Goal: Information Seeking & Learning: Learn about a topic

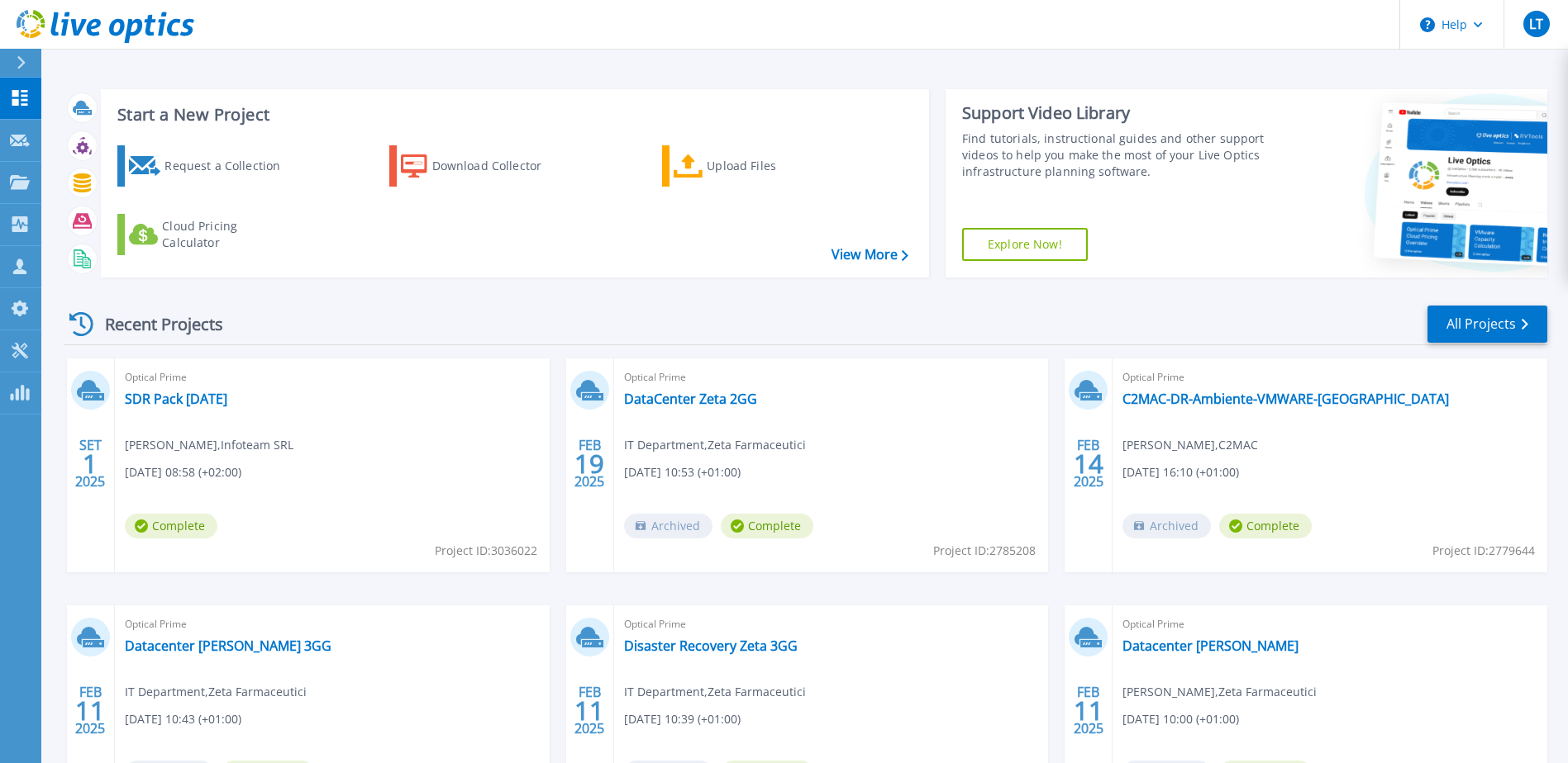
click at [218, 389] on div "Optical Prime SDR Pack 01-09-2025 Paolo Degetto , Infoteam SRL 09/01/2025, 08:5…" at bounding box center [332, 466] width 434 height 214
click at [216, 395] on link "SDR Pack [DATE]" at bounding box center [176, 398] width 102 height 16
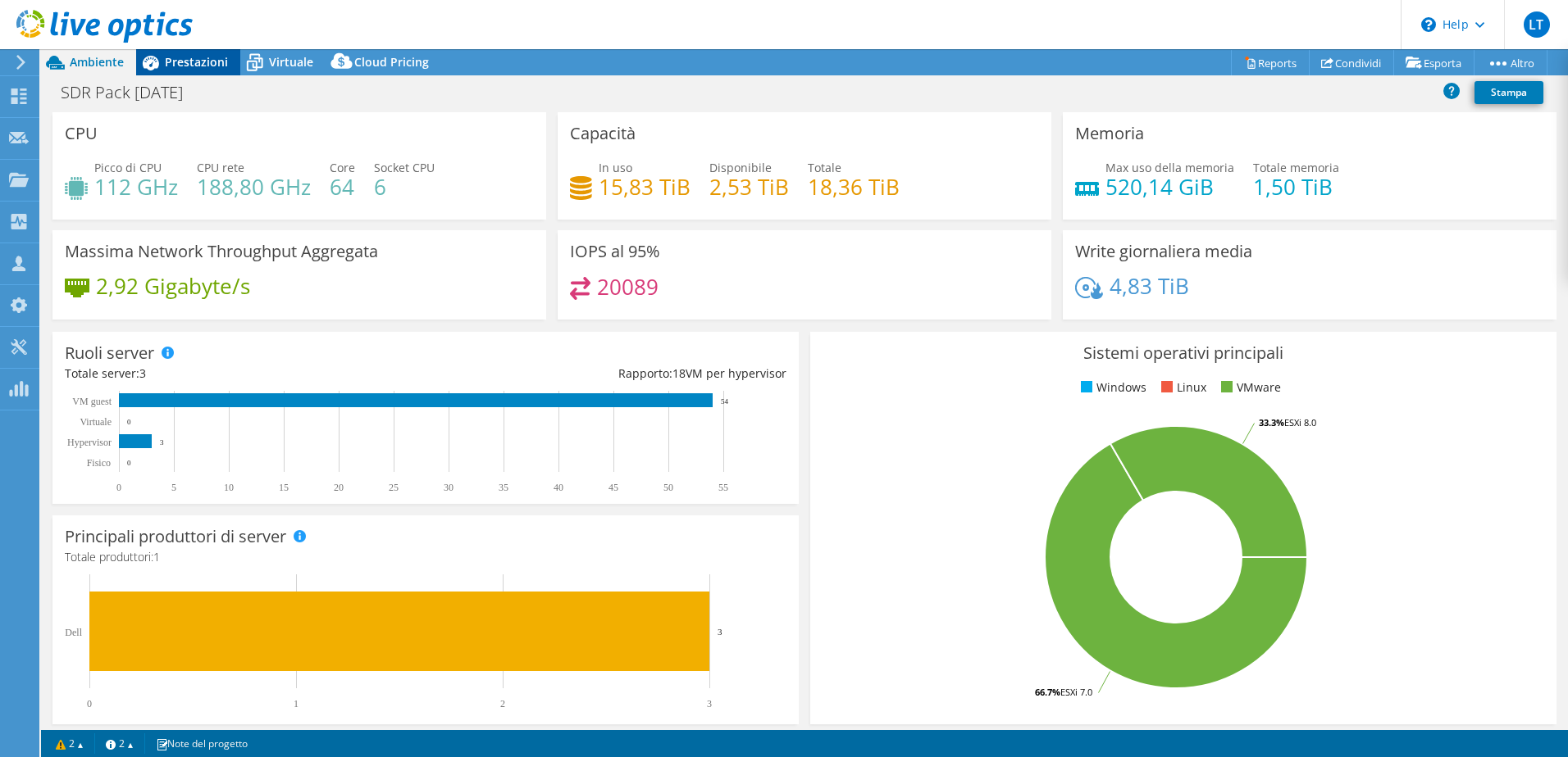
click at [184, 69] on span "Prestazioni" at bounding box center [196, 62] width 63 height 15
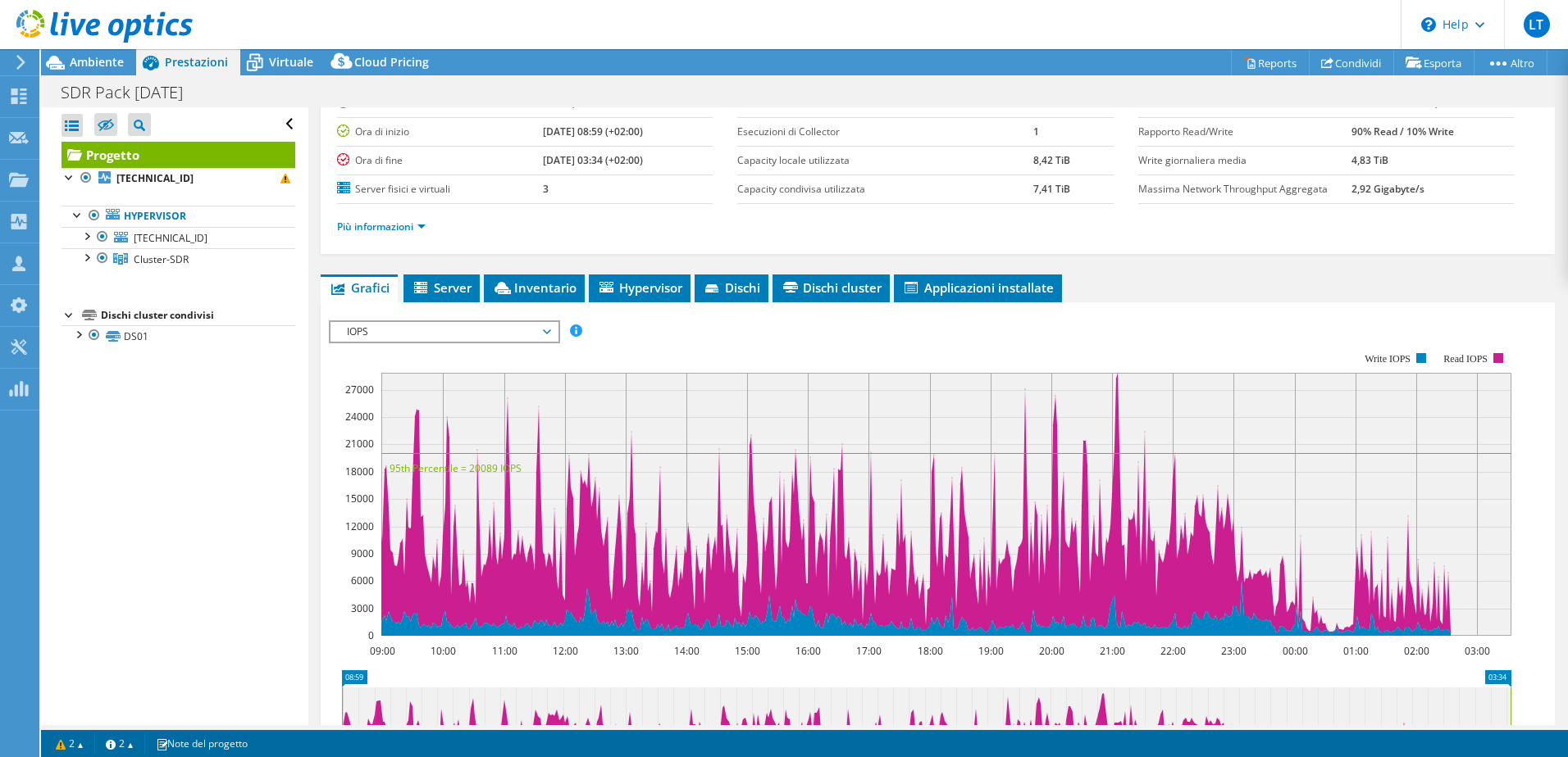
scroll to position [164, 0]
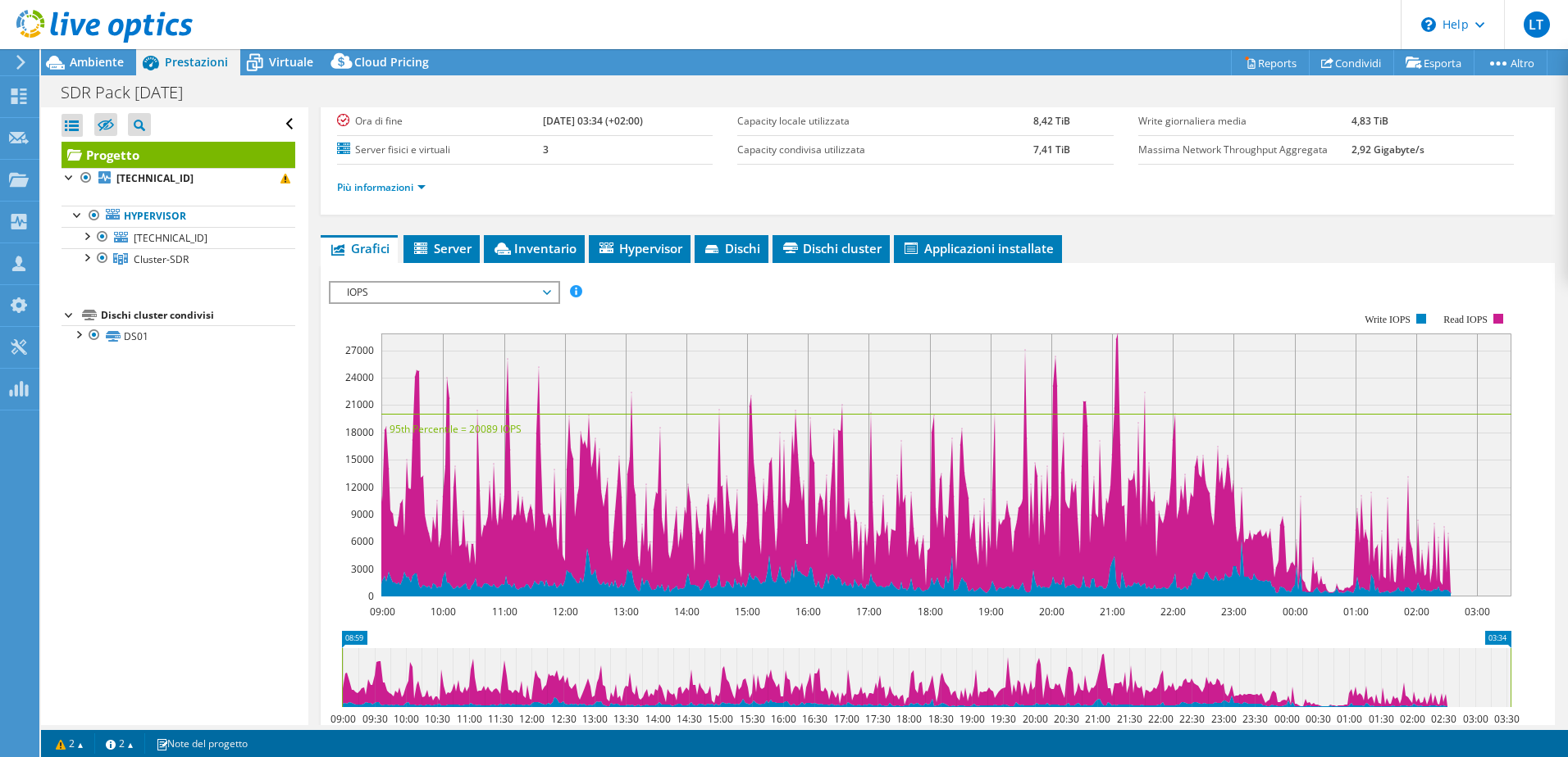
click at [431, 292] on span "IOPS" at bounding box center [444, 292] width 211 height 20
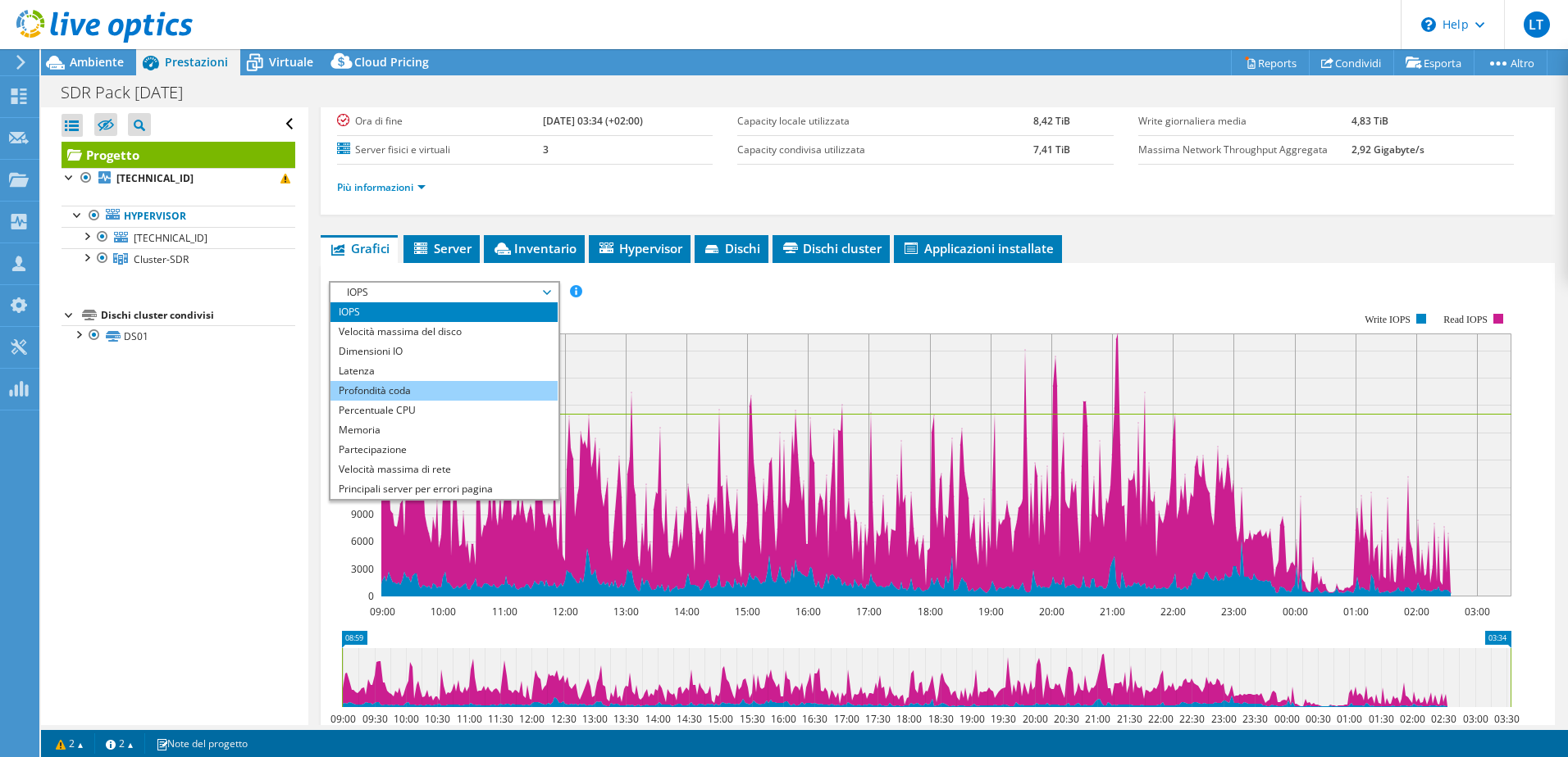
click at [437, 390] on li "Profondità coda" at bounding box center [443, 390] width 227 height 20
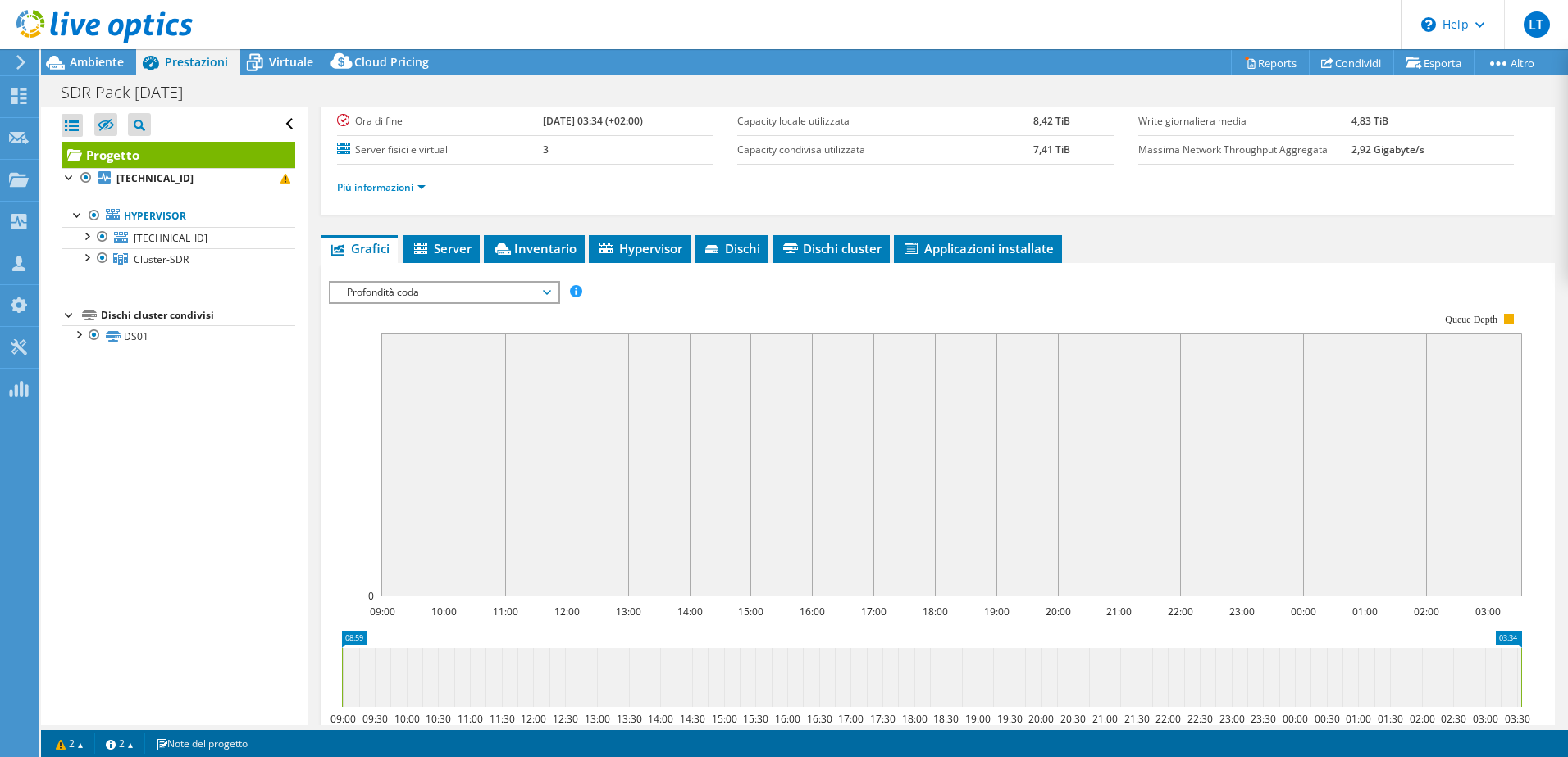
click at [419, 293] on span "Profondità coda" at bounding box center [444, 292] width 211 height 20
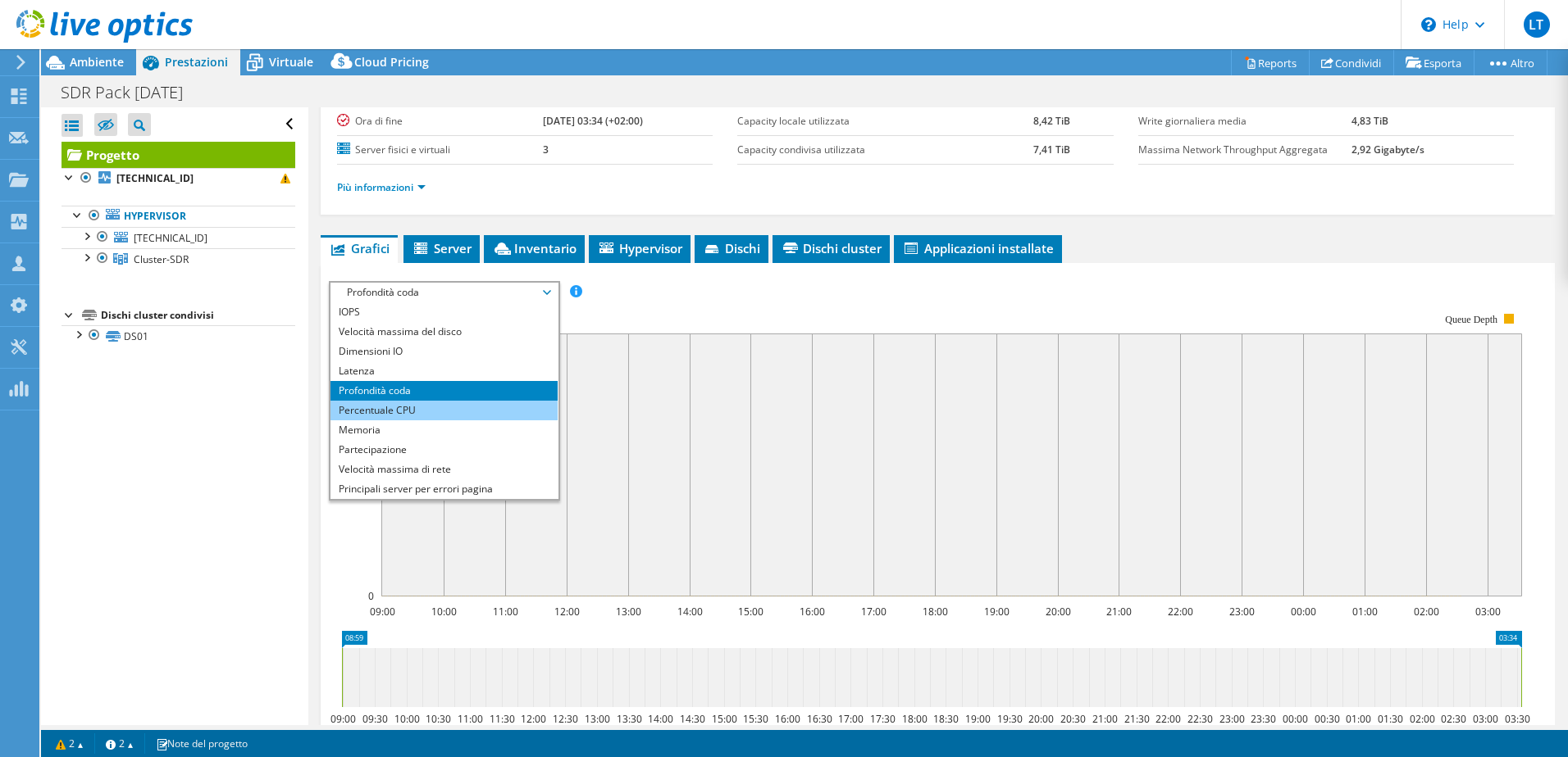
click at [416, 413] on li "Percentuale CPU" at bounding box center [443, 411] width 227 height 20
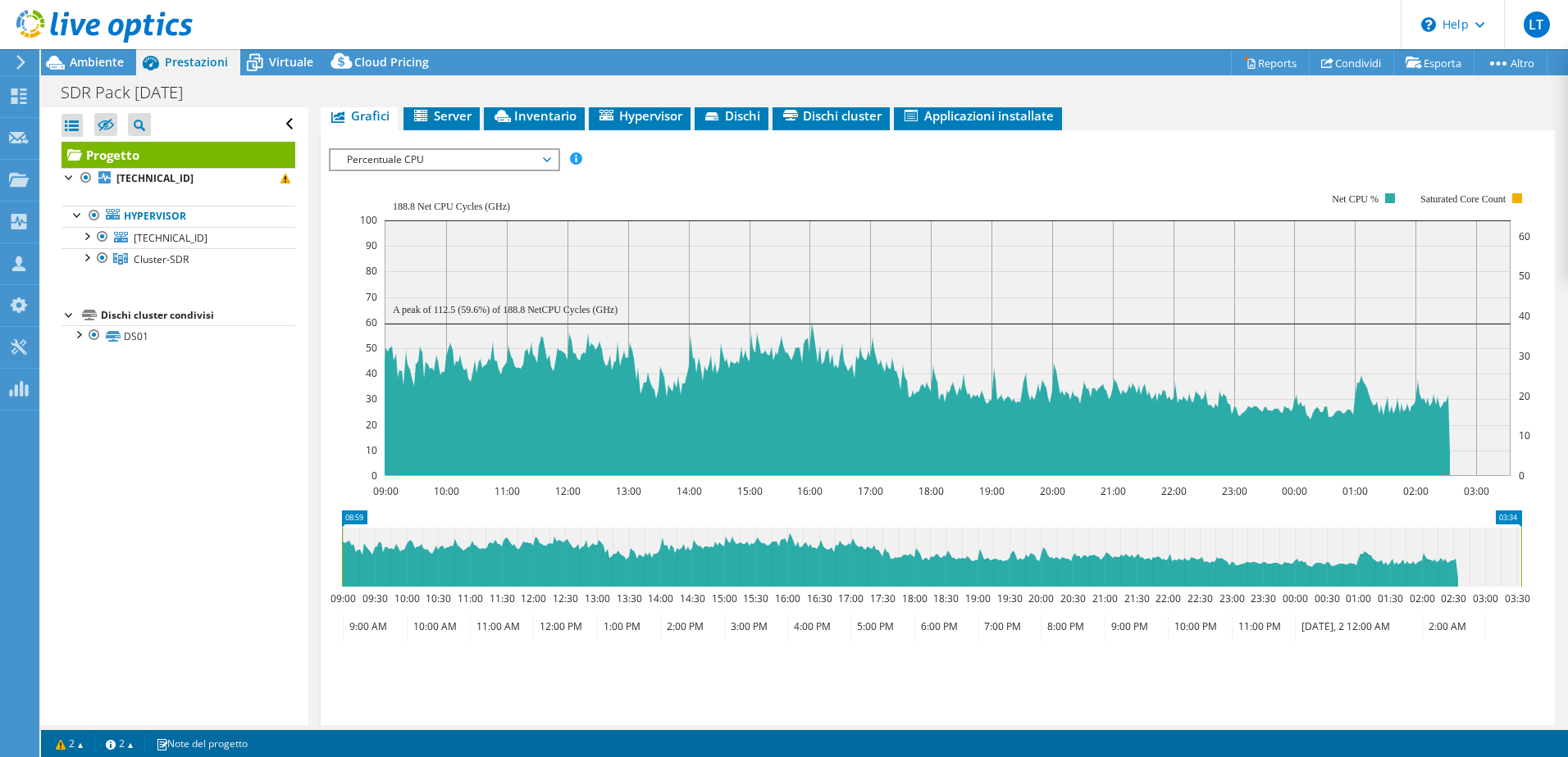
scroll to position [246, 0]
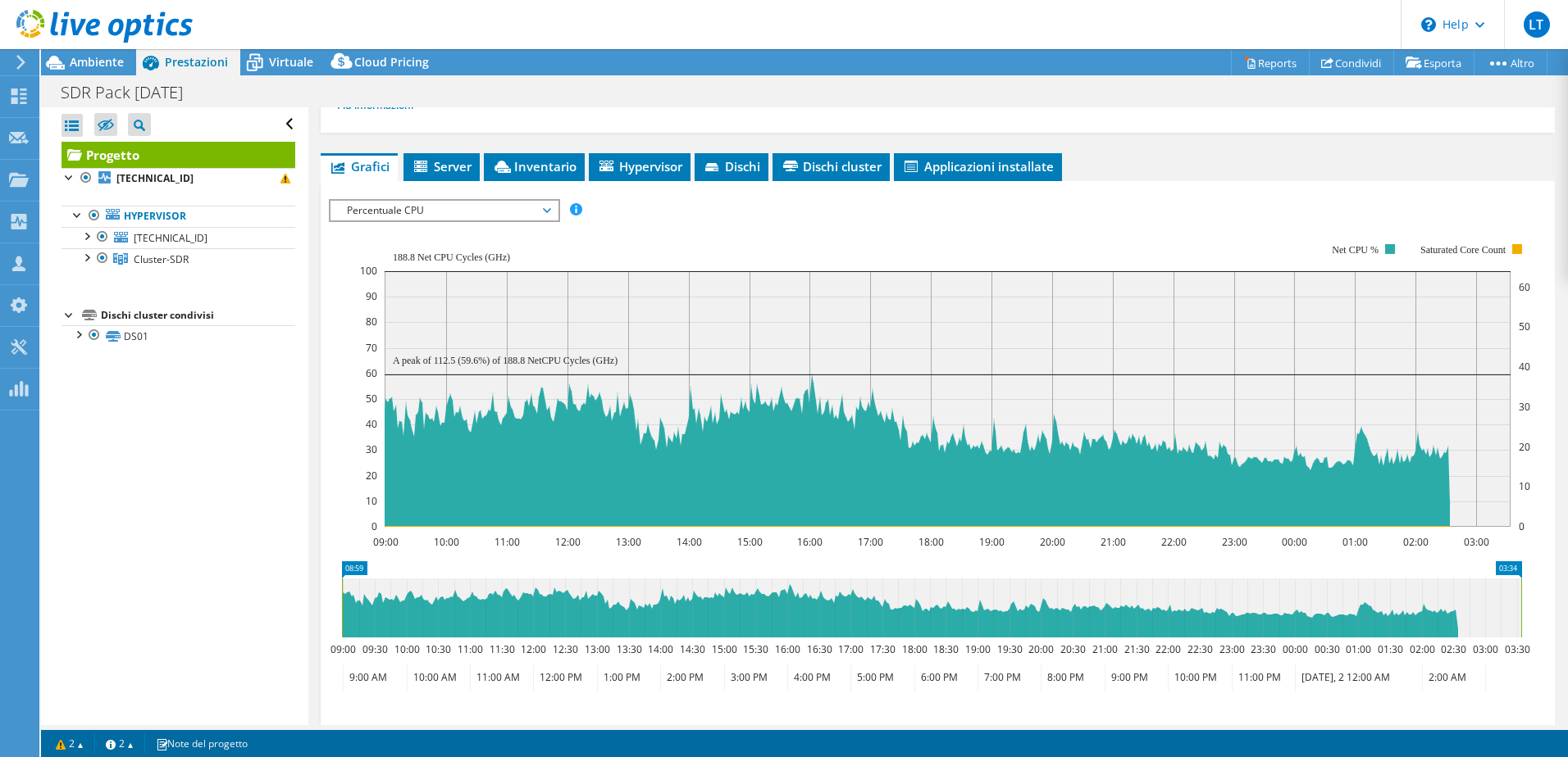
click at [437, 214] on span "Percentuale CPU" at bounding box center [444, 211] width 211 height 20
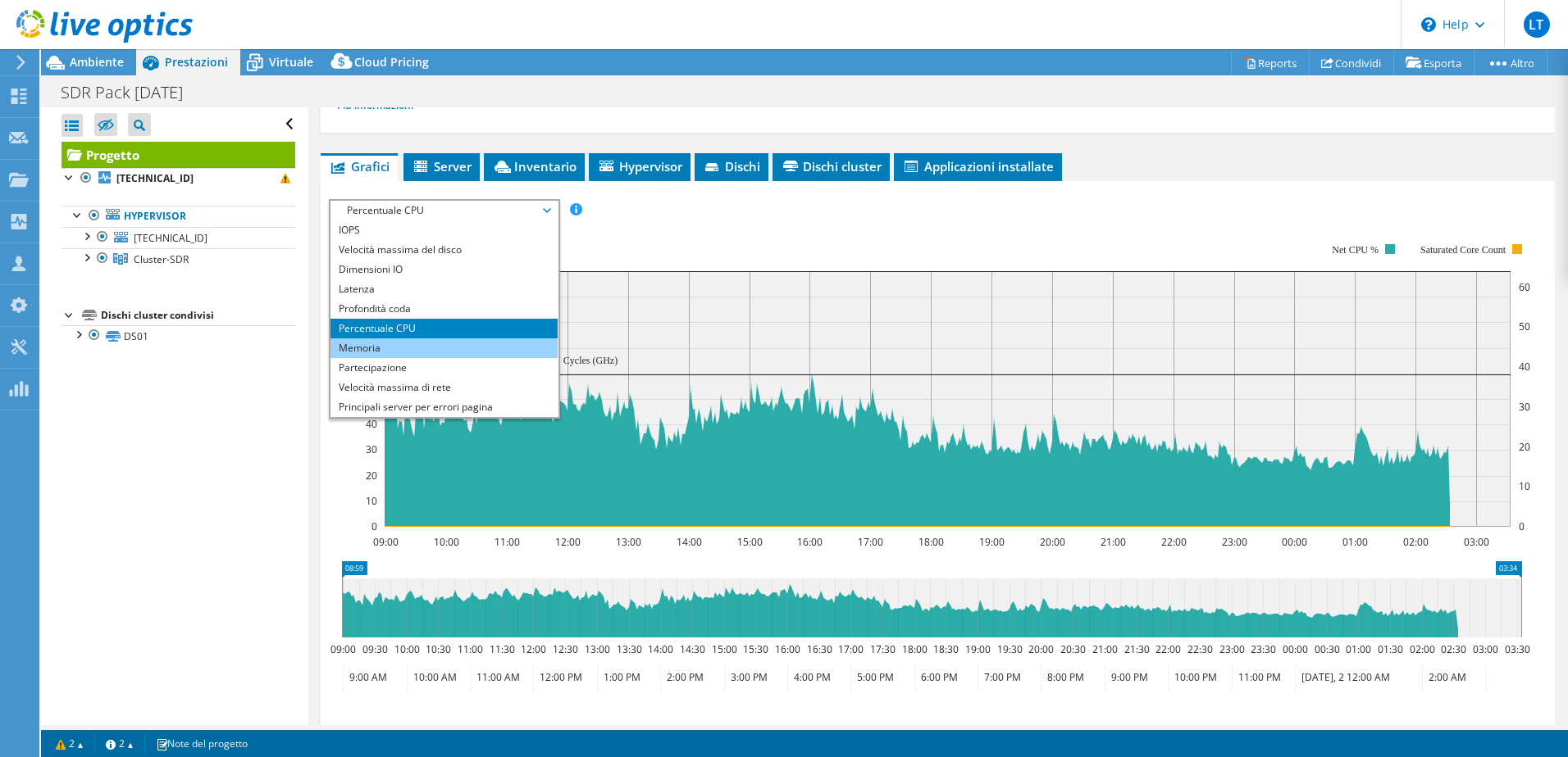
click at [403, 347] on li "Memoria" at bounding box center [443, 348] width 227 height 20
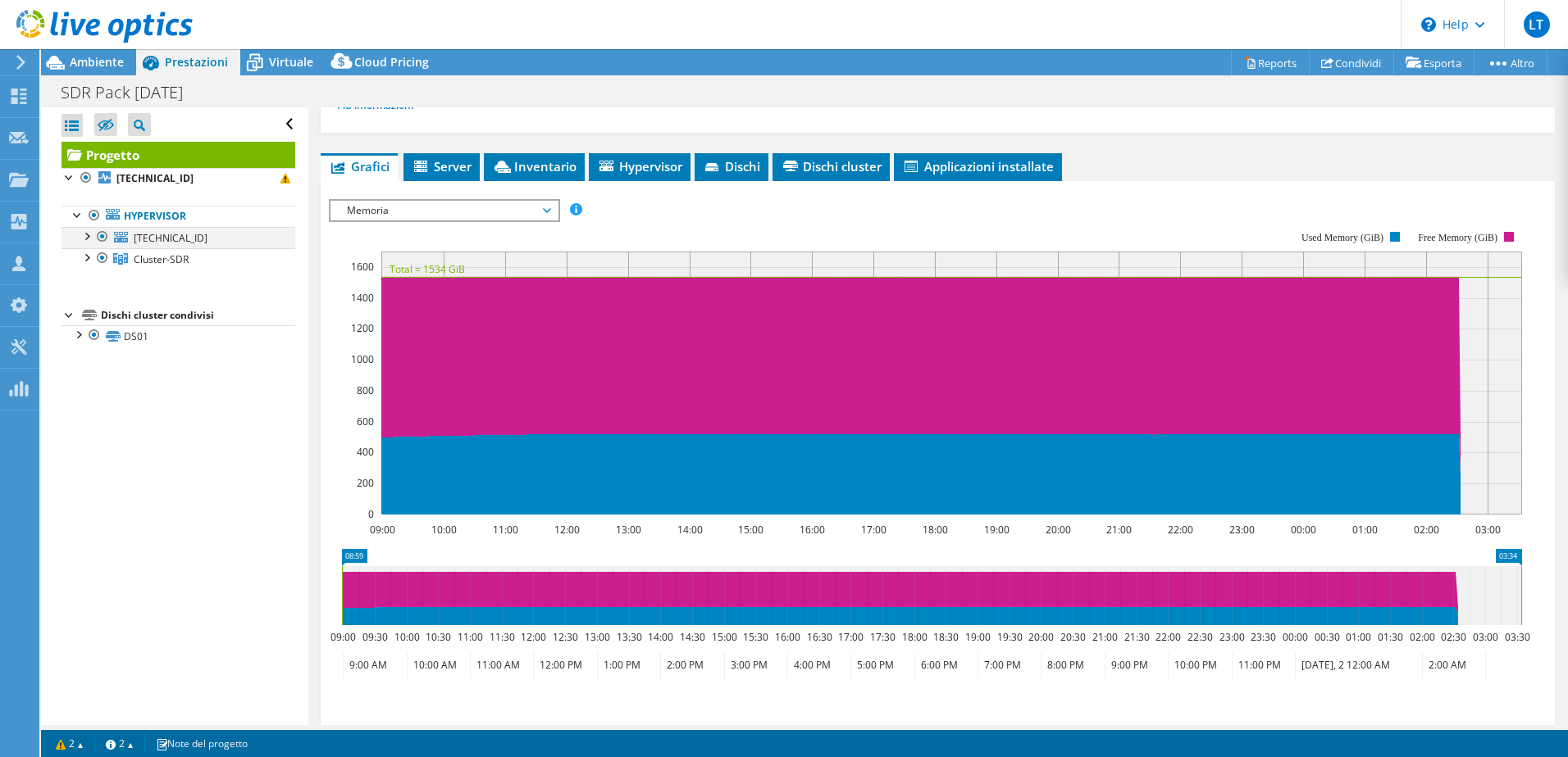
click at [88, 239] on div at bounding box center [85, 234] width 16 height 16
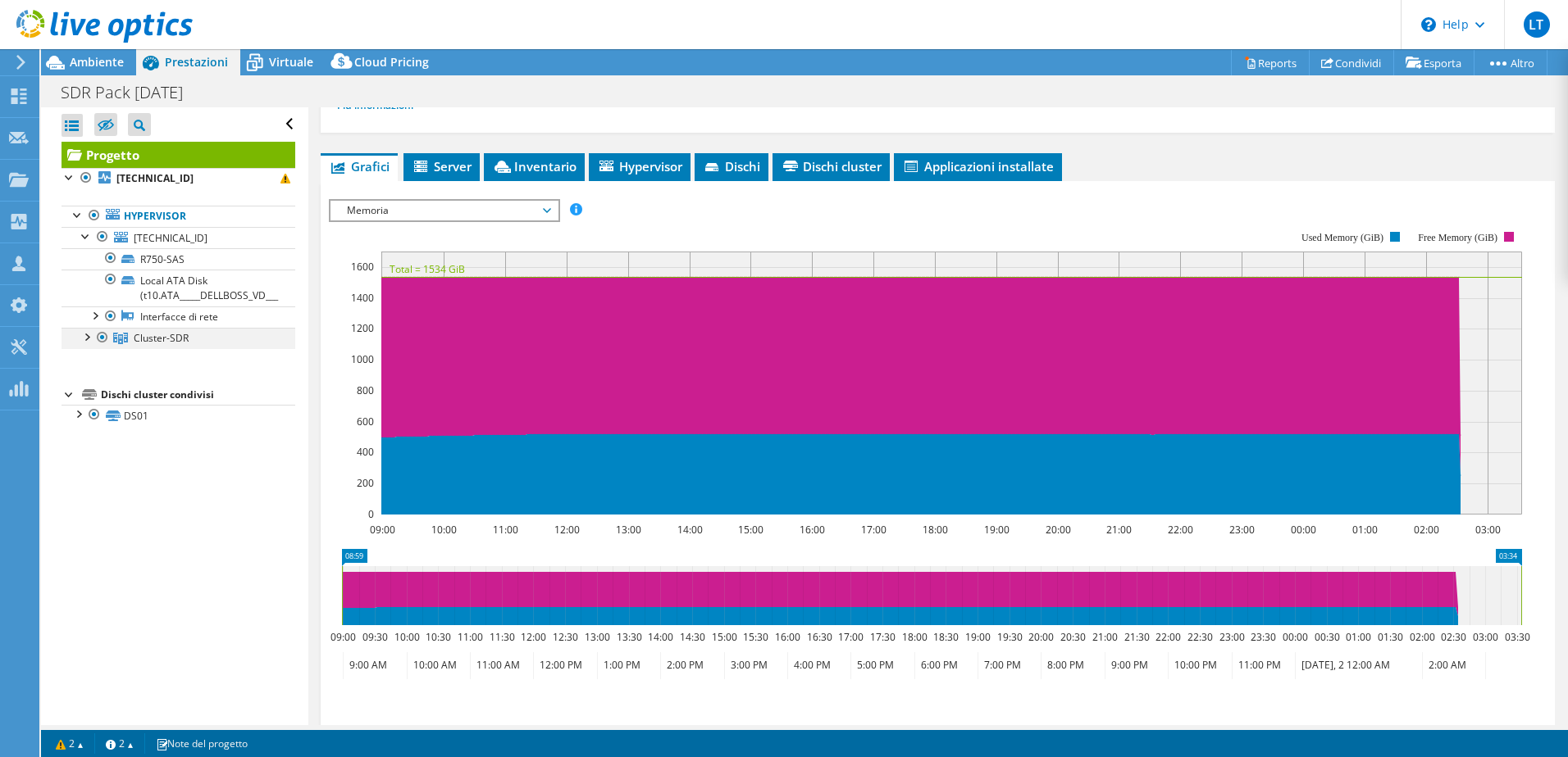
click at [84, 335] on div at bounding box center [85, 336] width 16 height 16
click at [62, 178] on div at bounding box center [69, 176] width 16 height 16
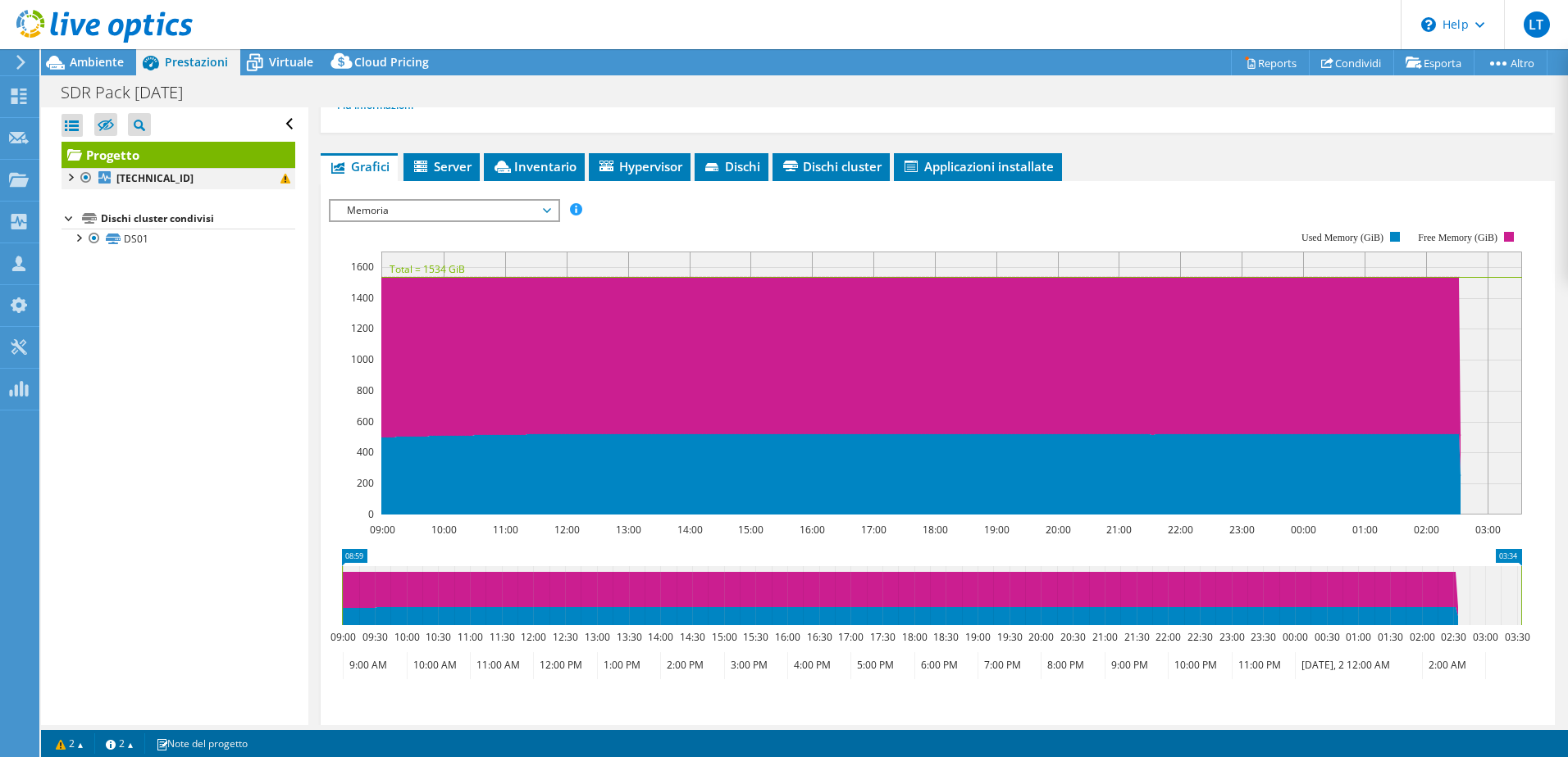
click at [66, 178] on div at bounding box center [69, 176] width 16 height 16
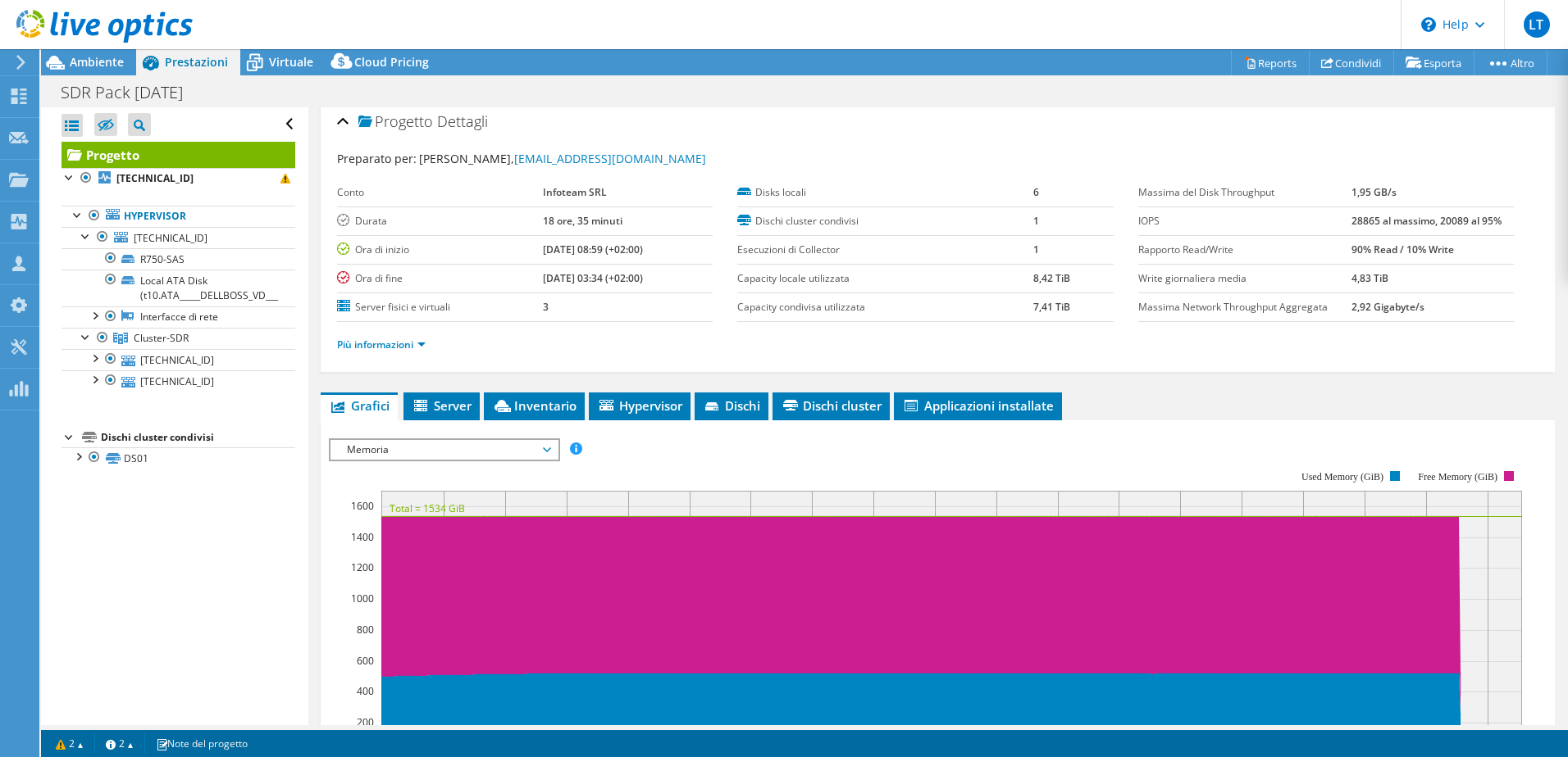
scroll to position [0, 0]
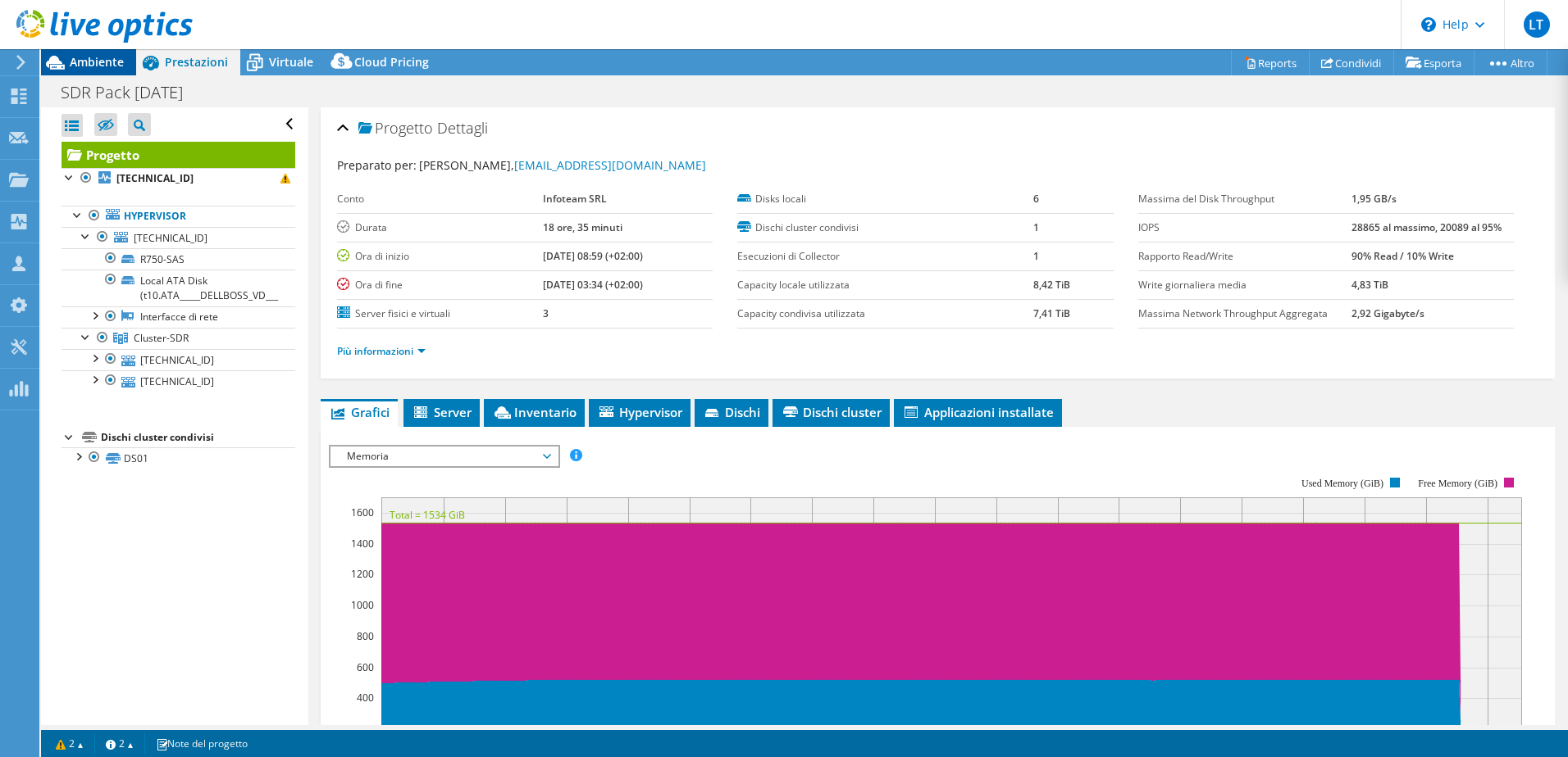
click at [101, 67] on span "Ambiente" at bounding box center [97, 62] width 55 height 15
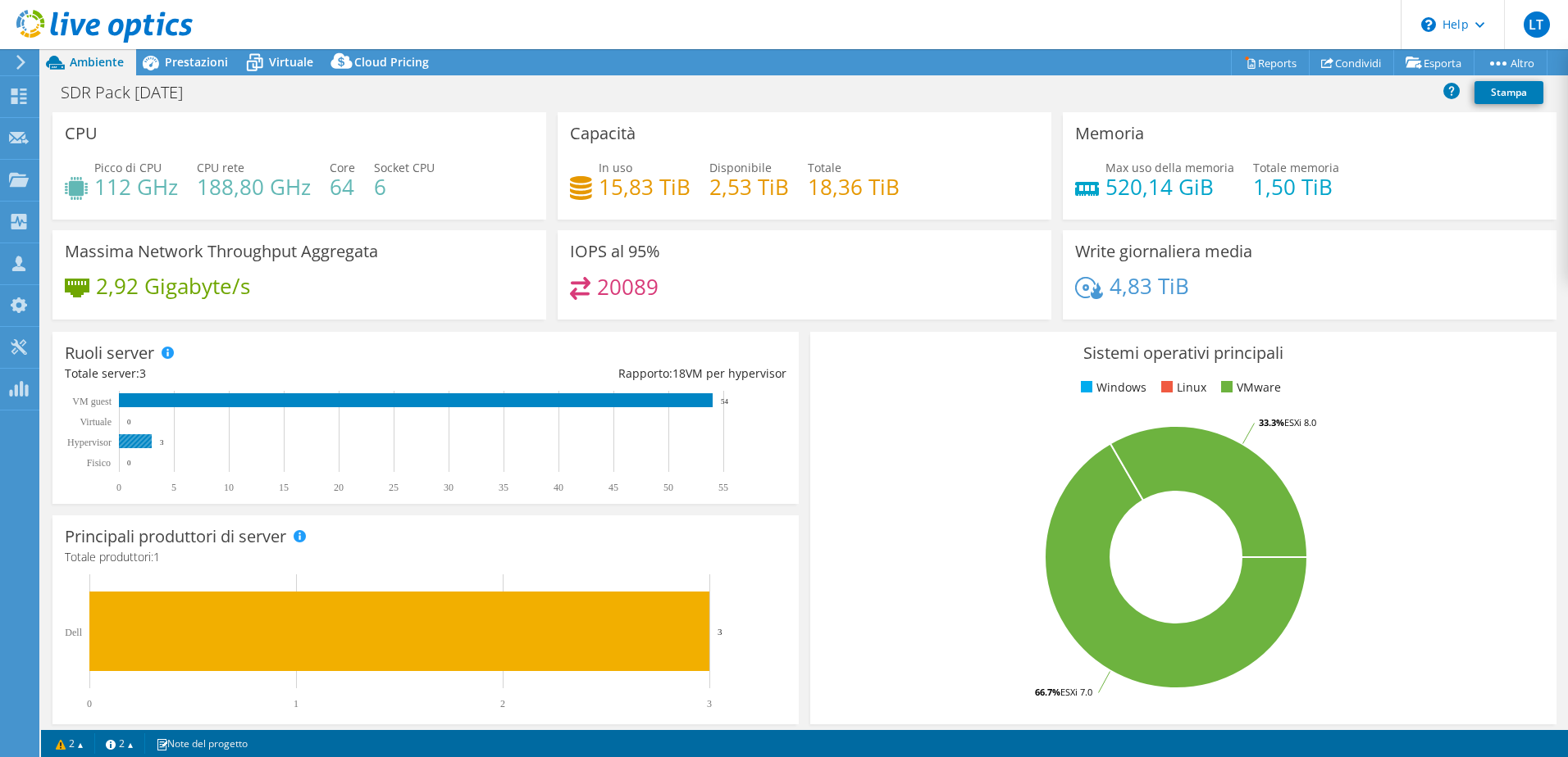
click at [141, 438] on rect at bounding box center [135, 441] width 33 height 14
click at [167, 62] on span "Prestazioni" at bounding box center [196, 62] width 63 height 15
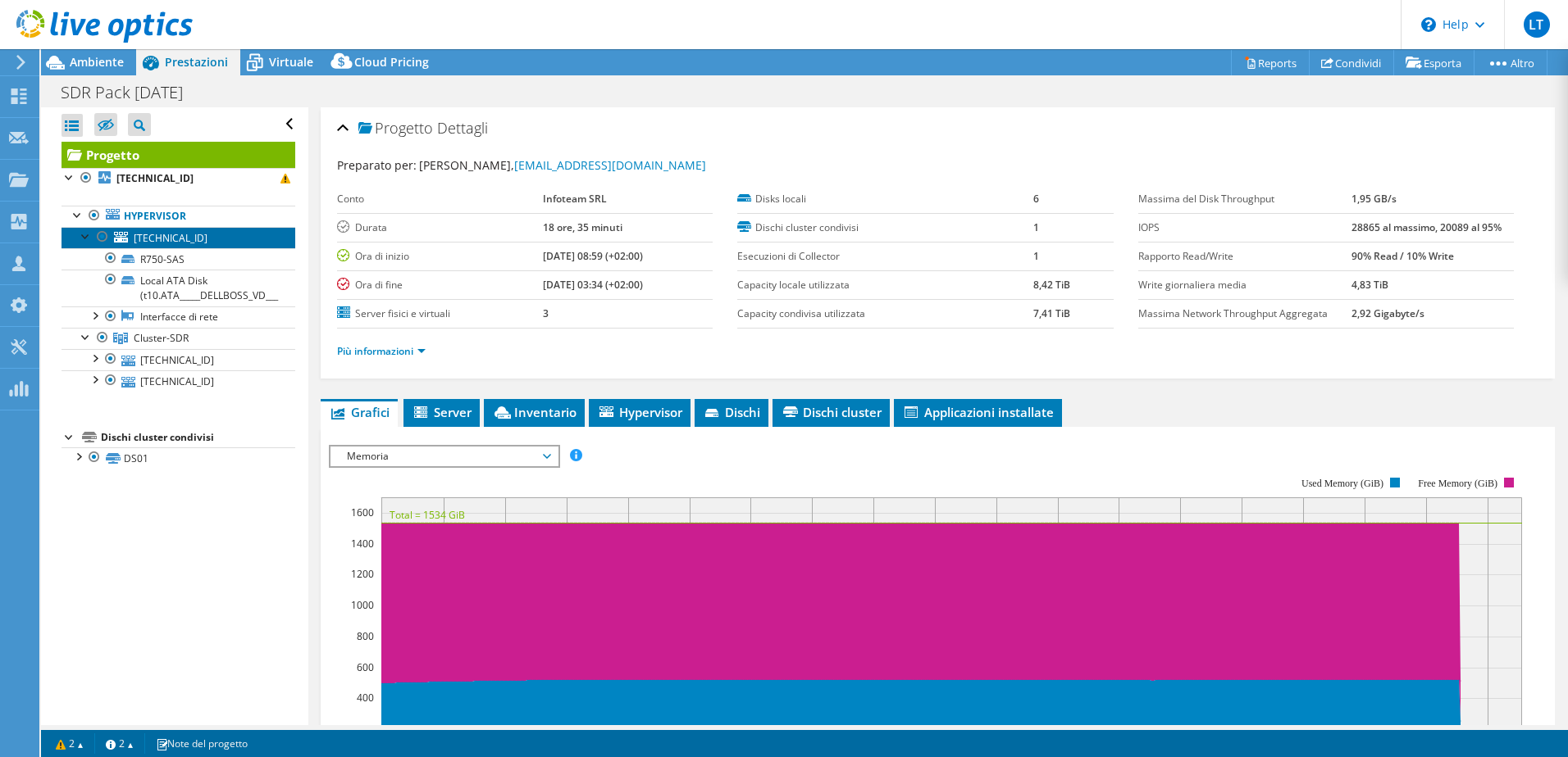
click at [213, 242] on link "[TECHNICAL_ID]" at bounding box center [178, 237] width 234 height 21
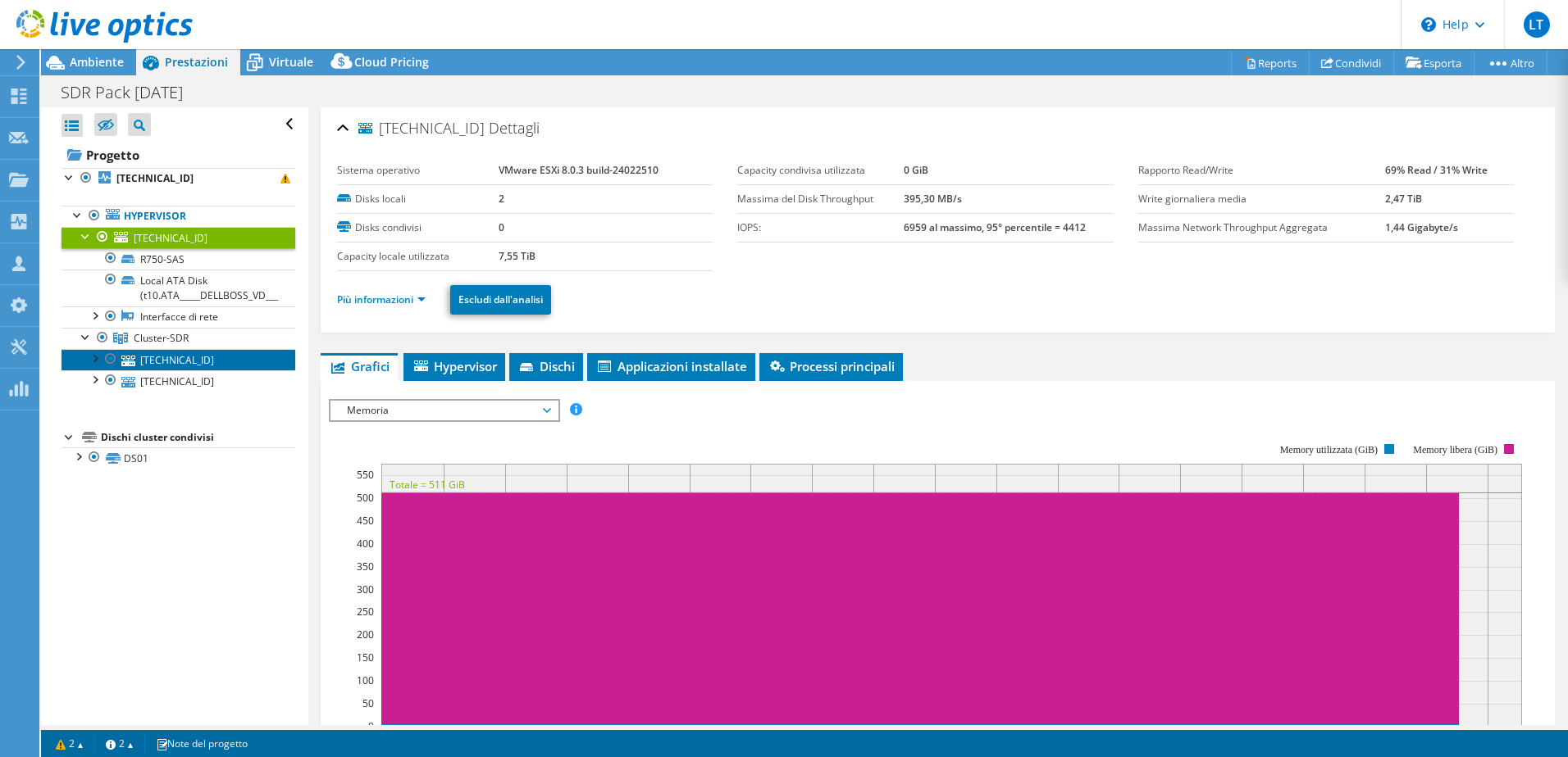
click at [207, 354] on link "[TECHNICAL_ID]" at bounding box center [178, 360] width 234 height 21
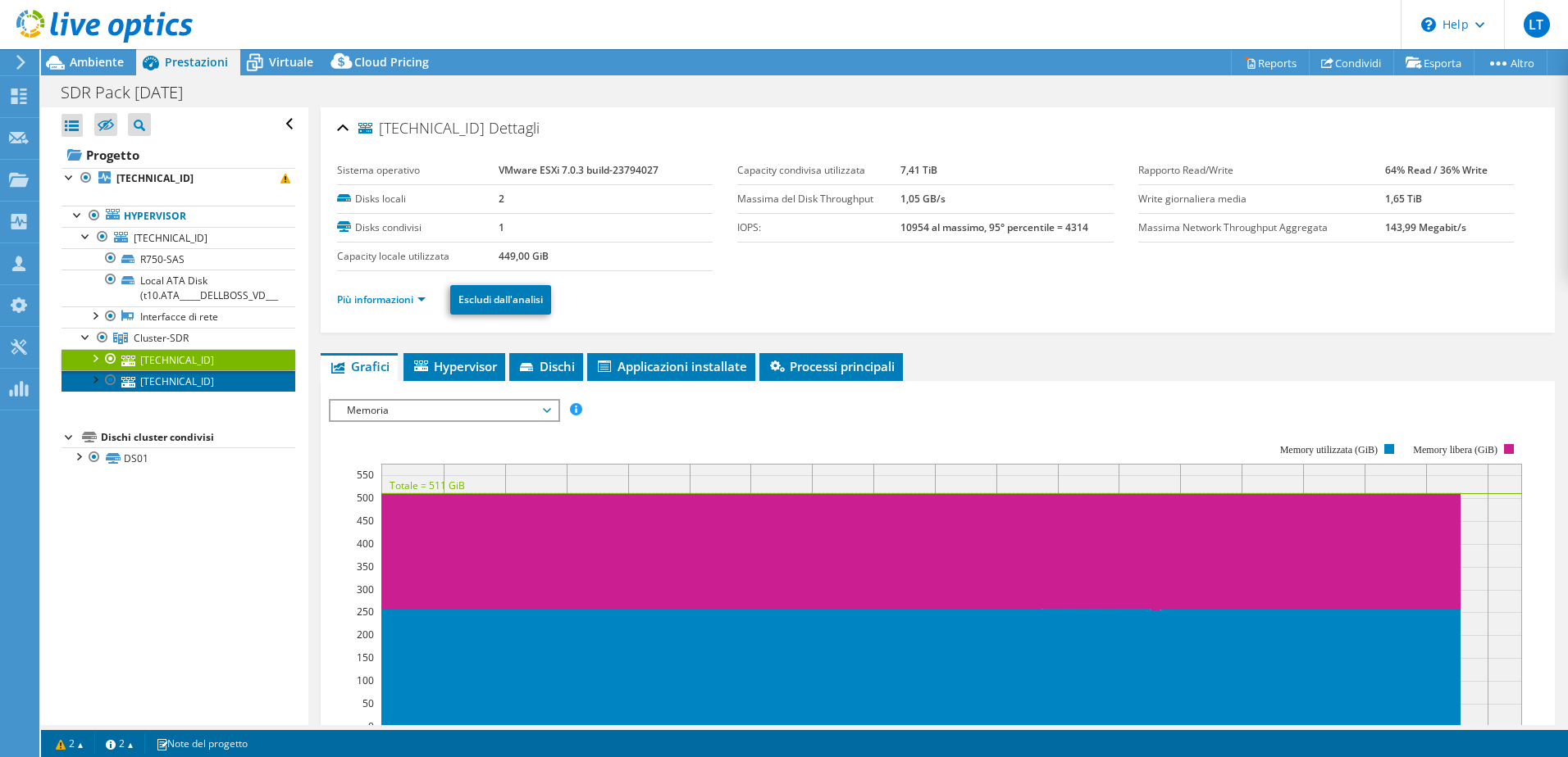
click at [199, 382] on link "[TECHNICAL_ID]" at bounding box center [178, 381] width 234 height 21
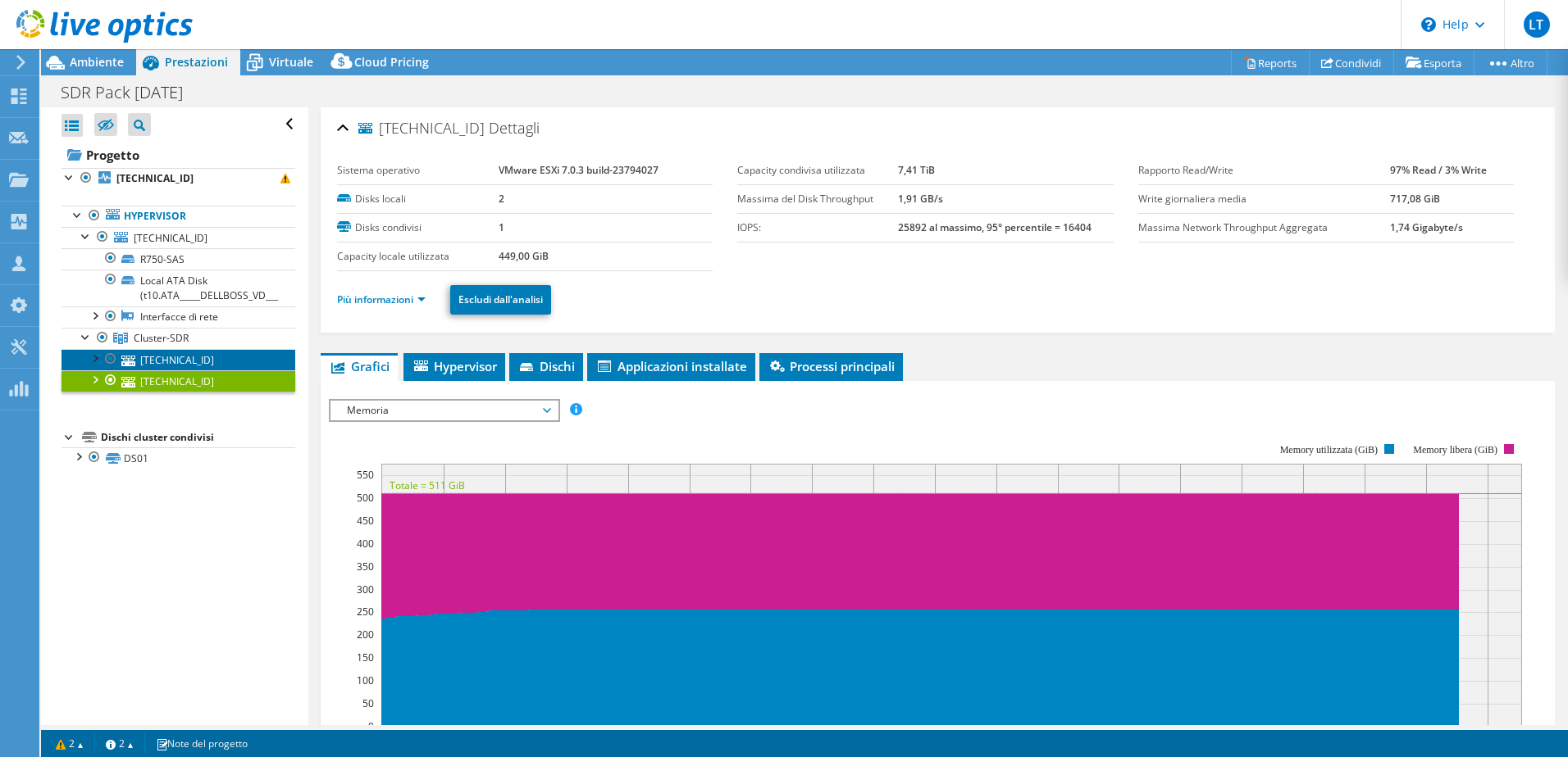
click at [198, 363] on link "[TECHNICAL_ID]" at bounding box center [178, 360] width 234 height 21
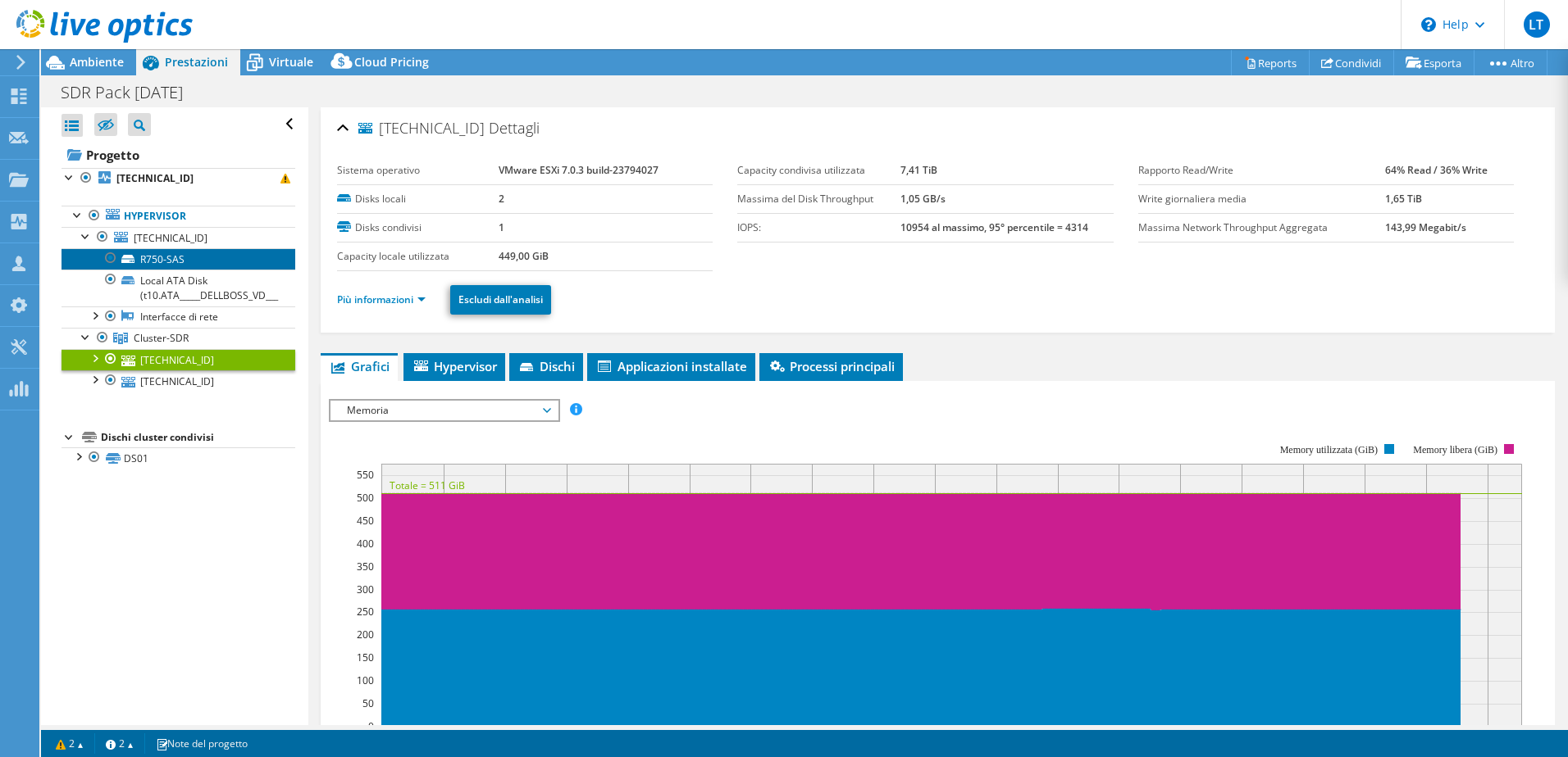
click at [158, 254] on link "R750-SAS" at bounding box center [178, 259] width 234 height 21
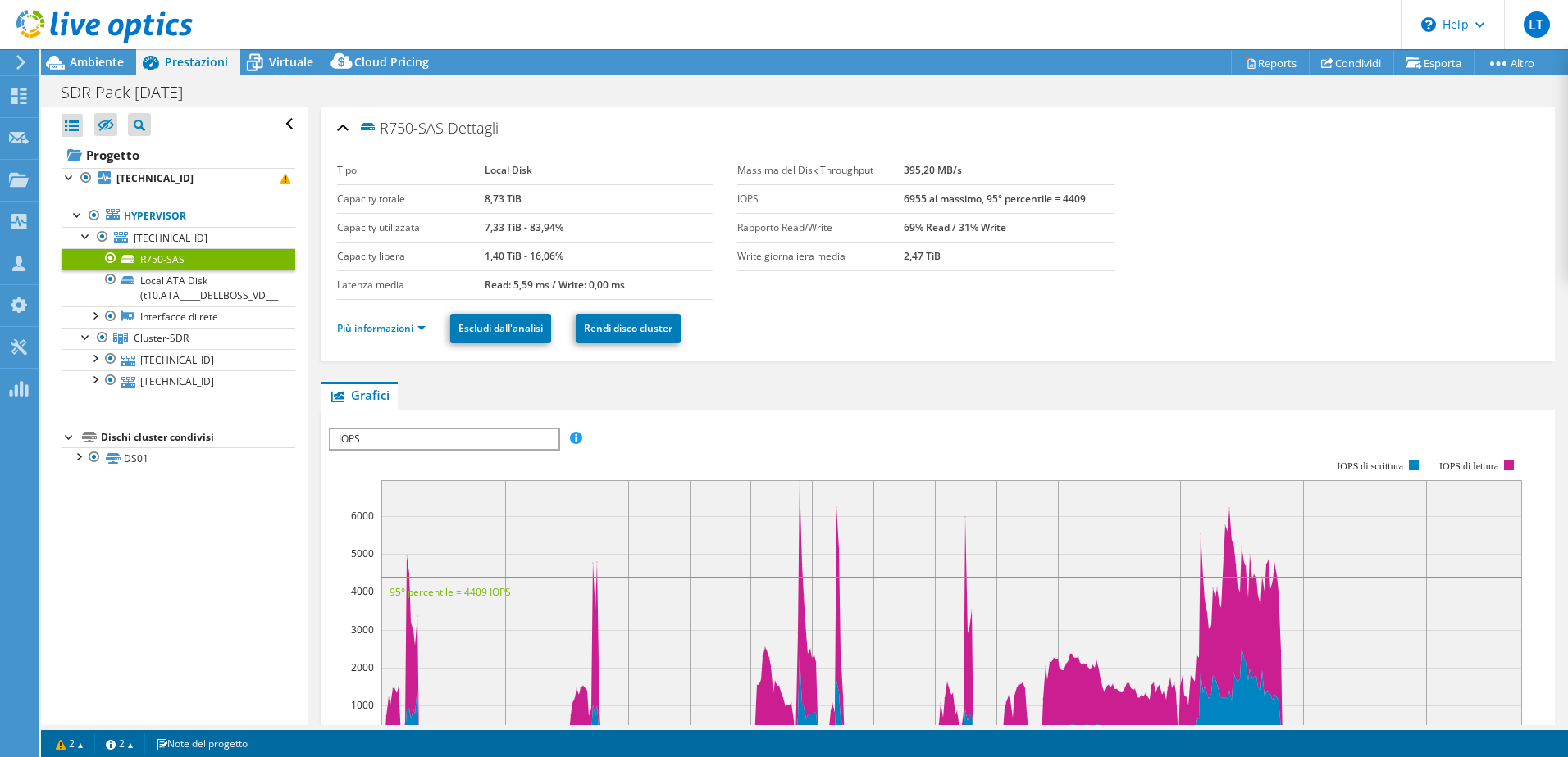
scroll to position [164, 0]
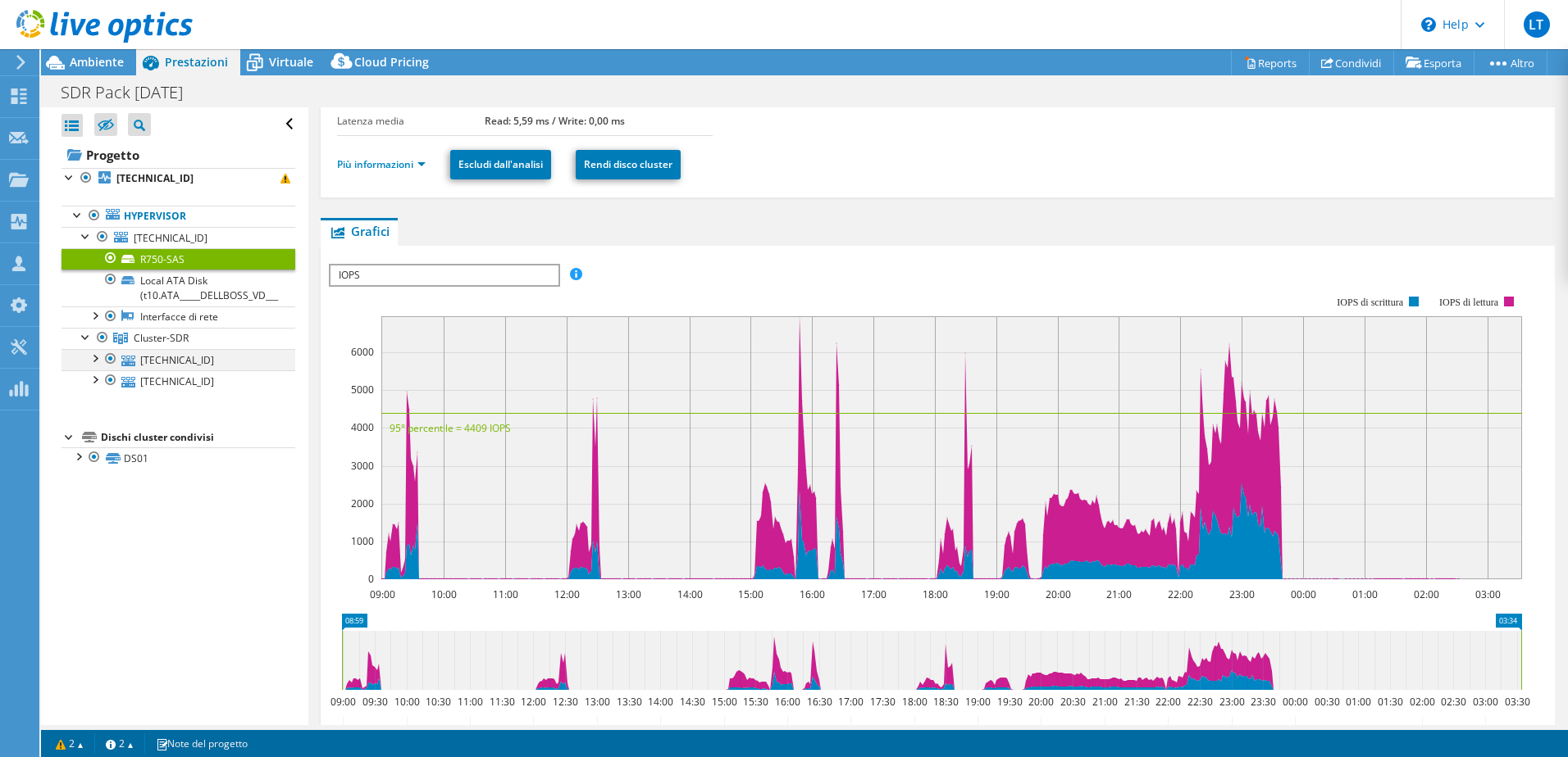
click at [96, 362] on div at bounding box center [94, 357] width 16 height 16
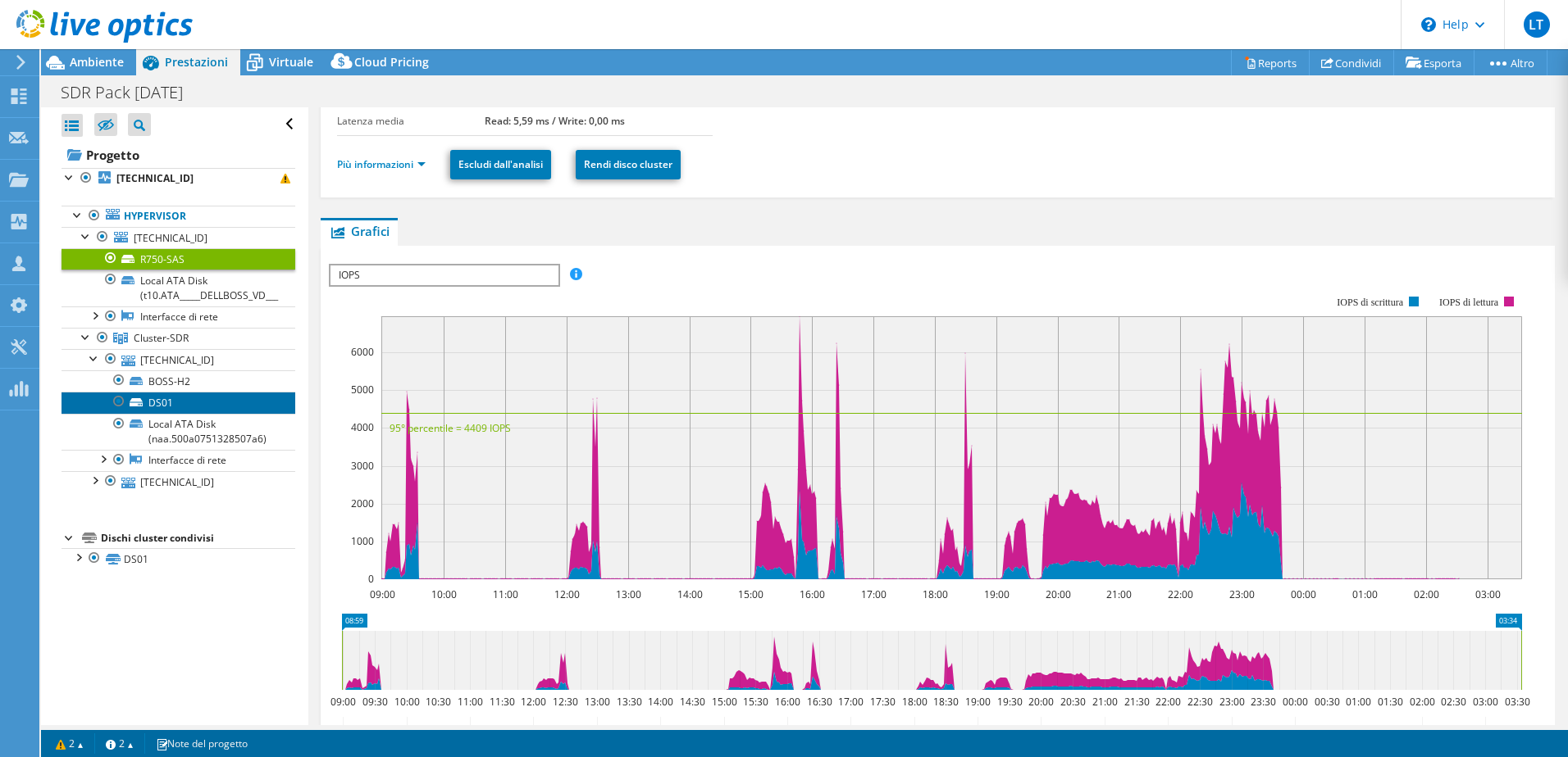
click at [179, 403] on link "DS01" at bounding box center [178, 402] width 234 height 21
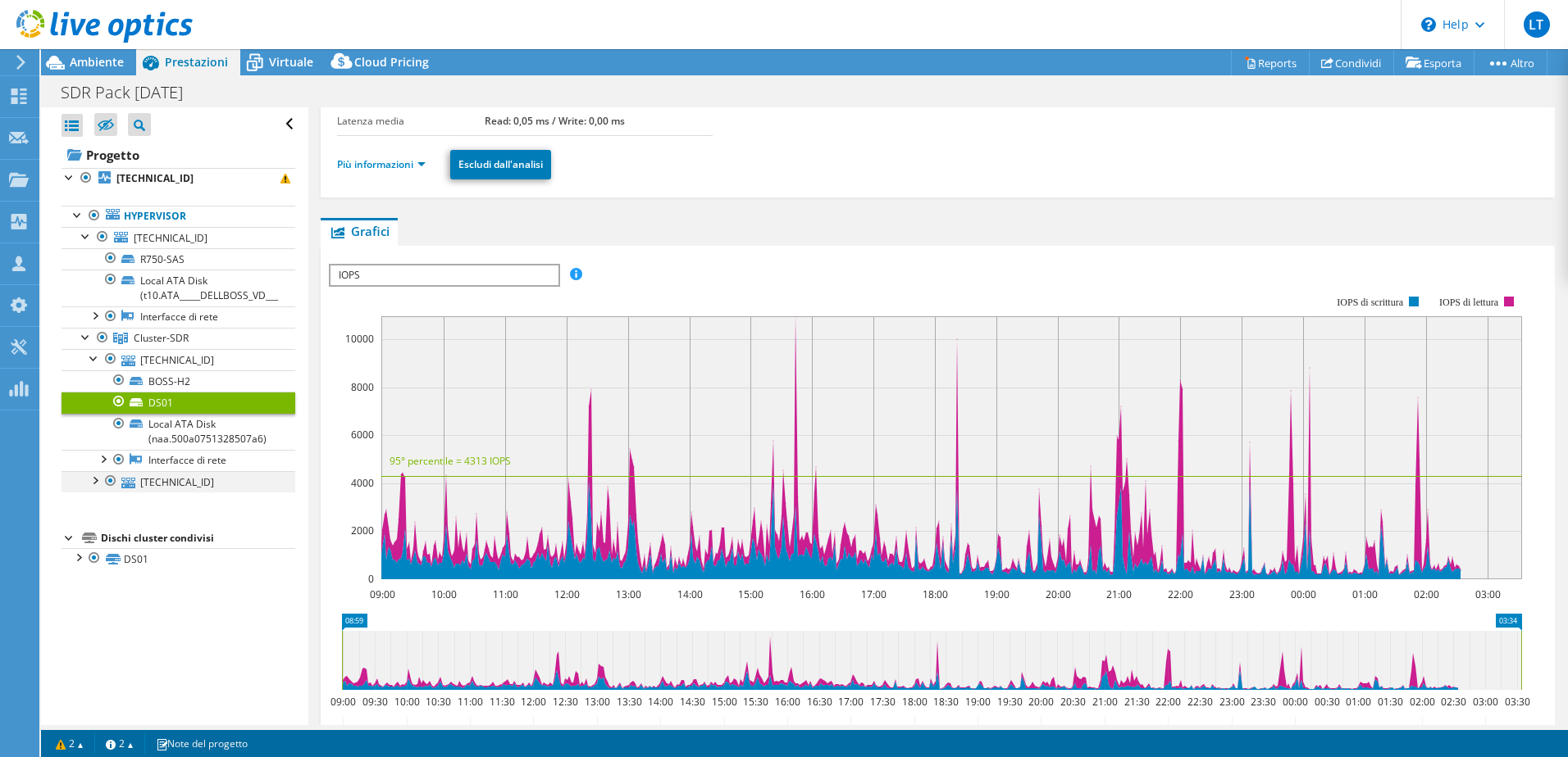
click at [101, 478] on div at bounding box center [94, 479] width 16 height 16
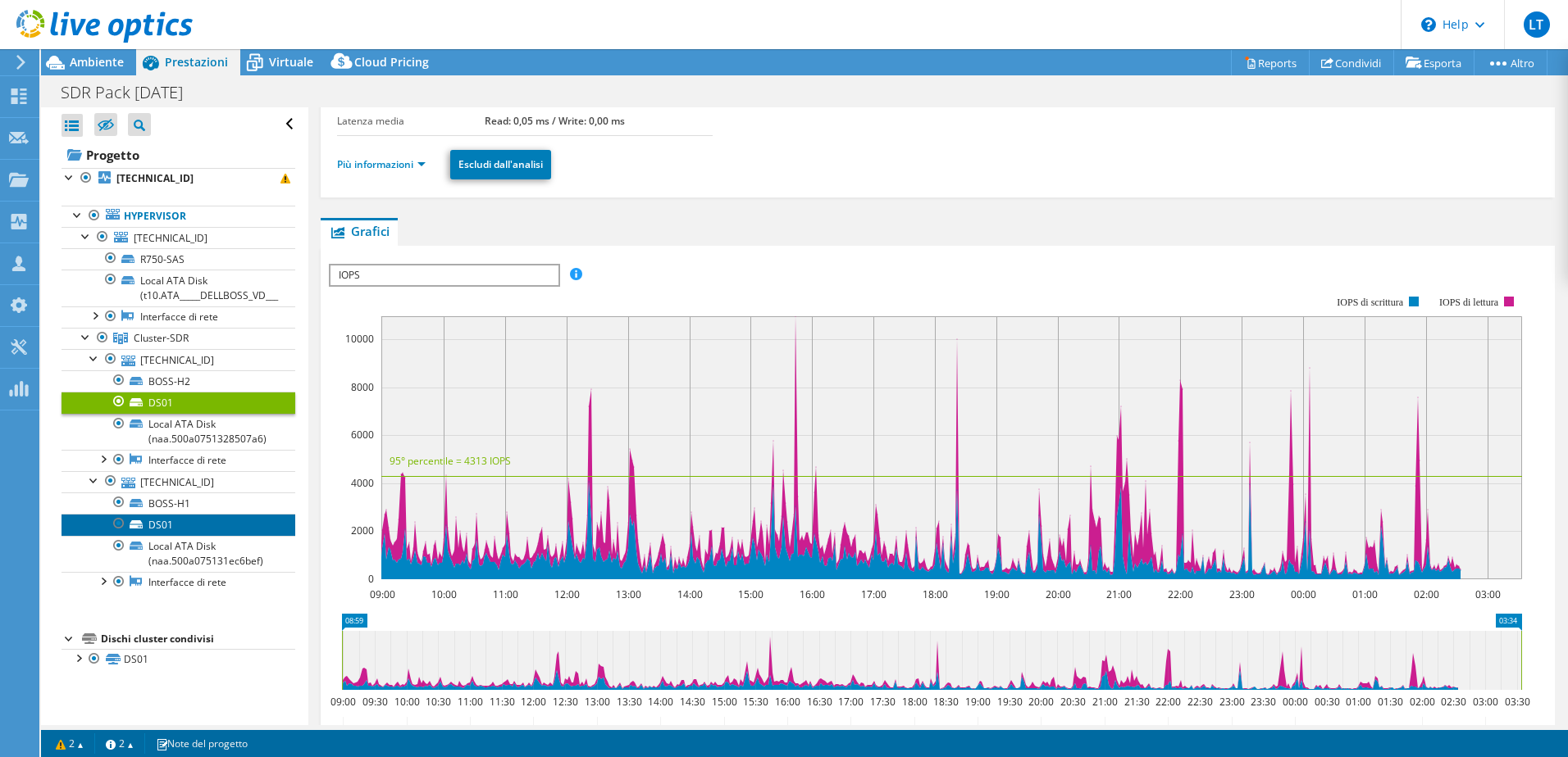
click at [182, 528] on link "DS01" at bounding box center [178, 524] width 234 height 21
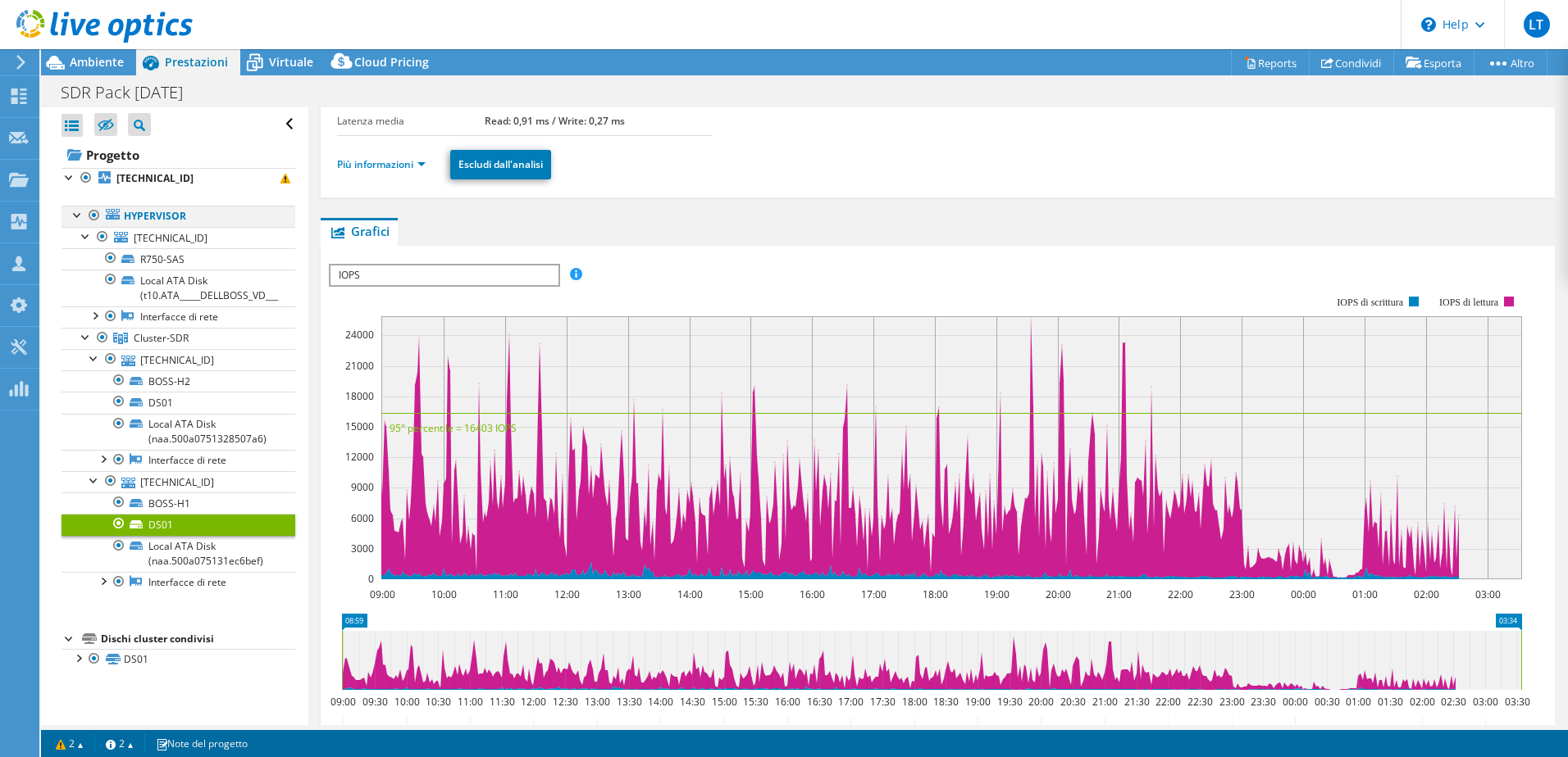
click at [94, 212] on div at bounding box center [94, 215] width 16 height 20
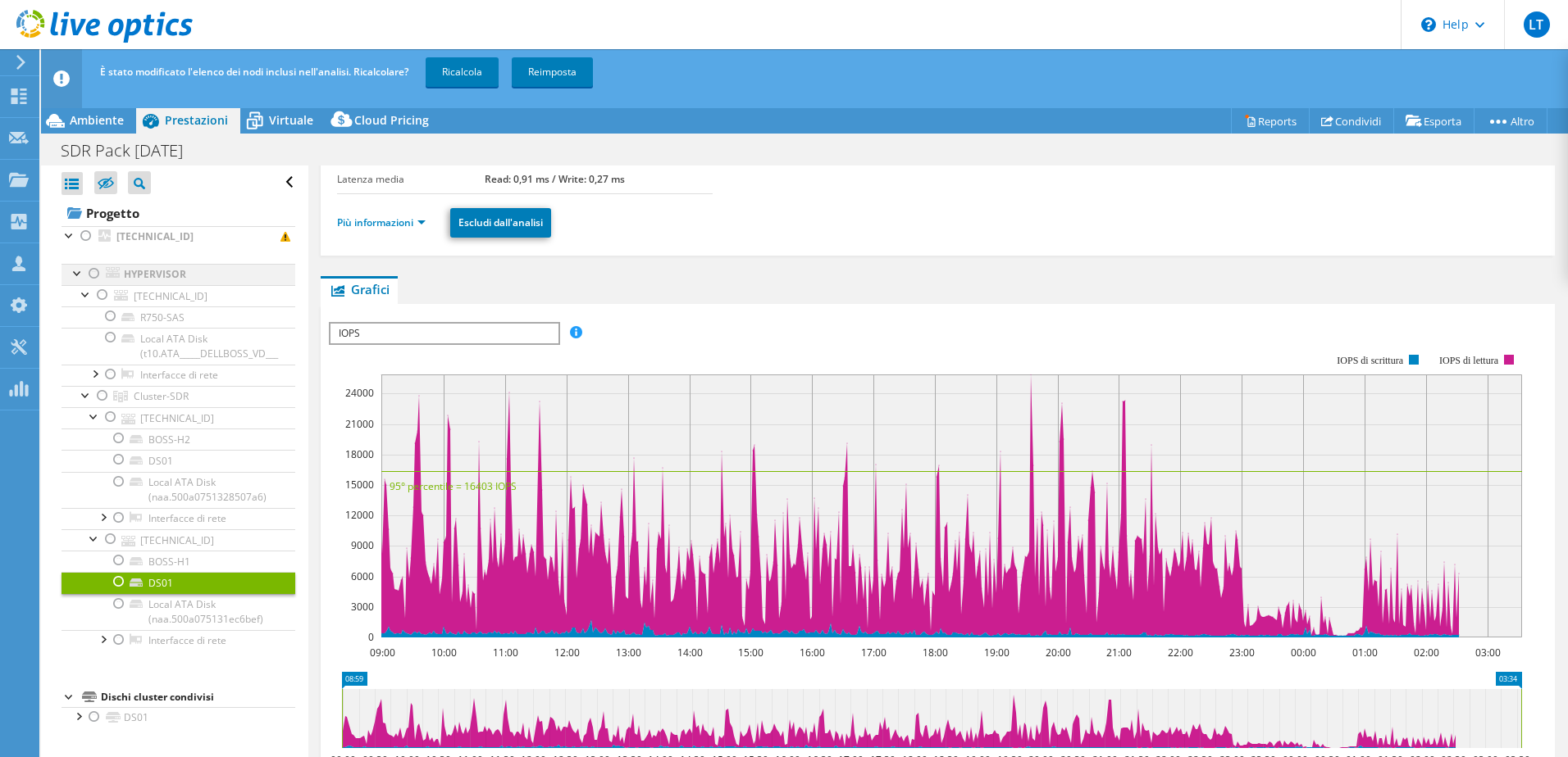
click at [97, 277] on div at bounding box center [94, 274] width 16 height 20
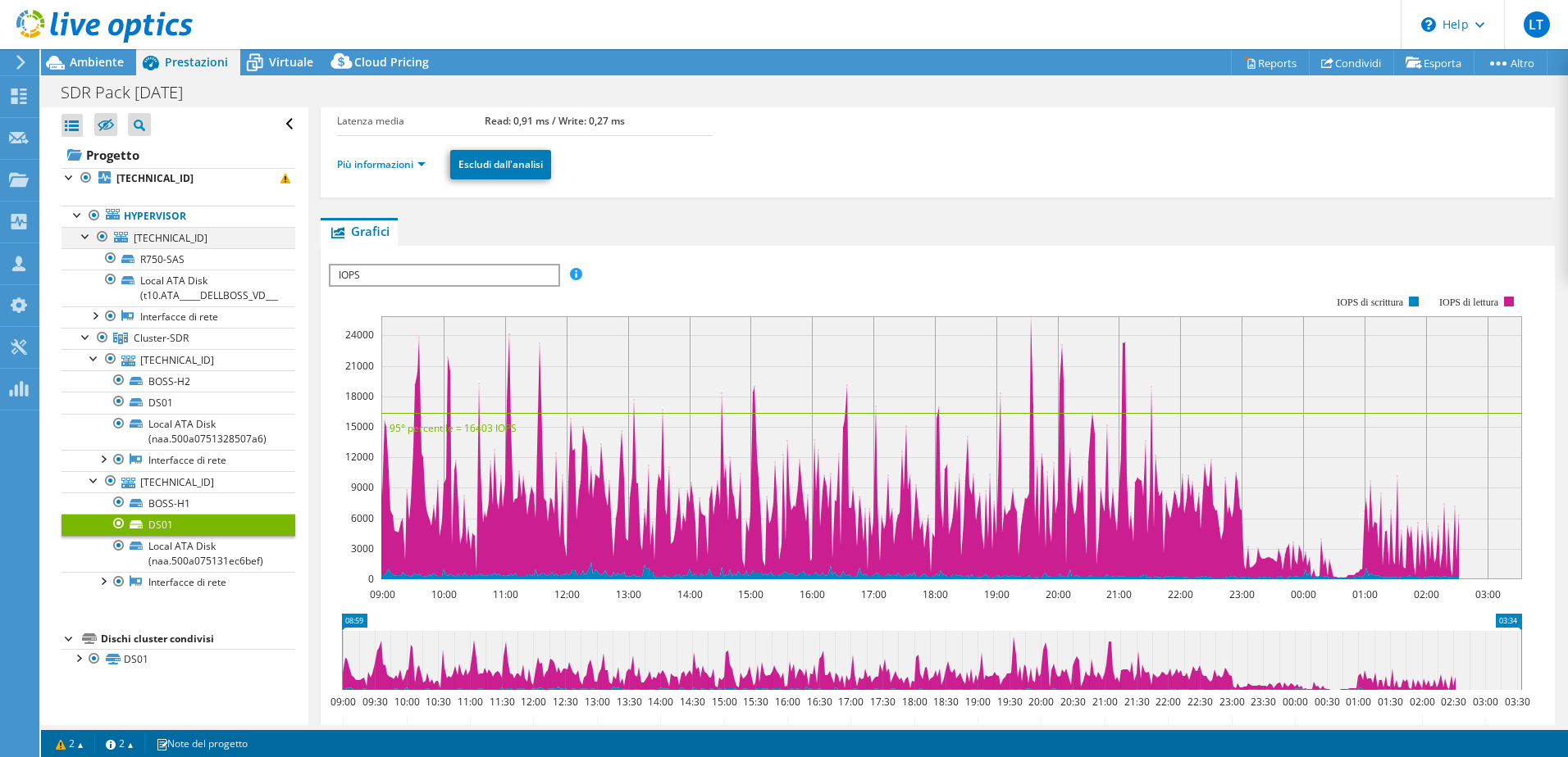
click at [83, 242] on div at bounding box center [85, 234] width 16 height 16
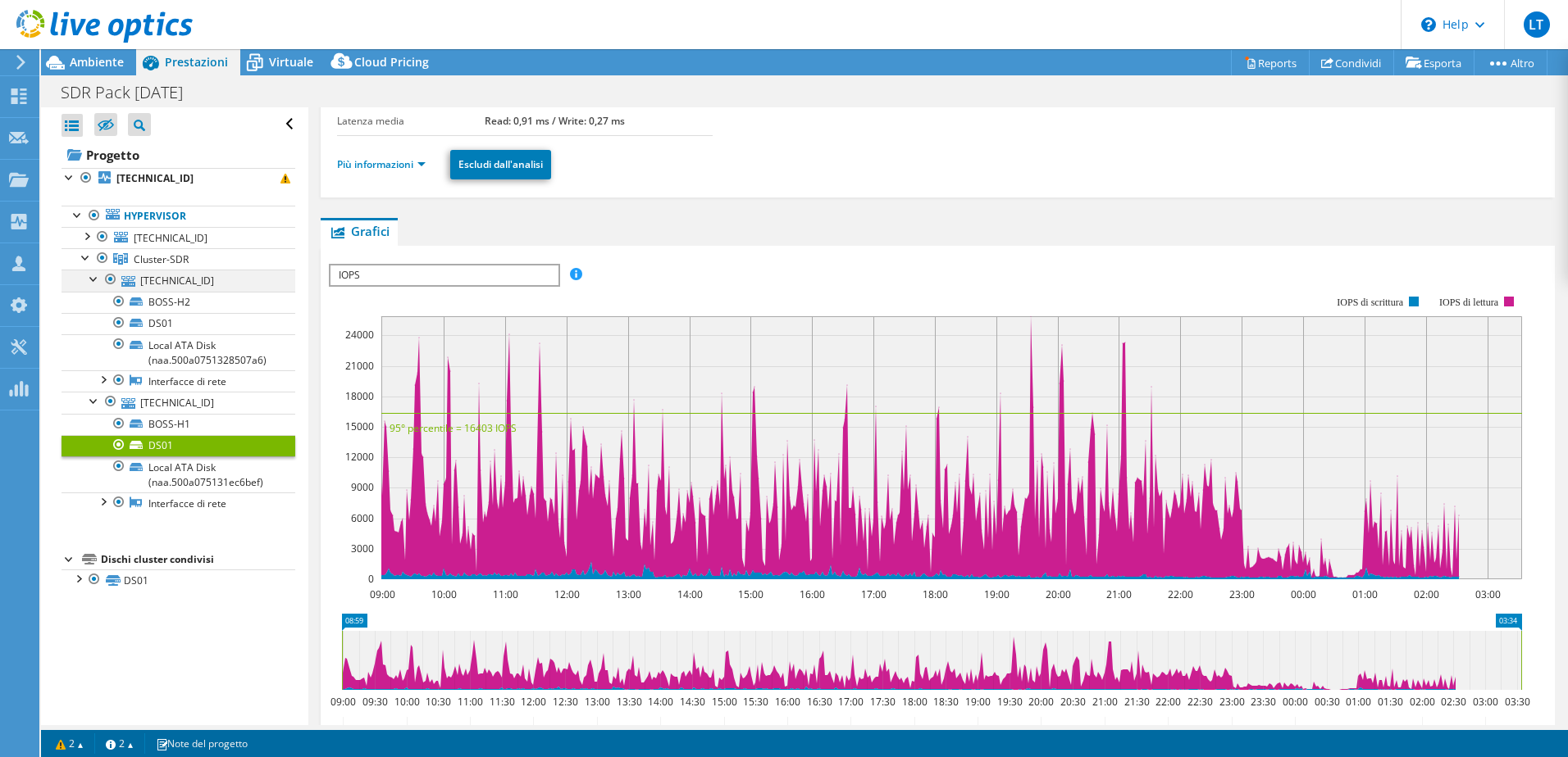
click at [91, 277] on div at bounding box center [94, 278] width 16 height 16
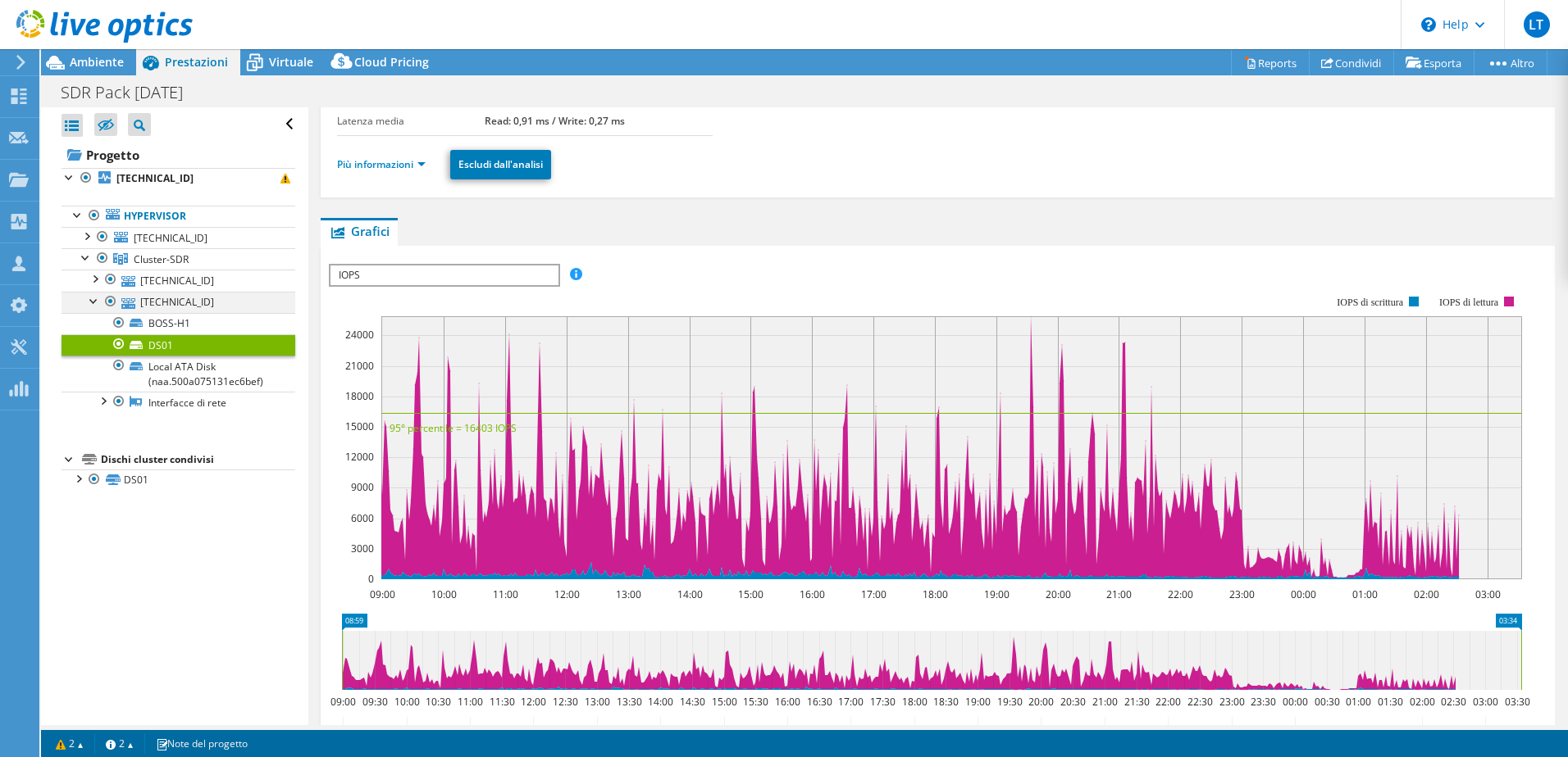
click at [93, 304] on div at bounding box center [94, 300] width 16 height 16
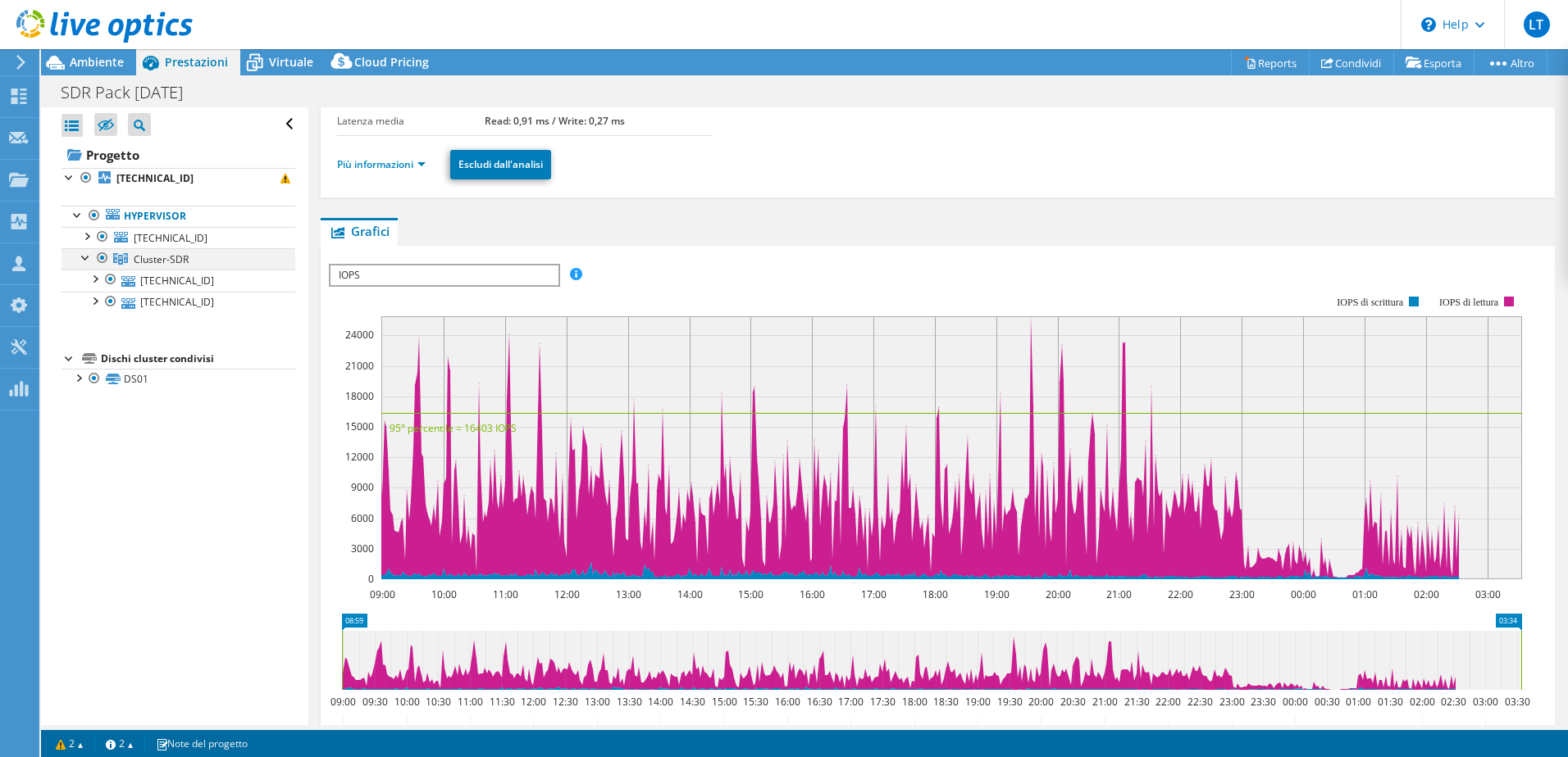
click at [87, 260] on div at bounding box center [85, 256] width 16 height 16
click at [87, 259] on div at bounding box center [85, 256] width 16 height 16
click at [100, 237] on div at bounding box center [101, 236] width 16 height 20
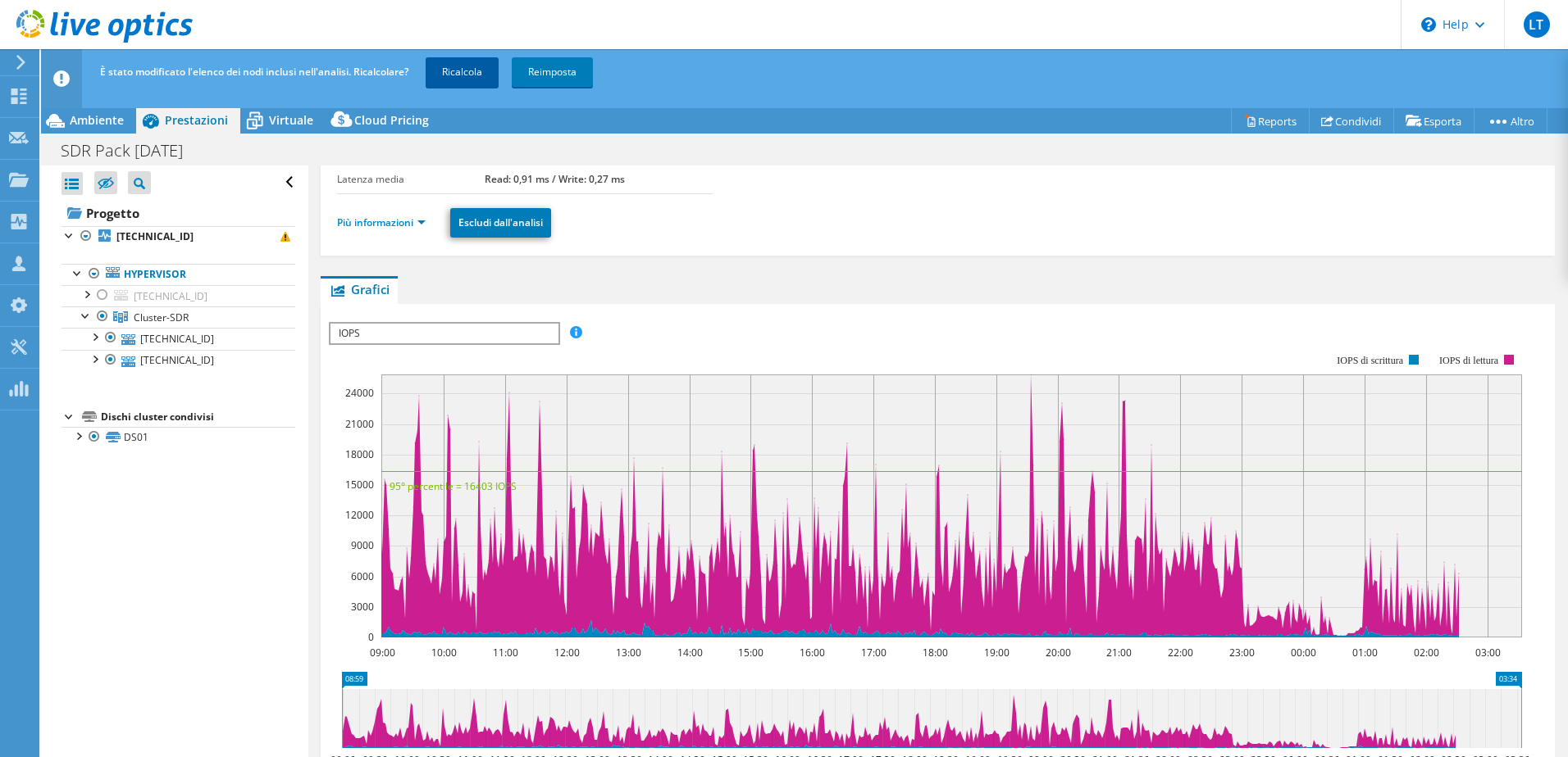
click at [480, 77] on link "Ricalcola" at bounding box center [461, 72] width 73 height 30
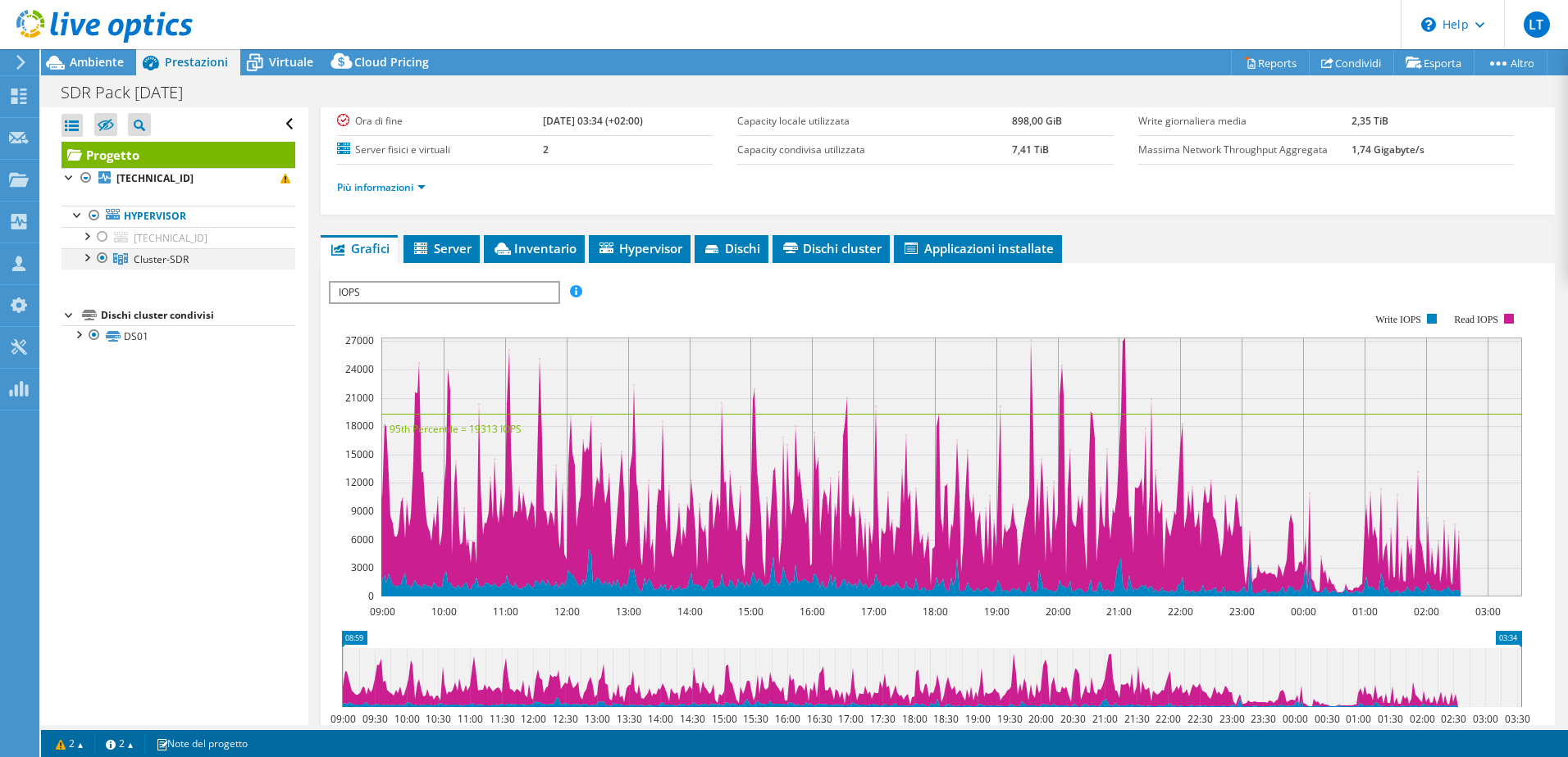
click at [89, 258] on div at bounding box center [85, 256] width 16 height 16
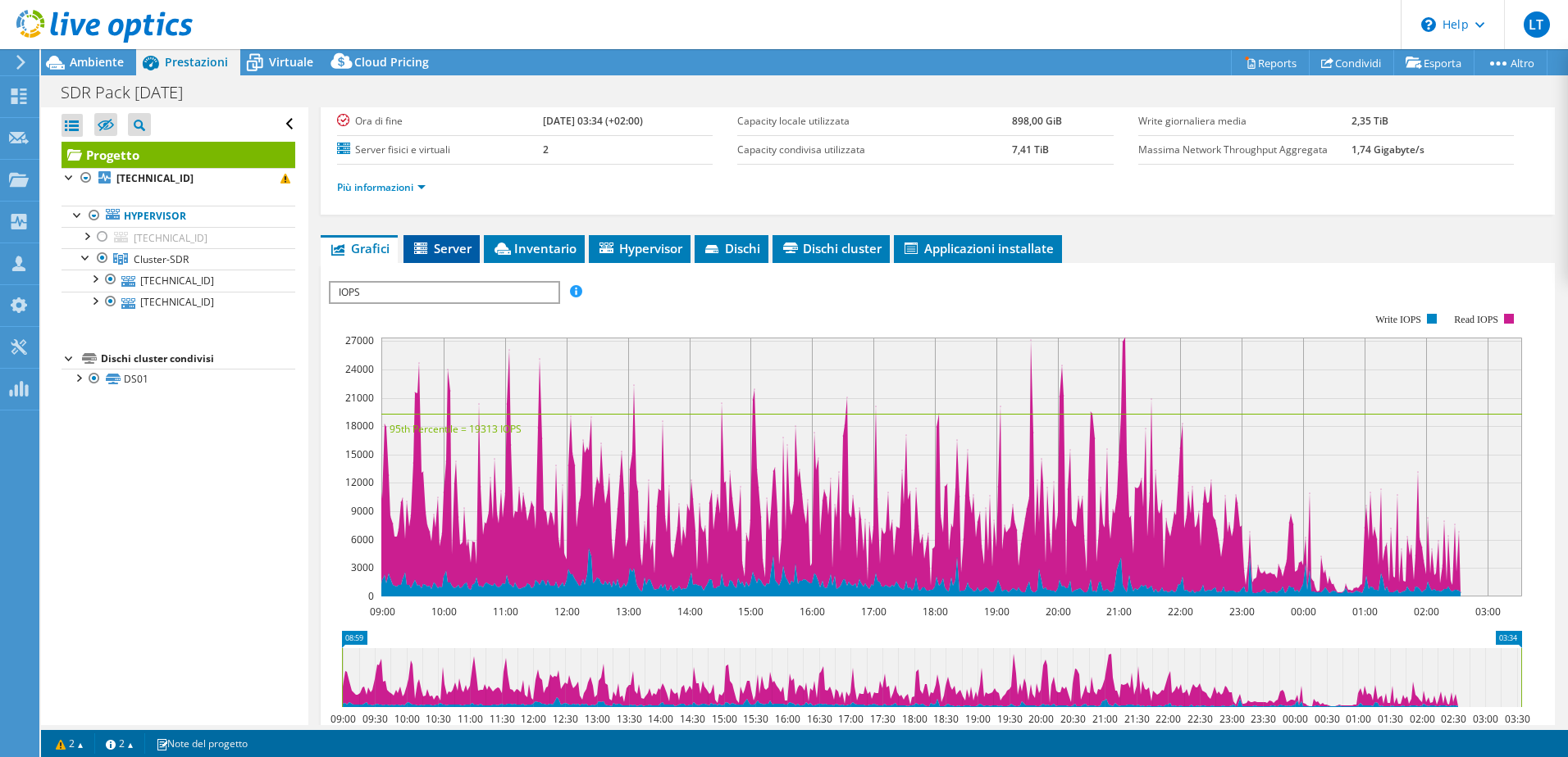
click at [461, 249] on span "Server" at bounding box center [441, 248] width 60 height 16
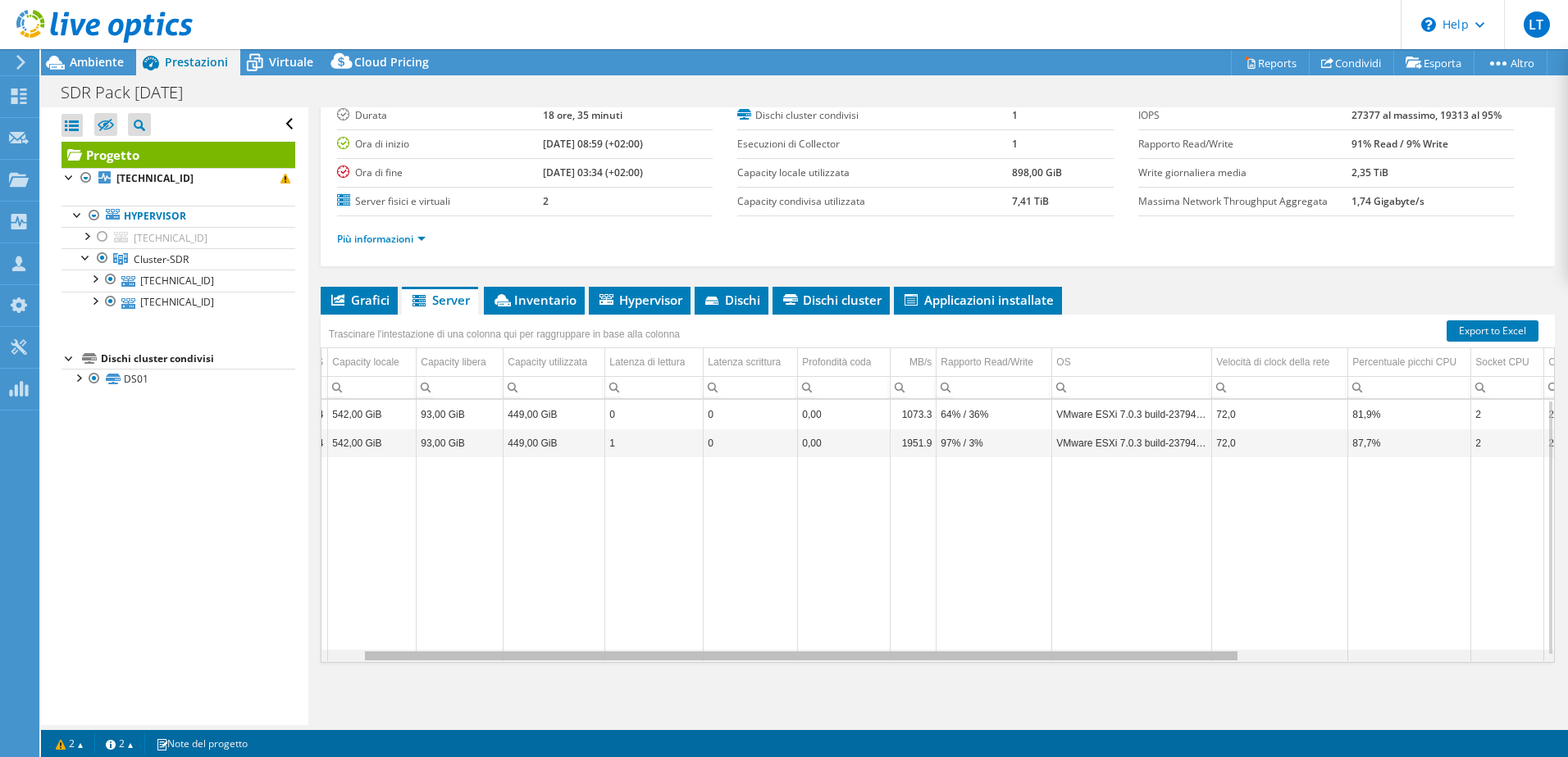
scroll to position [0, 0]
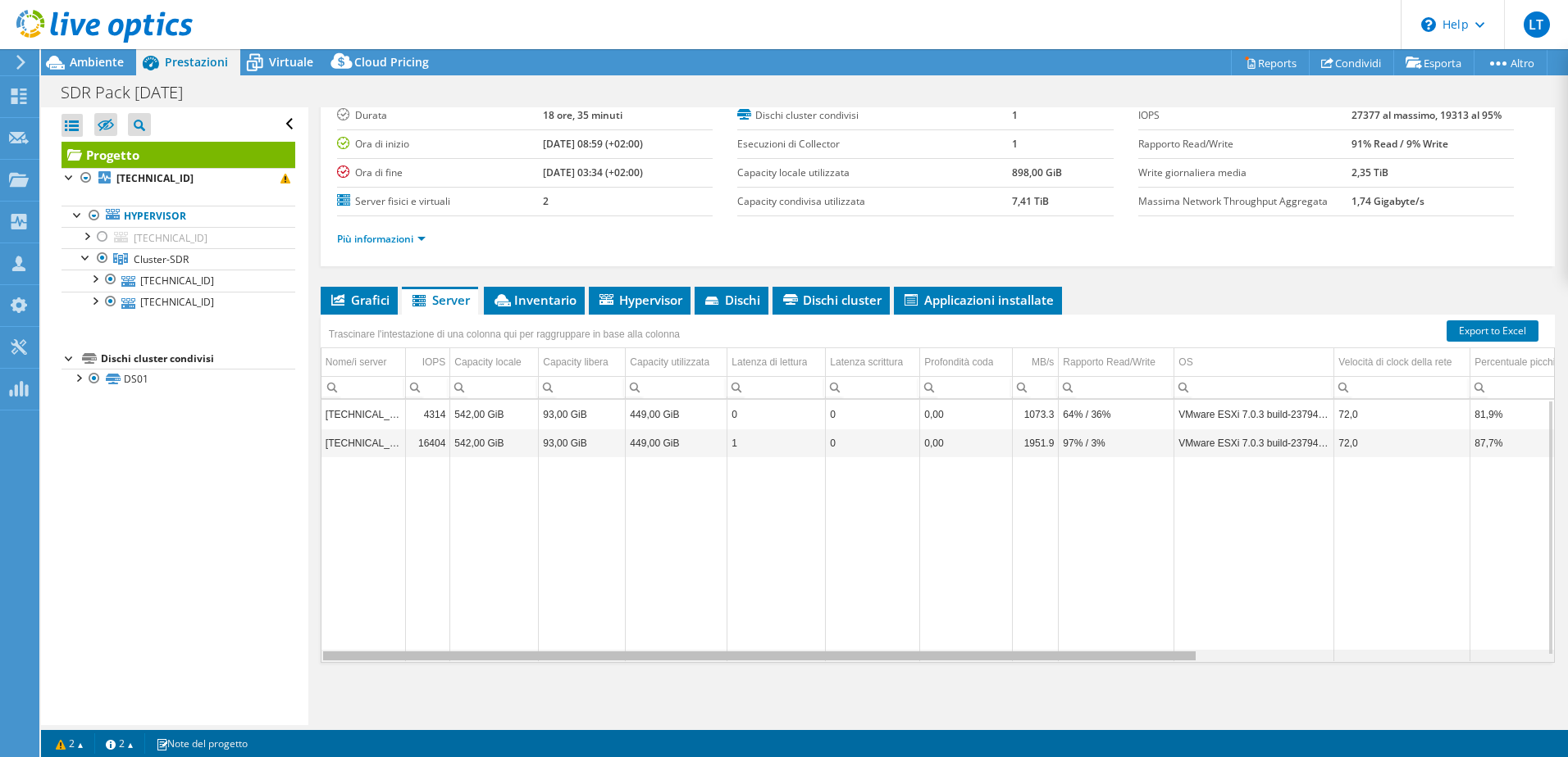
drag, startPoint x: 1093, startPoint y: 660, endPoint x: 1048, endPoint y: 668, distance: 45.7
click at [1048, 668] on body "LT Partner di [PERSON_NAME] [EMAIL_ADDRESS][DOMAIN_NAME] Infoteam SRL My Profil…" at bounding box center [784, 378] width 1568 height 757
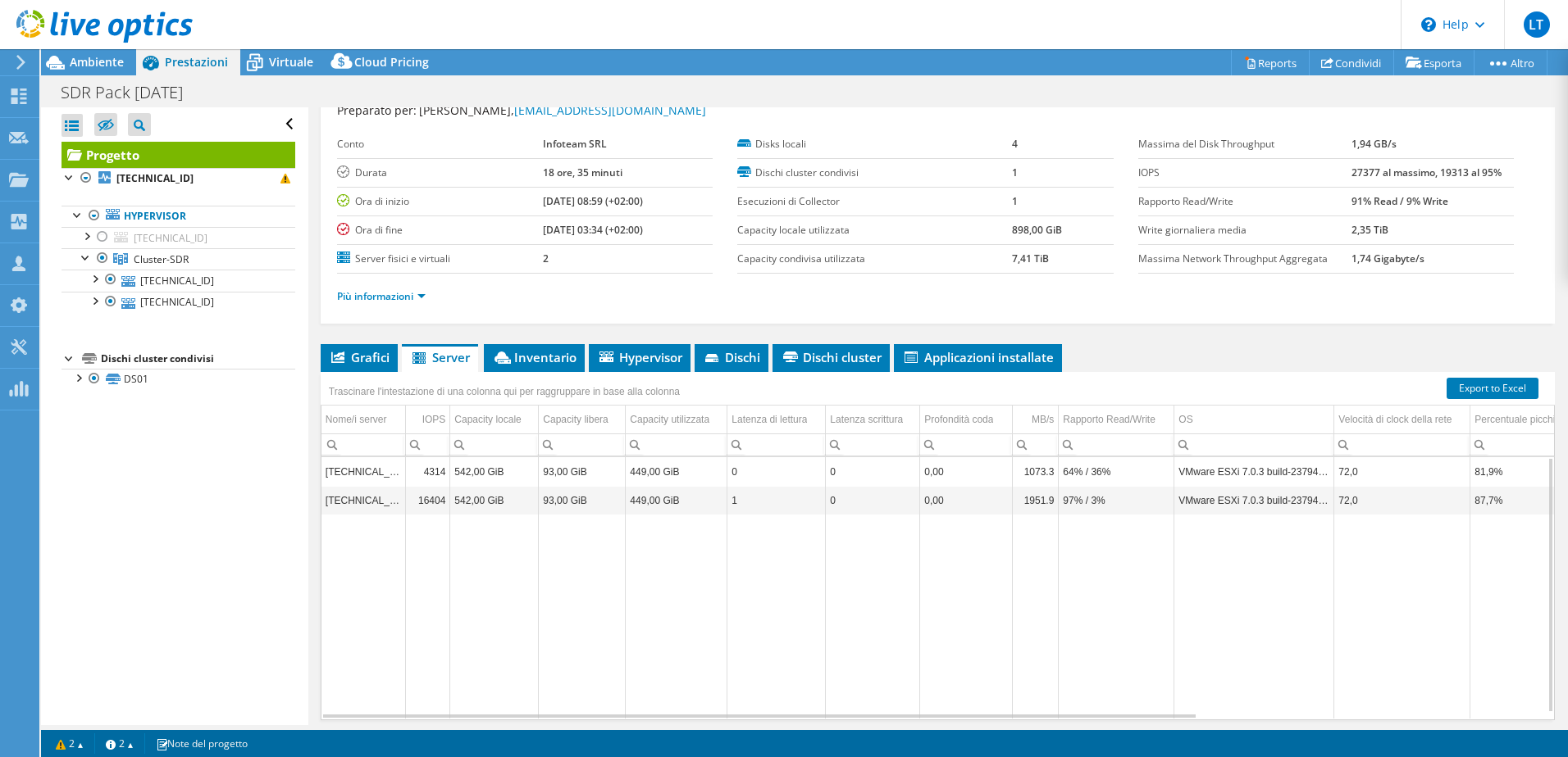
scroll to position [31, 0]
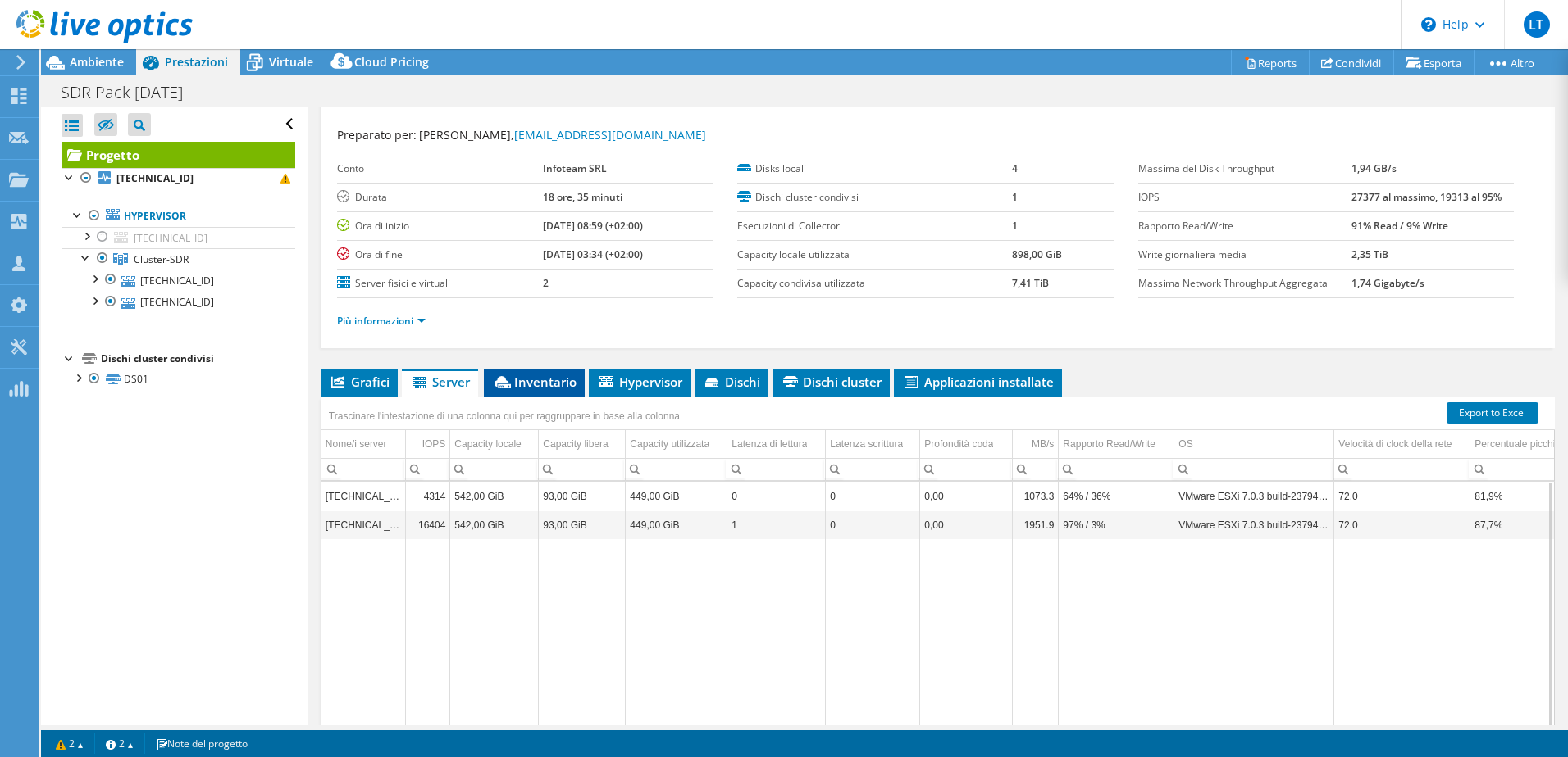
click at [519, 391] on li "Inventario" at bounding box center [533, 382] width 101 height 28
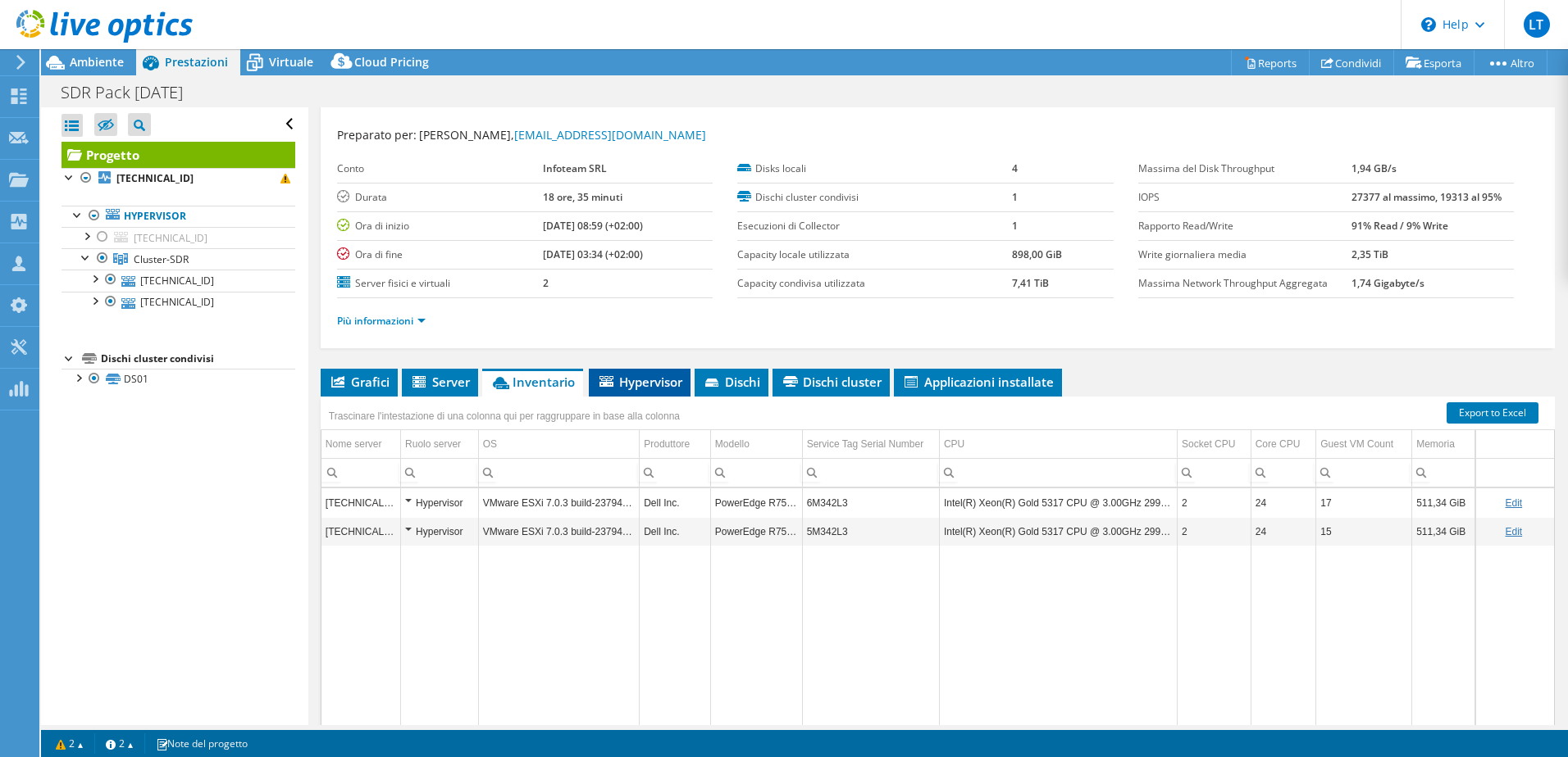
click at [628, 387] on span "Hypervisor" at bounding box center [638, 382] width 85 height 16
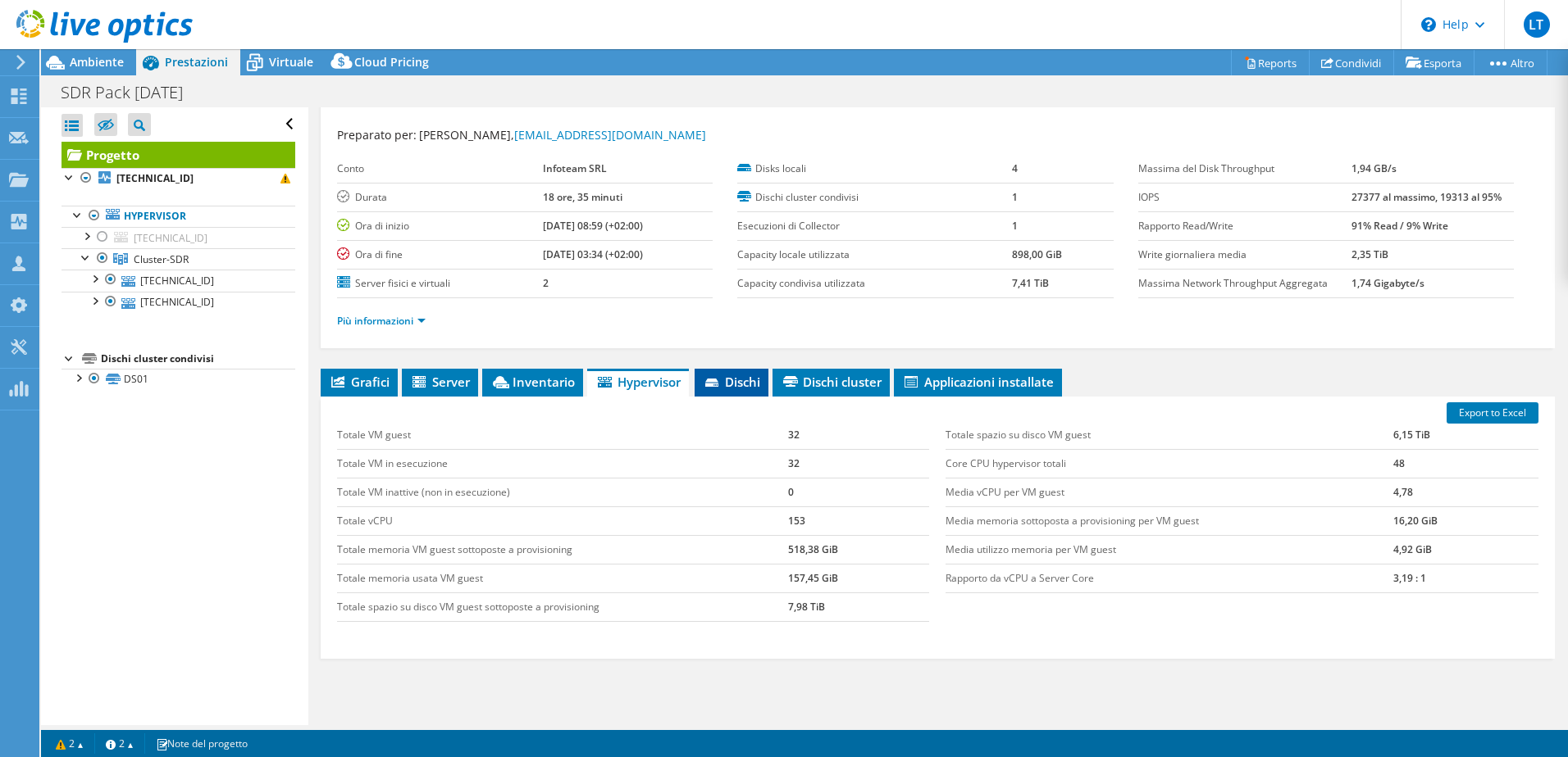
click at [727, 382] on span "Dischi" at bounding box center [731, 382] width 57 height 16
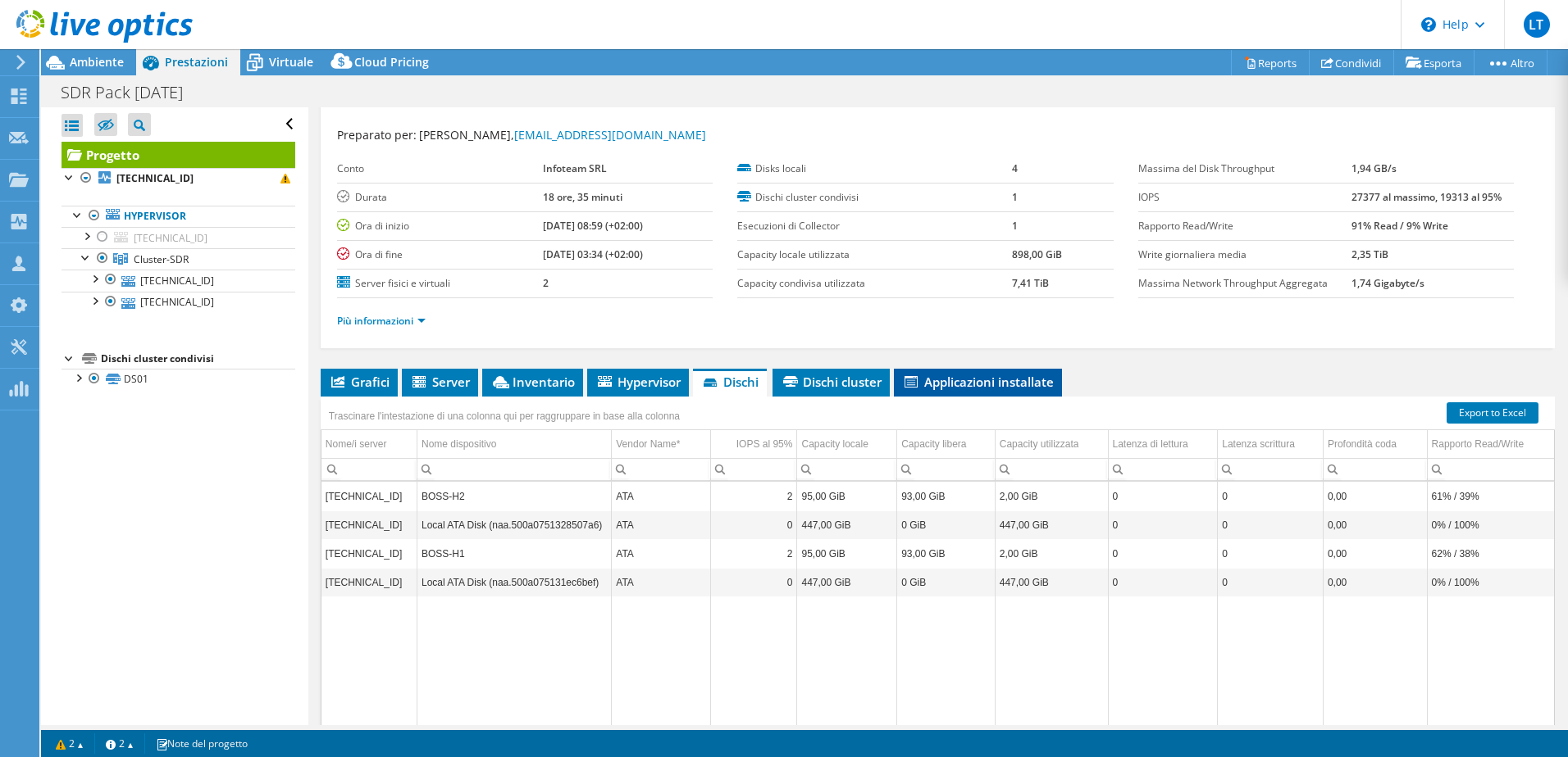
click at [944, 392] on li "Applicazioni installate" at bounding box center [978, 382] width 168 height 28
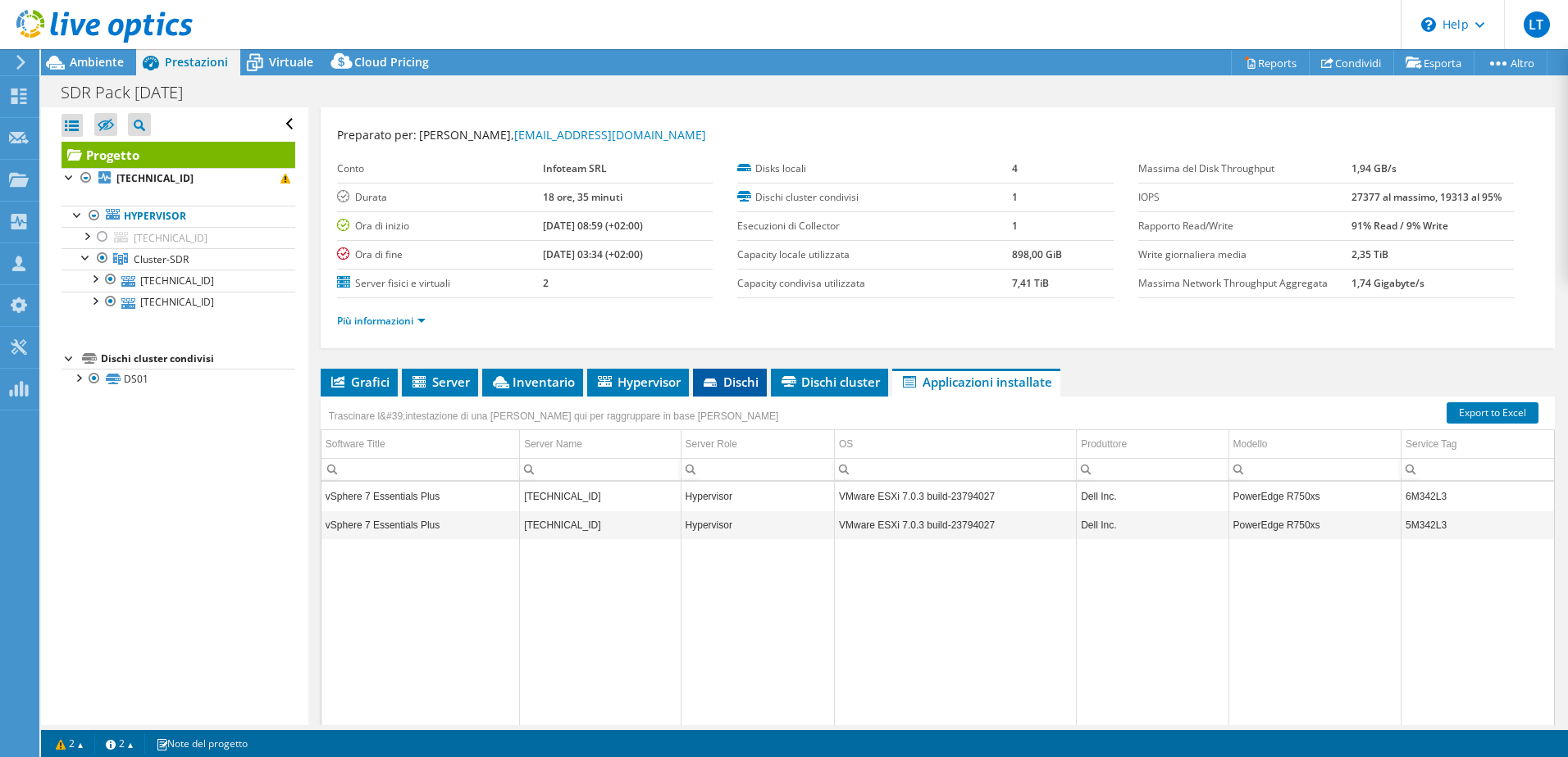
click at [742, 393] on li "Dischi" at bounding box center [729, 382] width 74 height 28
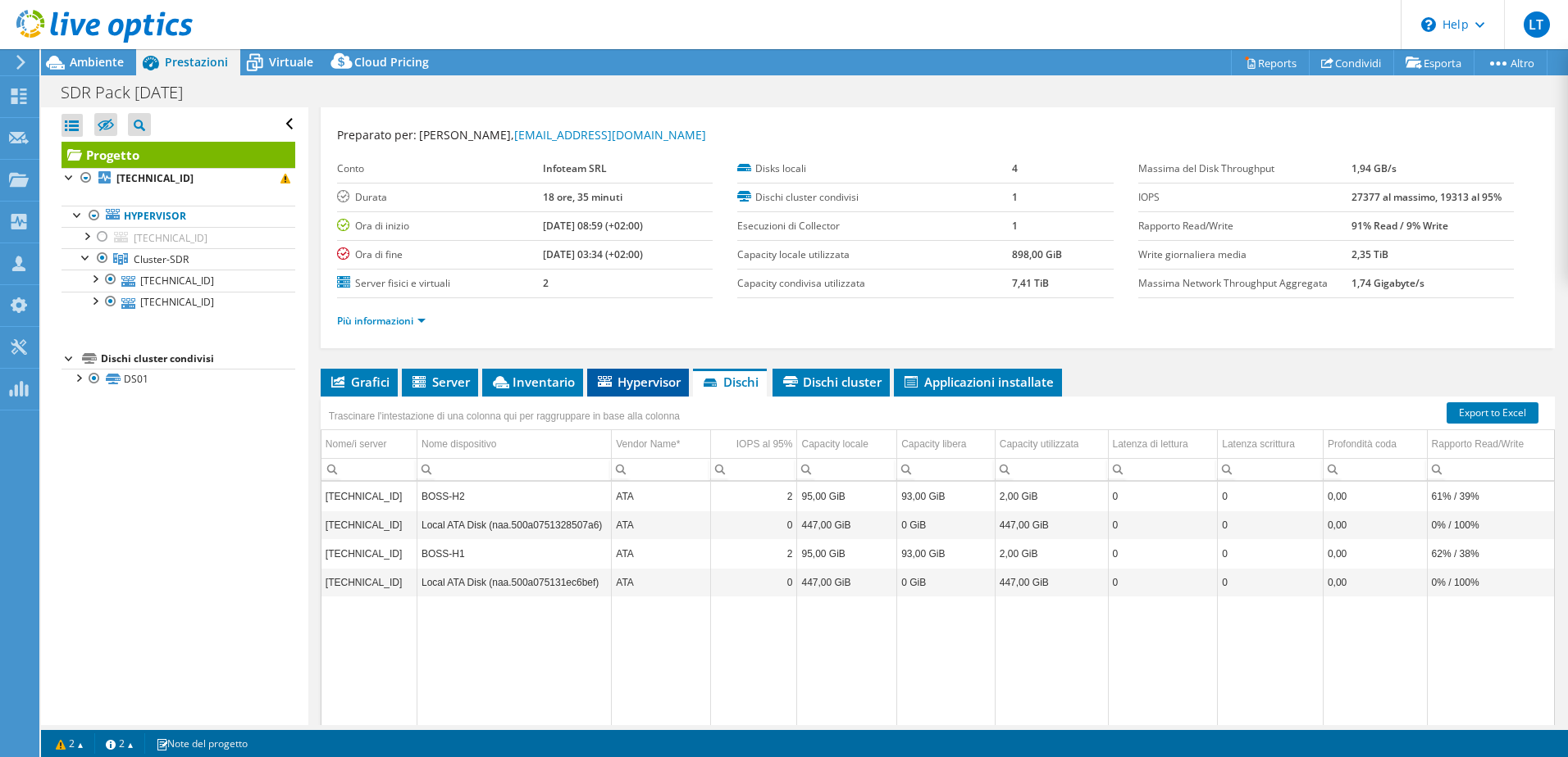
click at [642, 391] on li "Hypervisor" at bounding box center [638, 382] width 101 height 28
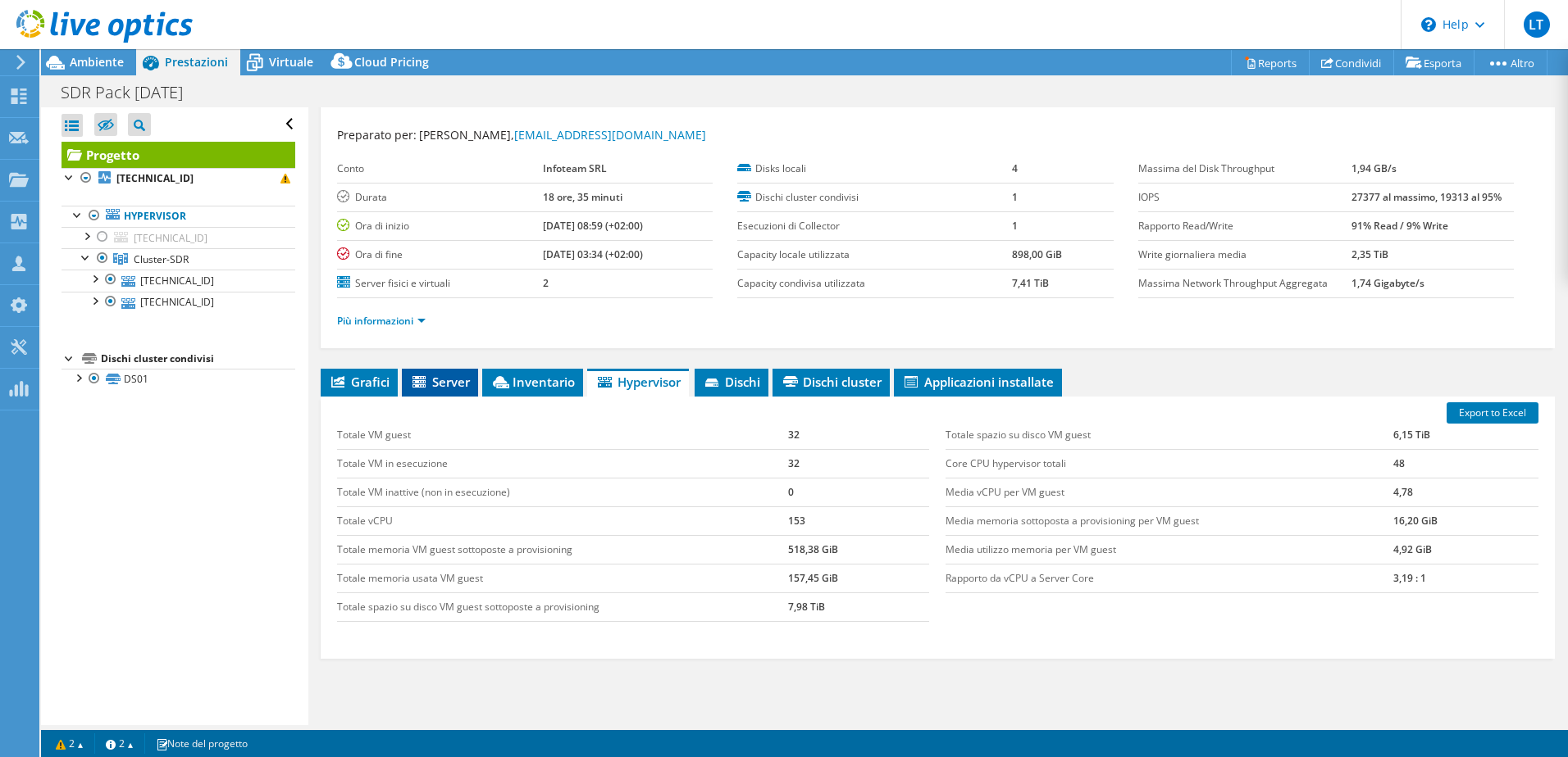
click at [445, 377] on span "Server" at bounding box center [439, 382] width 60 height 16
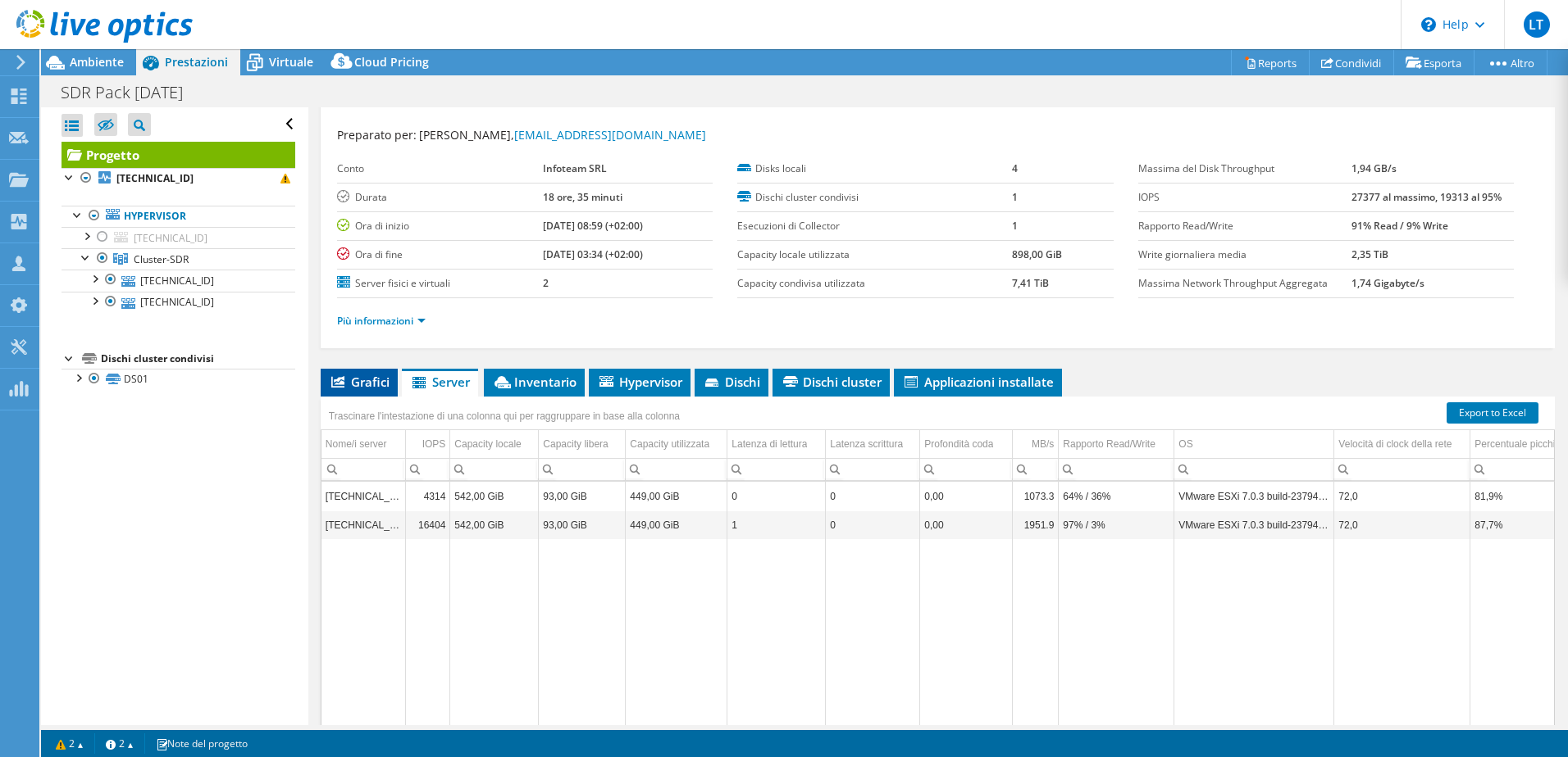
click at [363, 375] on span "Grafici" at bounding box center [358, 382] width 60 height 16
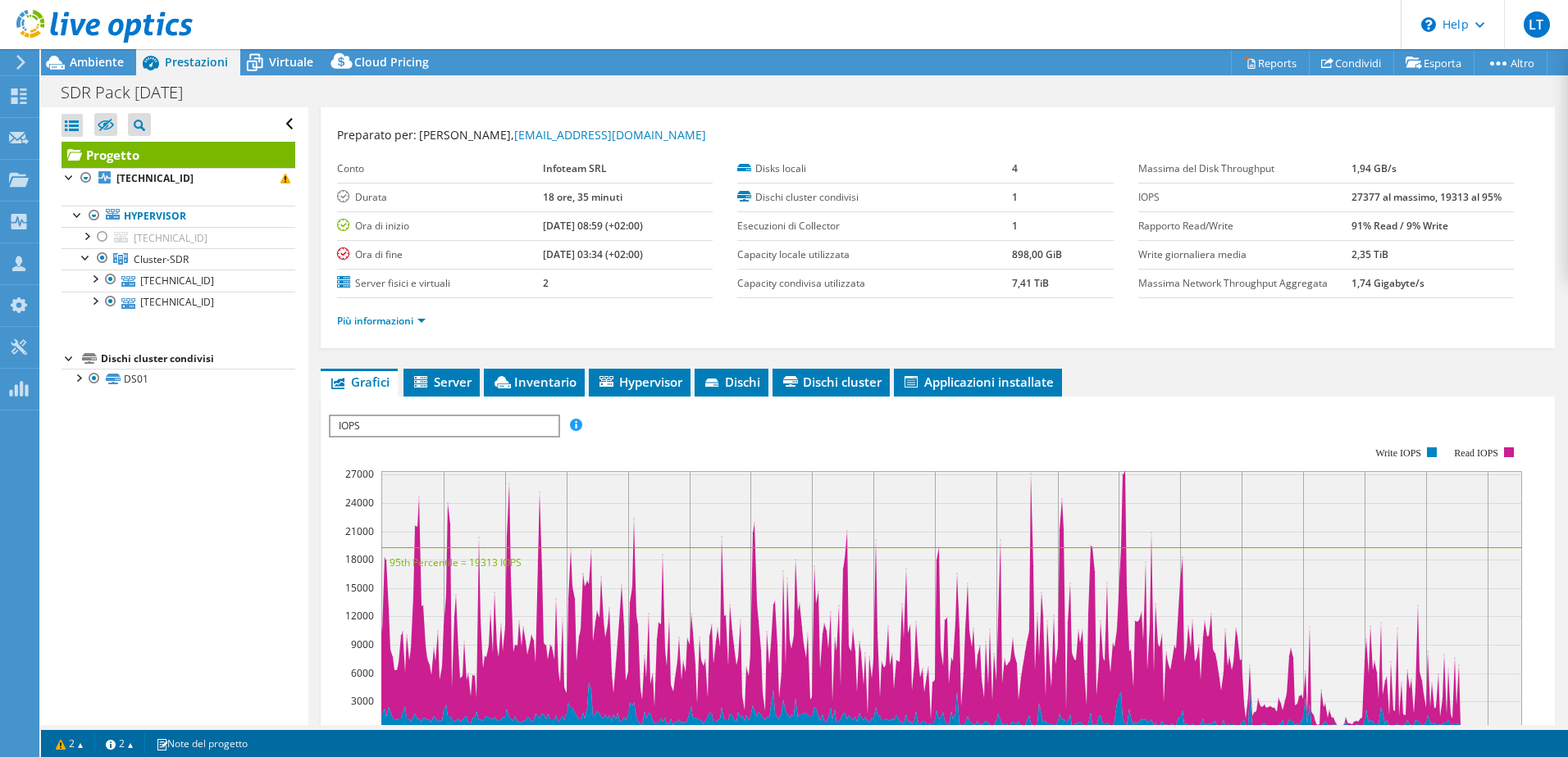
click at [437, 430] on span "IOPS" at bounding box center [443, 426] width 227 height 20
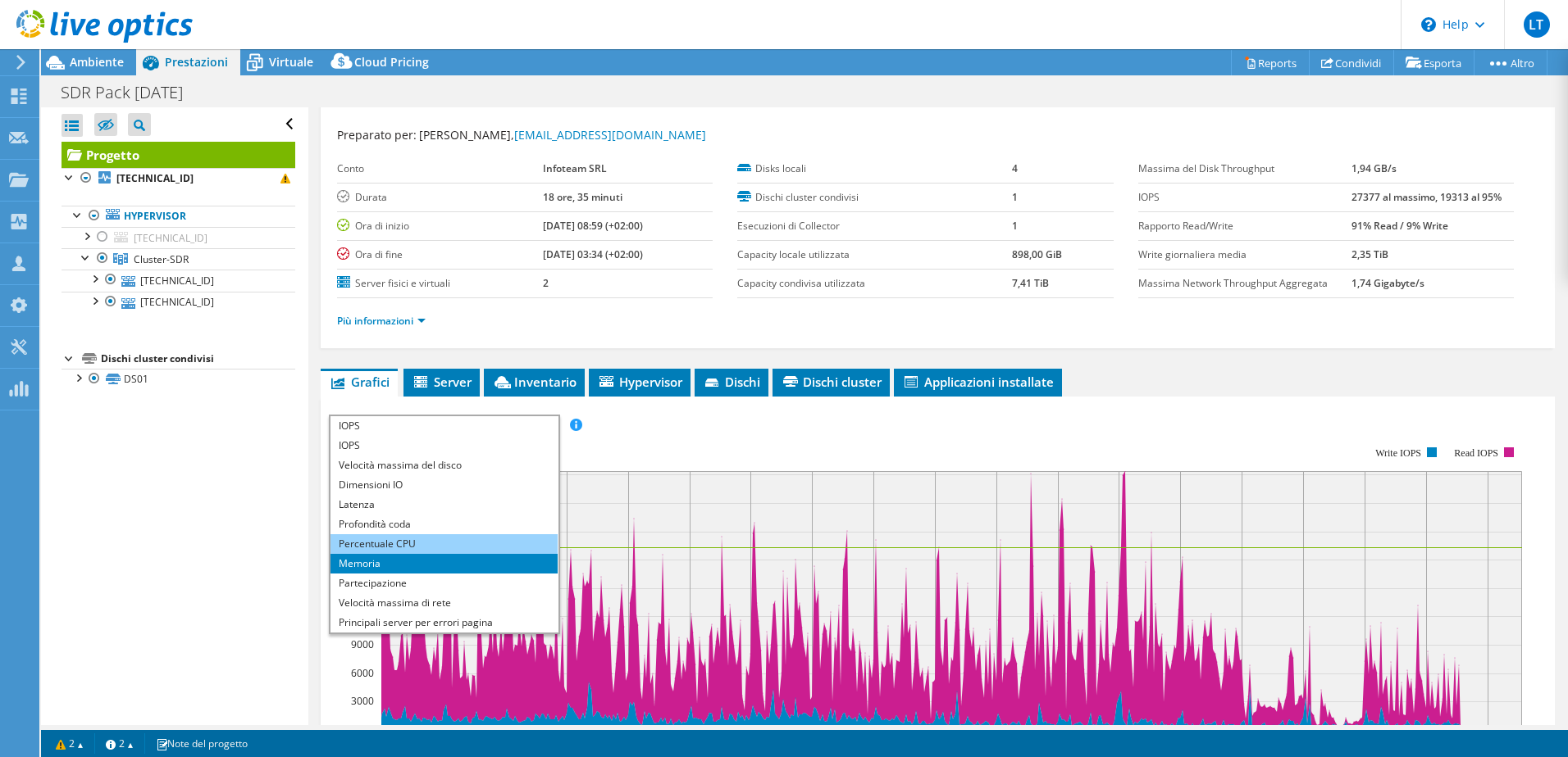
click at [415, 545] on li "Percentuale CPU" at bounding box center [443, 544] width 227 height 20
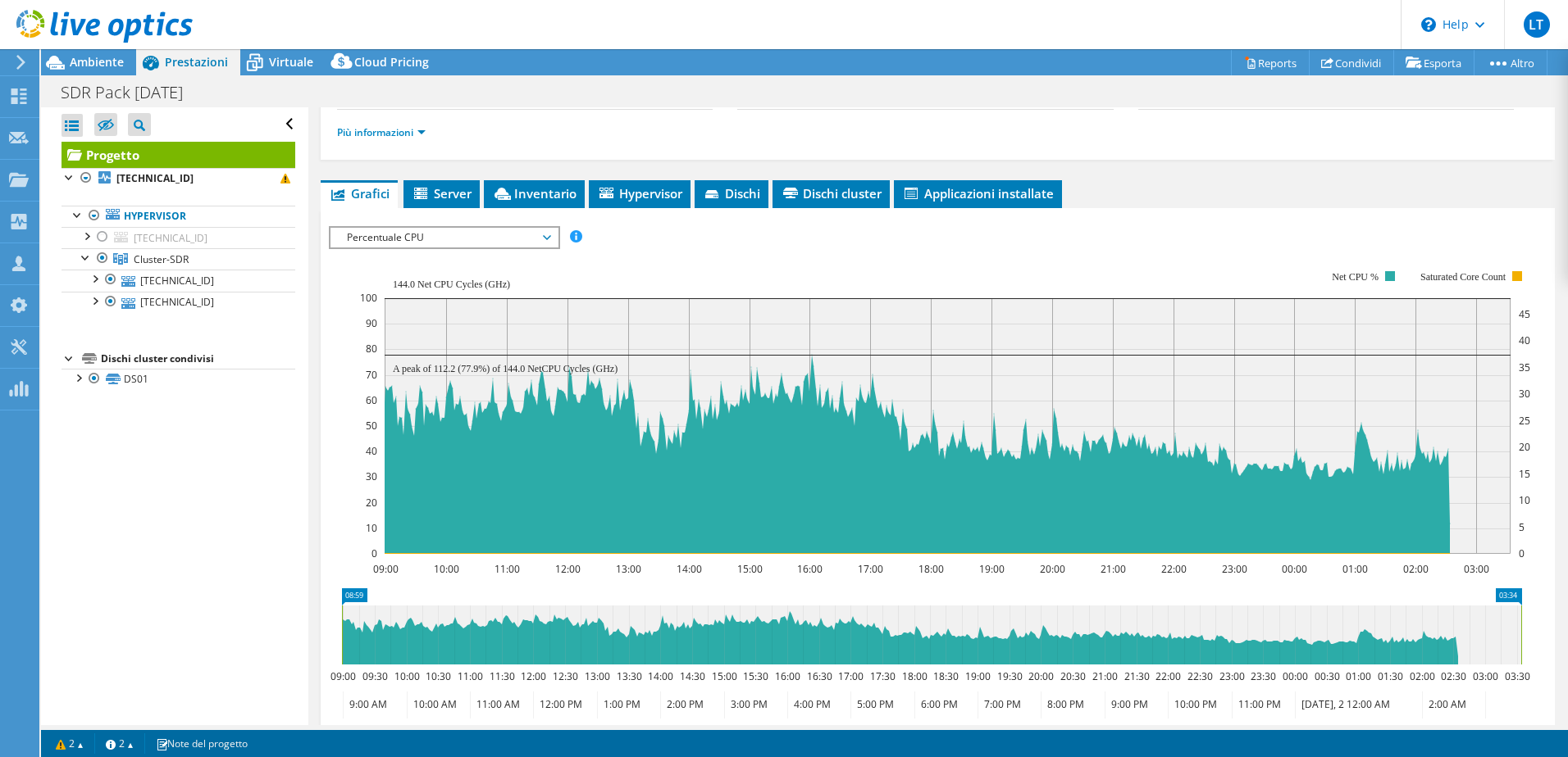
scroll to position [241, 0]
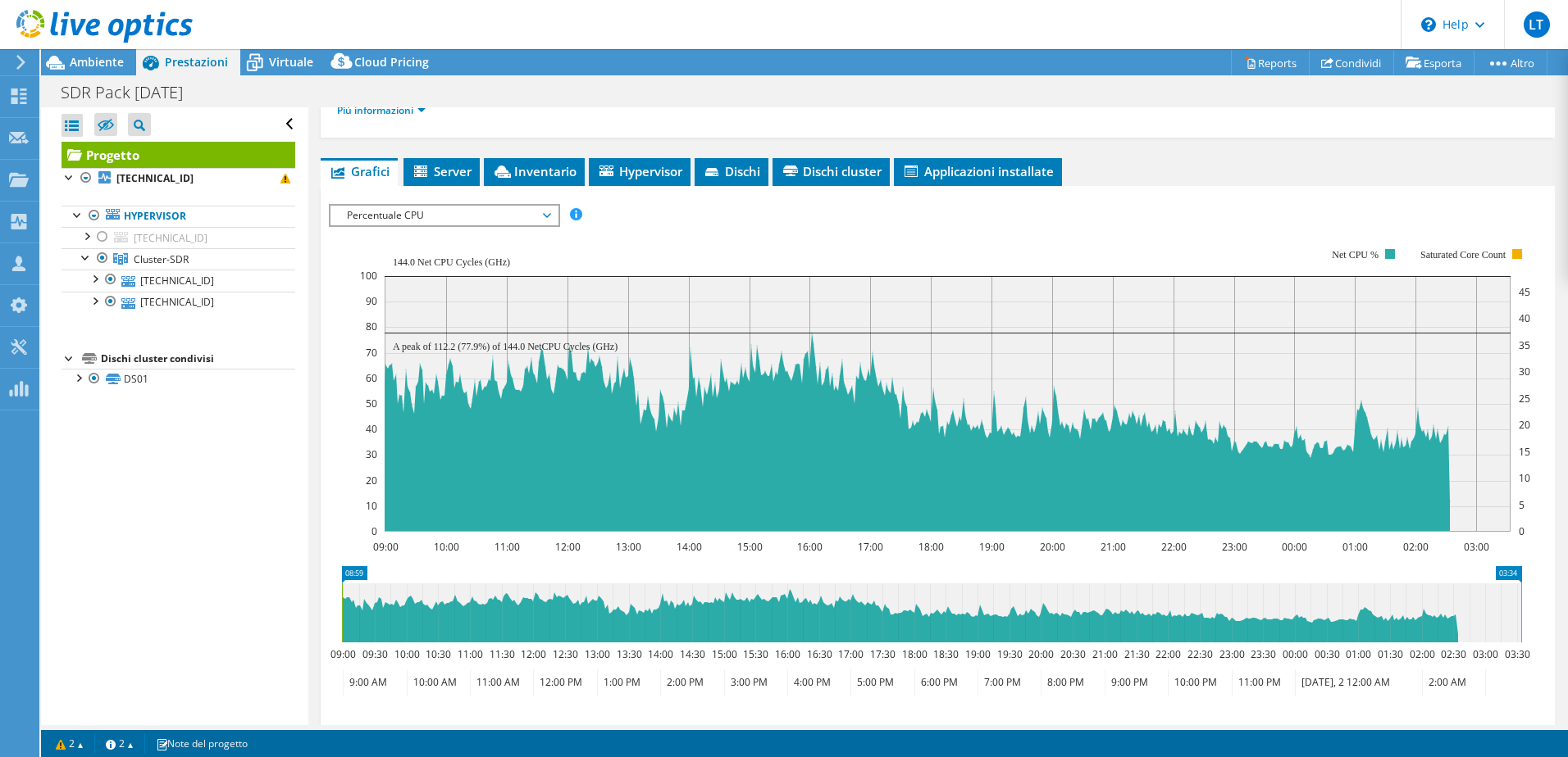
click at [445, 213] on span "Percentuale CPU" at bounding box center [444, 215] width 211 height 20
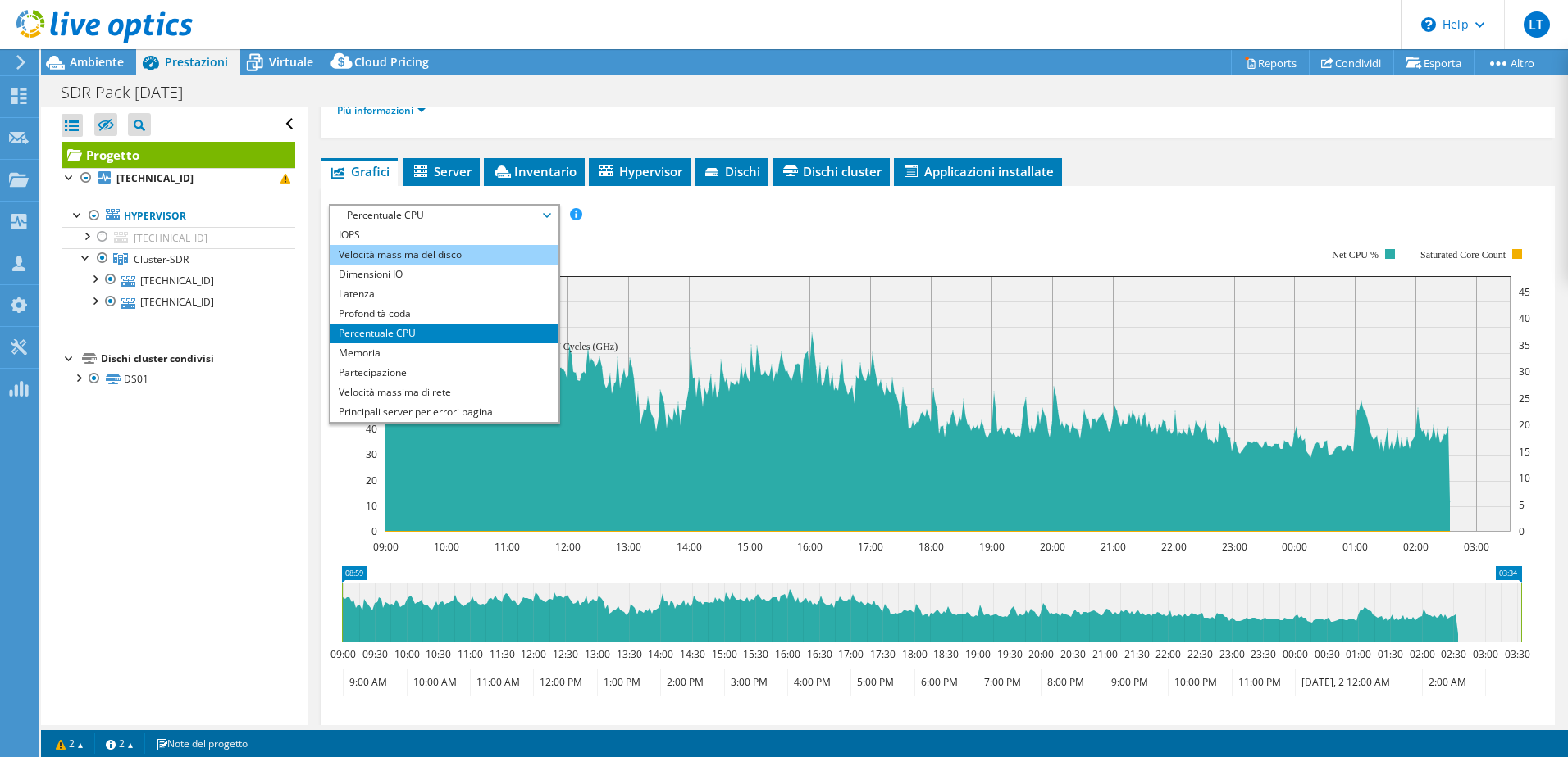
click at [432, 249] on li "Velocità massima del disco" at bounding box center [443, 255] width 227 height 20
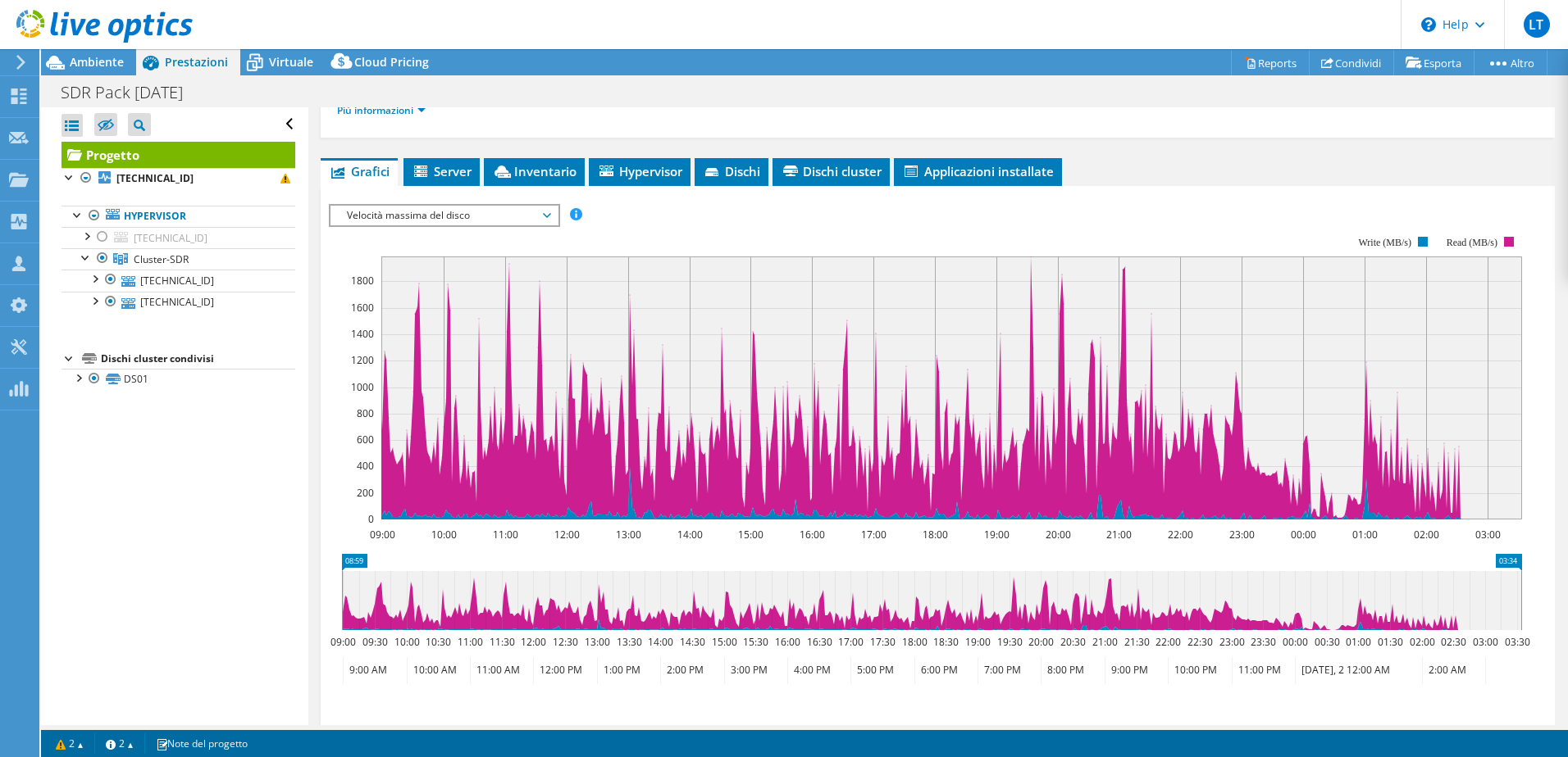
click at [445, 203] on div "IOPS Velocità massima del disco Dimensioni IO Latenza Profondità coda Percentua…" at bounding box center [937, 480] width 1218 height 568
click at [439, 212] on span "Velocità massima del disco" at bounding box center [444, 215] width 211 height 20
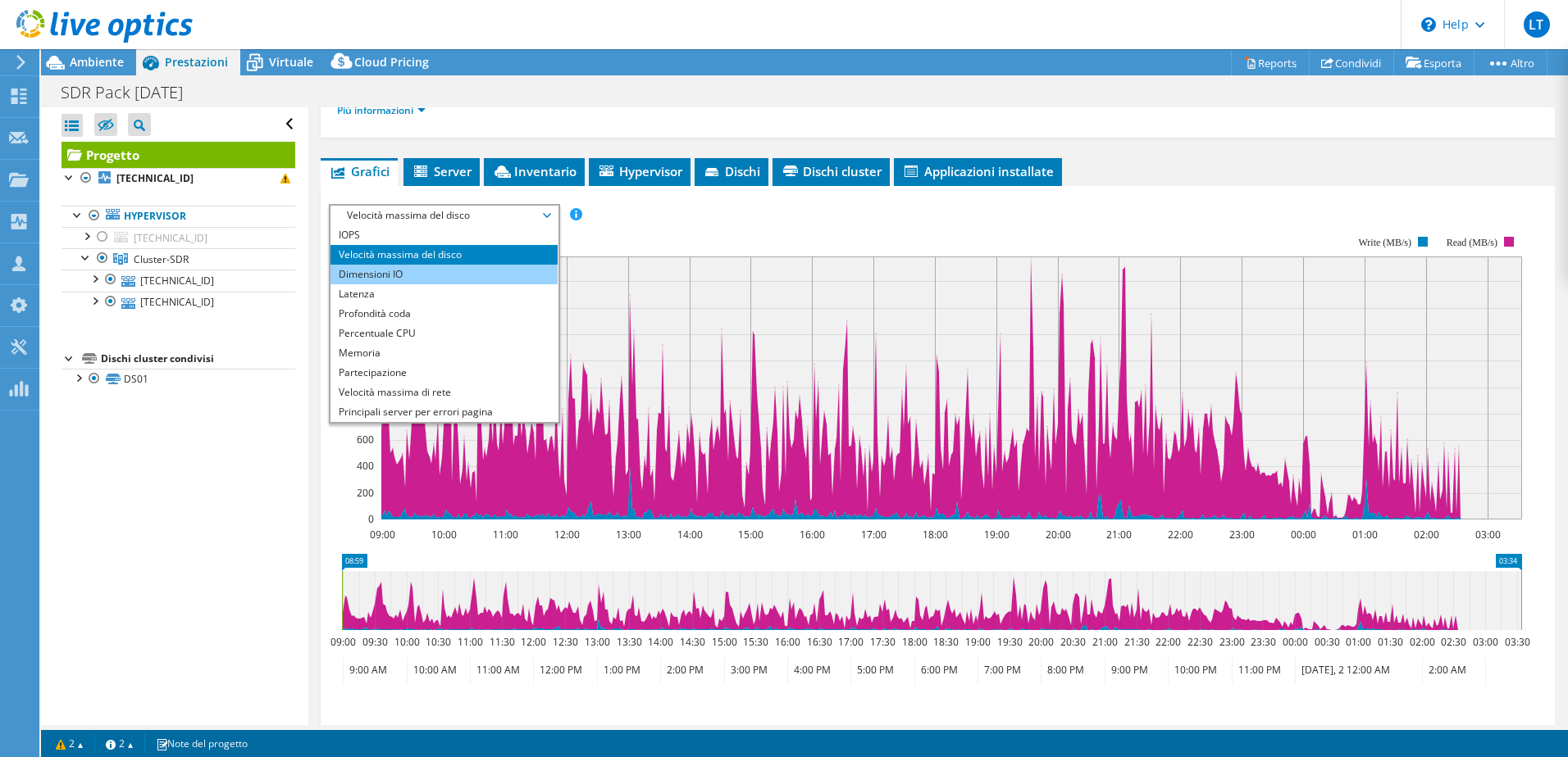
click at [423, 274] on li "Dimensioni IO" at bounding box center [443, 275] width 227 height 20
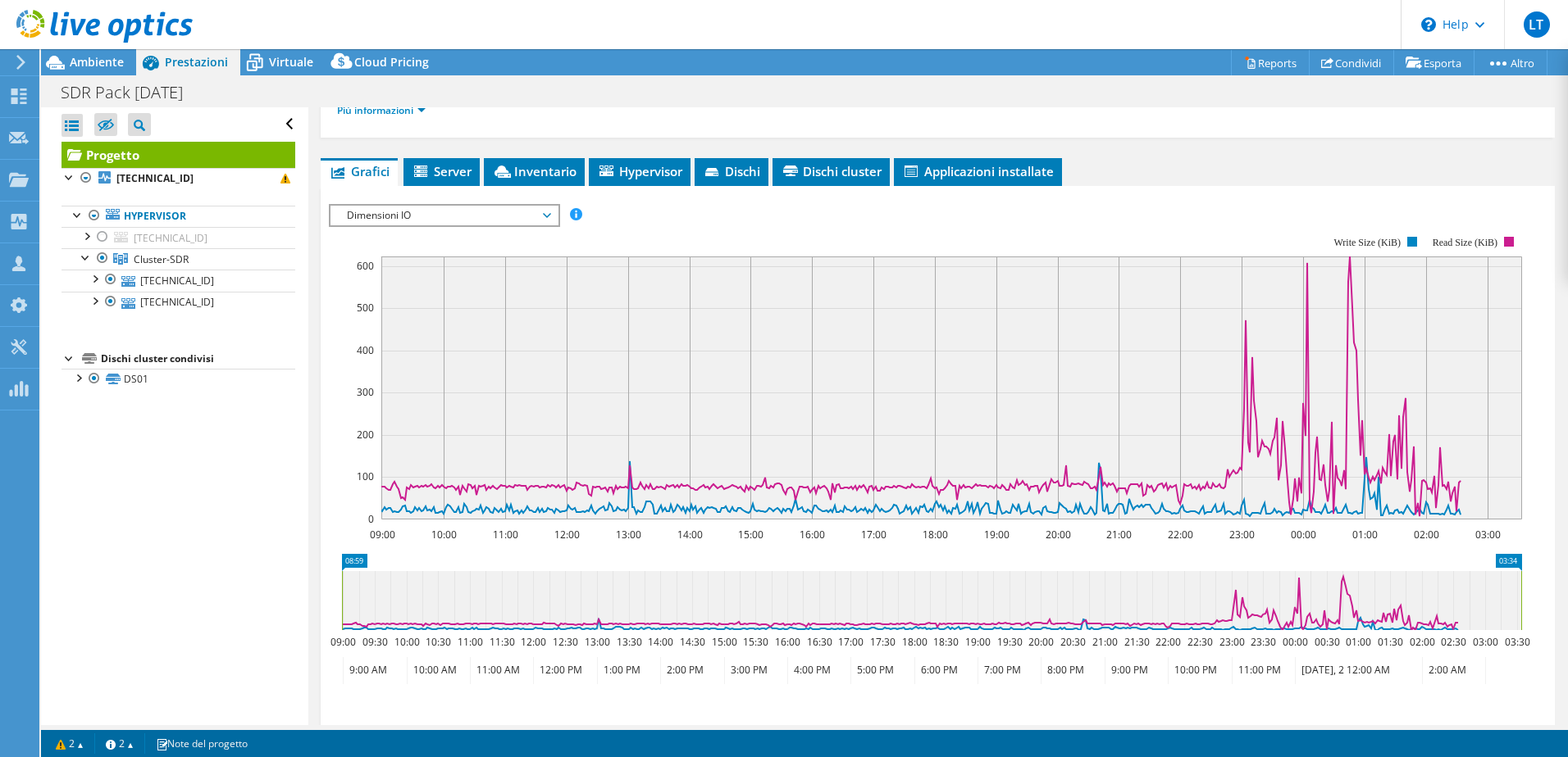
click at [425, 218] on span "Dimensioni IO" at bounding box center [444, 215] width 211 height 20
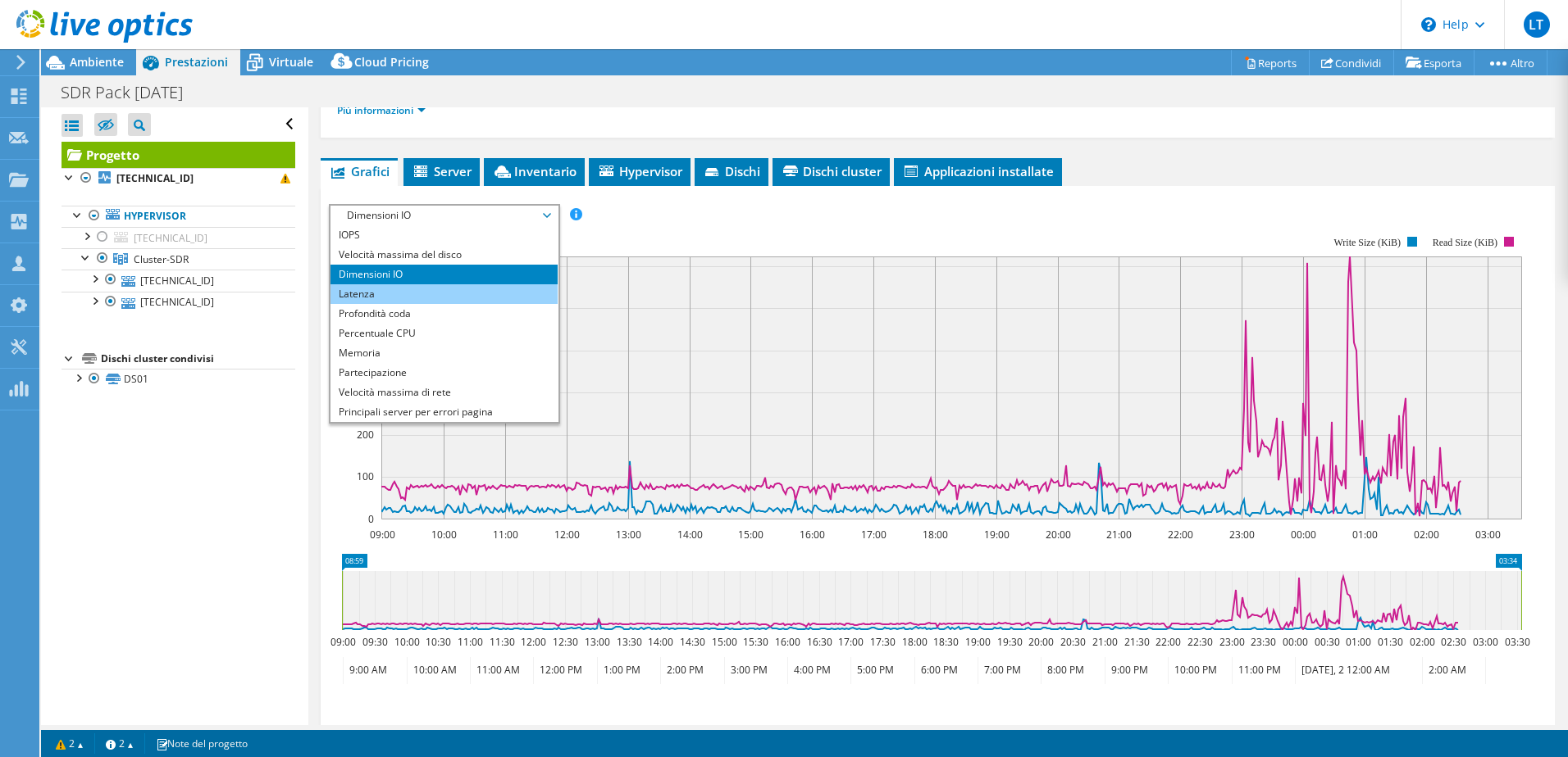
click at [403, 293] on li "Latenza" at bounding box center [443, 294] width 227 height 20
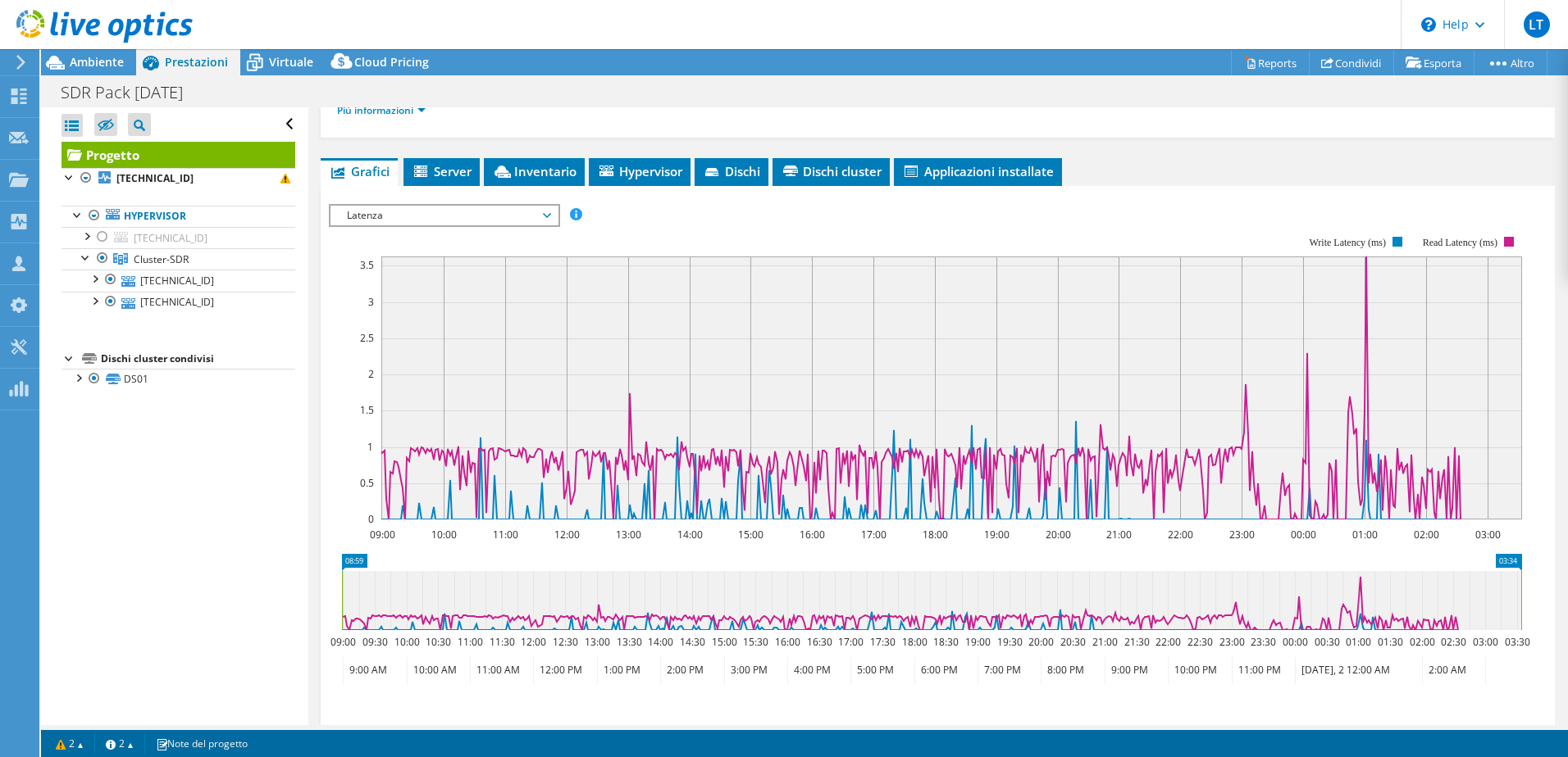
click at [407, 214] on span "Latenza" at bounding box center [444, 215] width 211 height 20
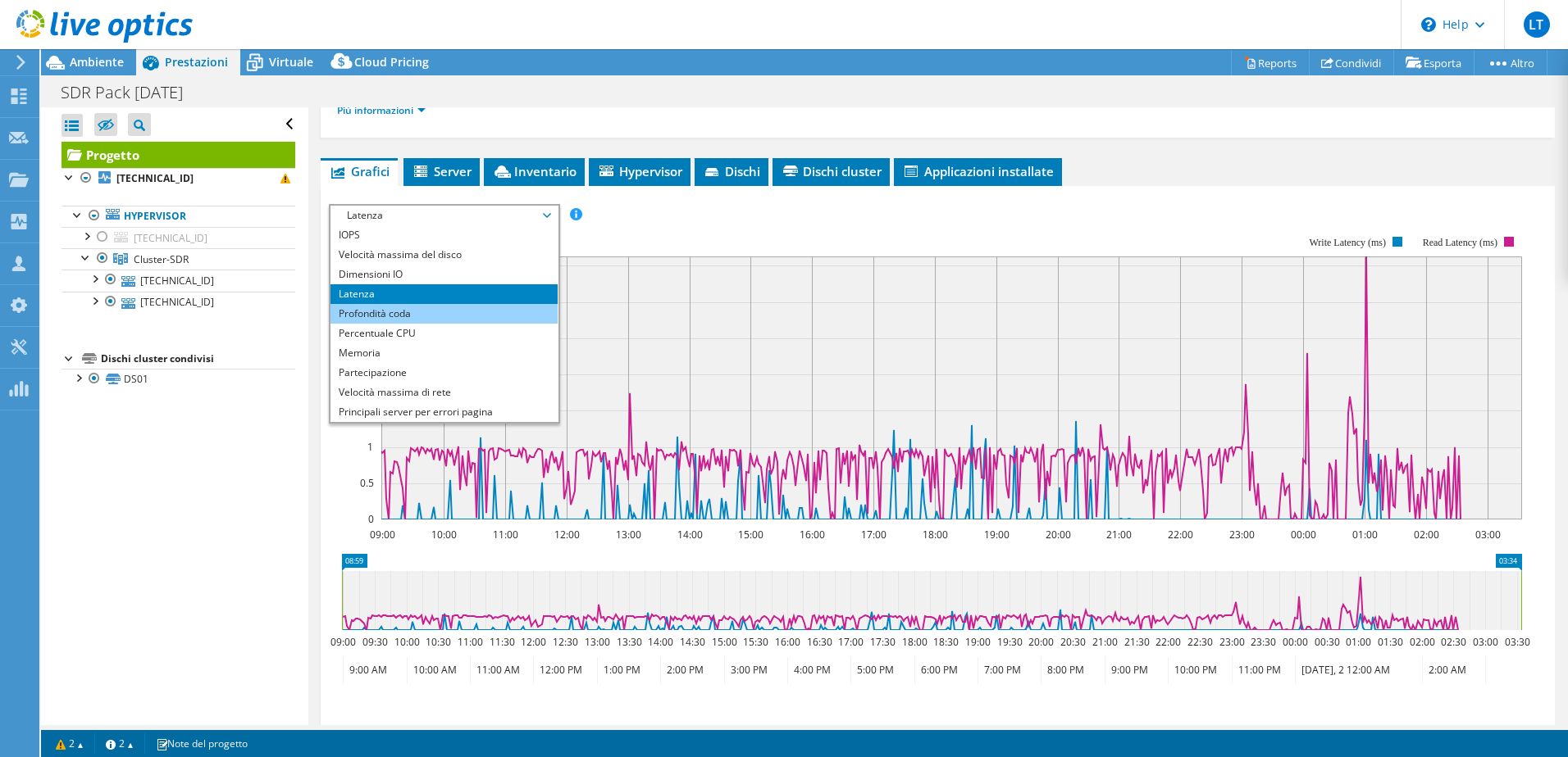
click at [397, 309] on li "Profondità coda" at bounding box center [443, 314] width 227 height 20
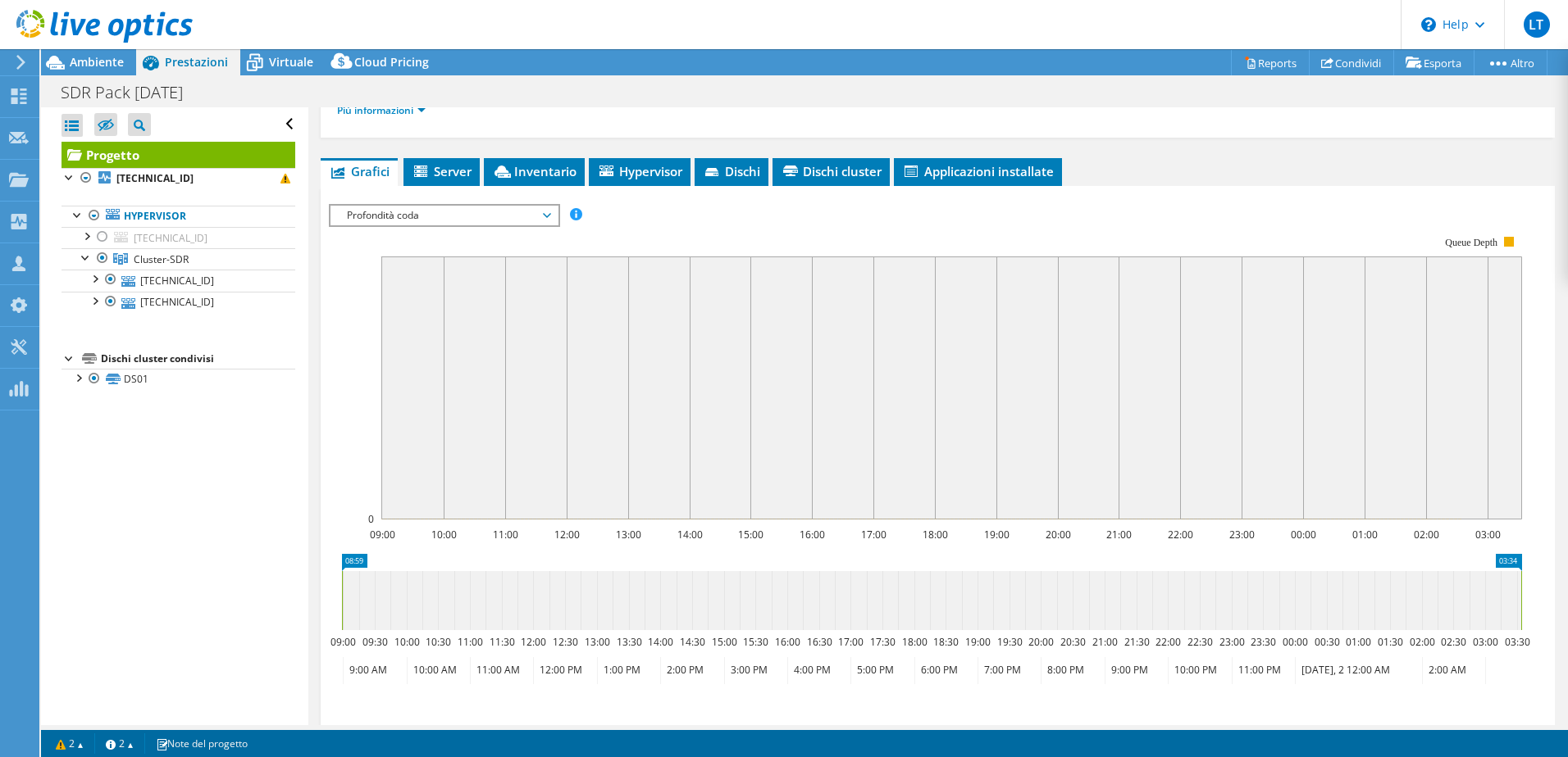
click at [407, 218] on span "Profondità coda" at bounding box center [444, 215] width 211 height 20
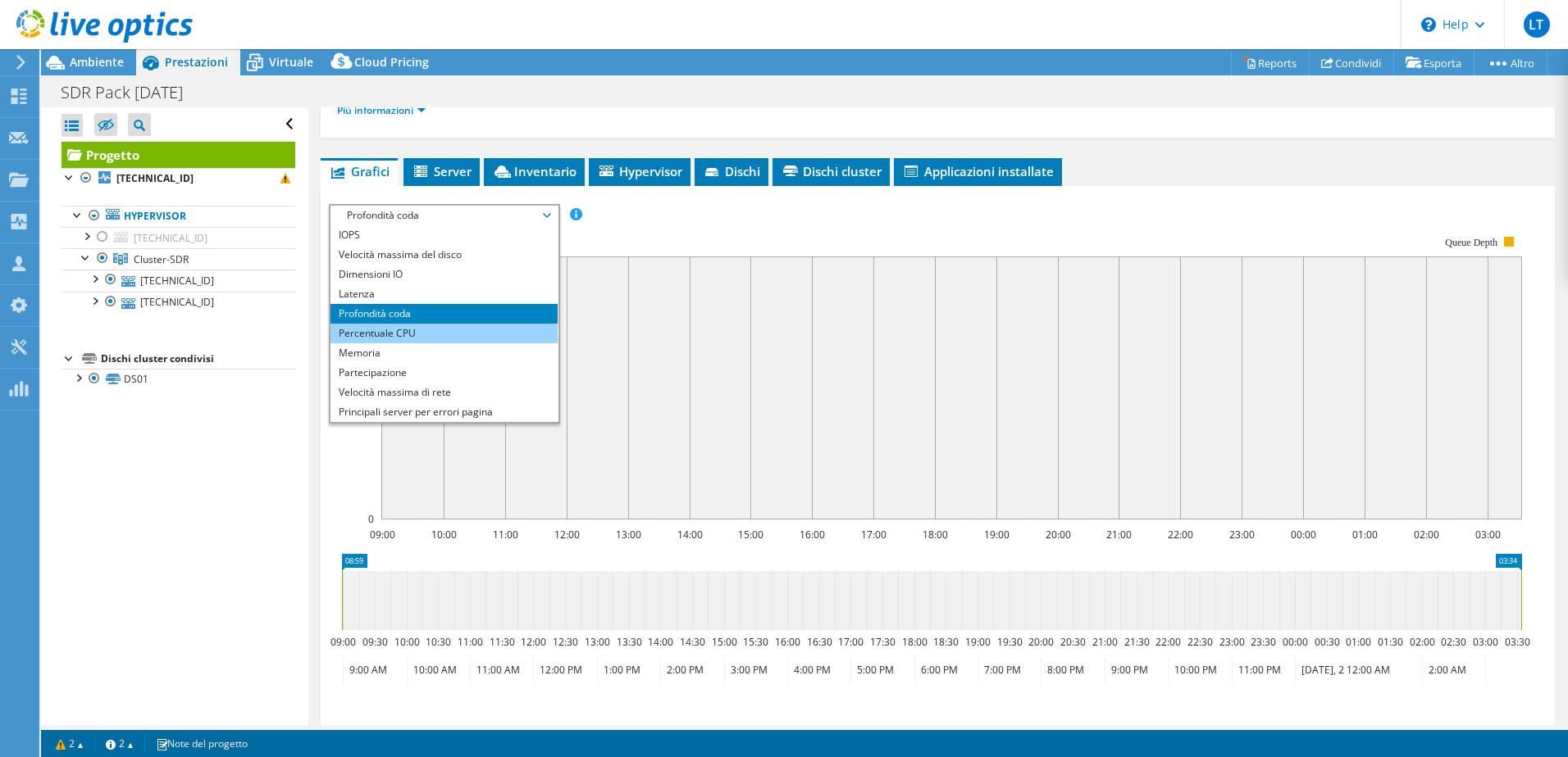
click at [403, 329] on li "Percentuale CPU" at bounding box center [443, 333] width 227 height 20
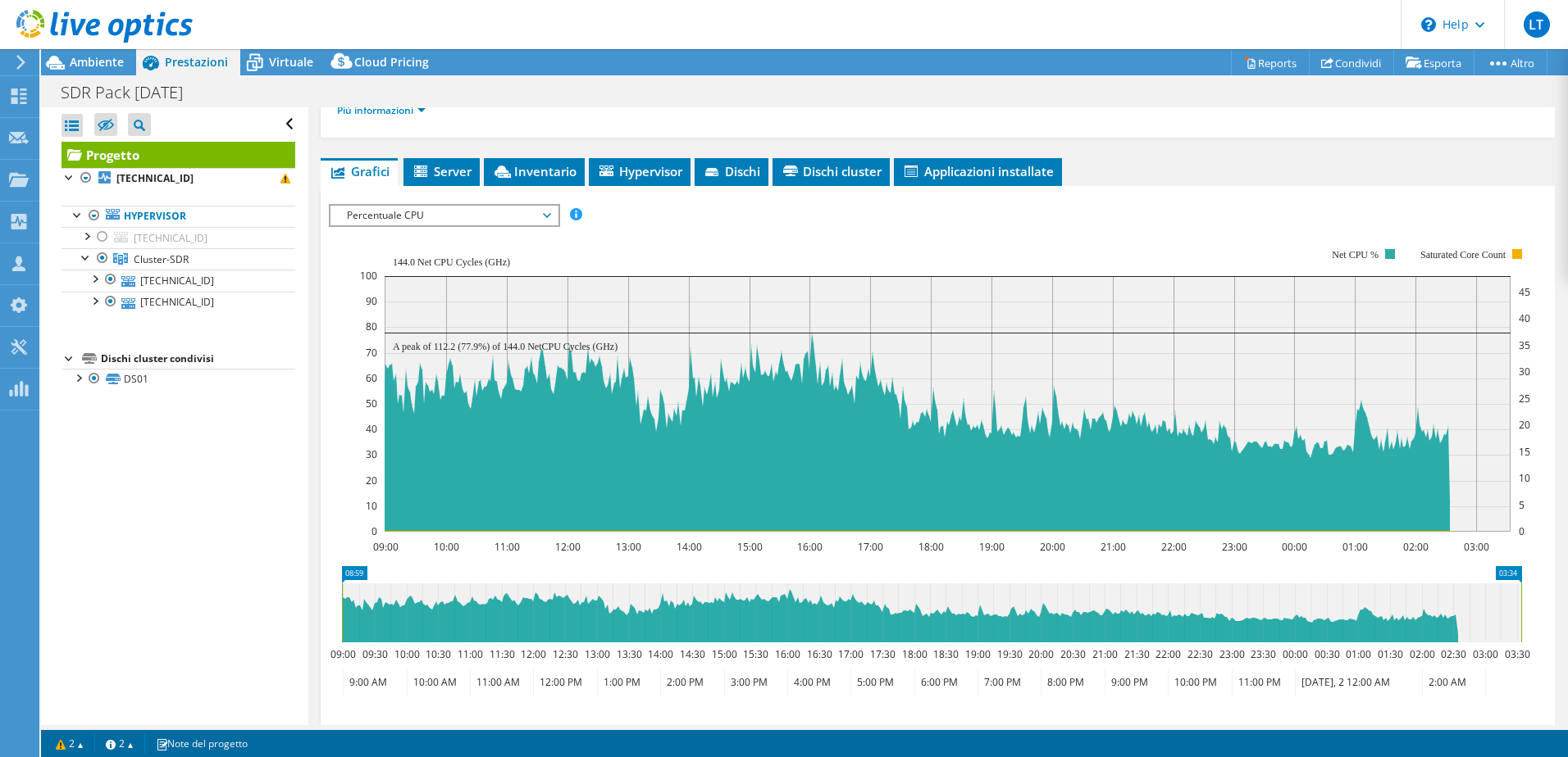
click at [391, 212] on span "Percentuale CPU" at bounding box center [444, 215] width 211 height 20
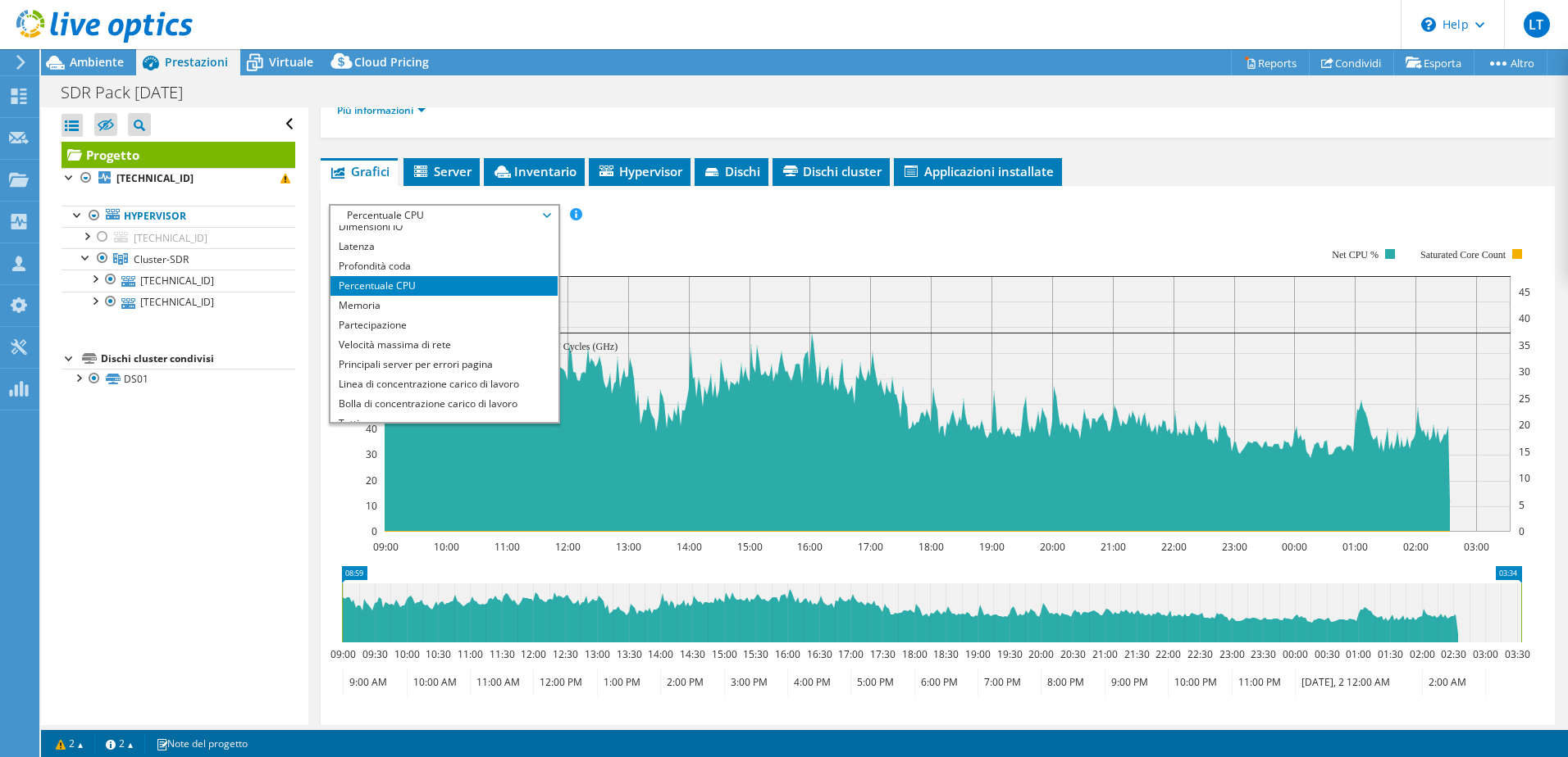
scroll to position [59, 0]
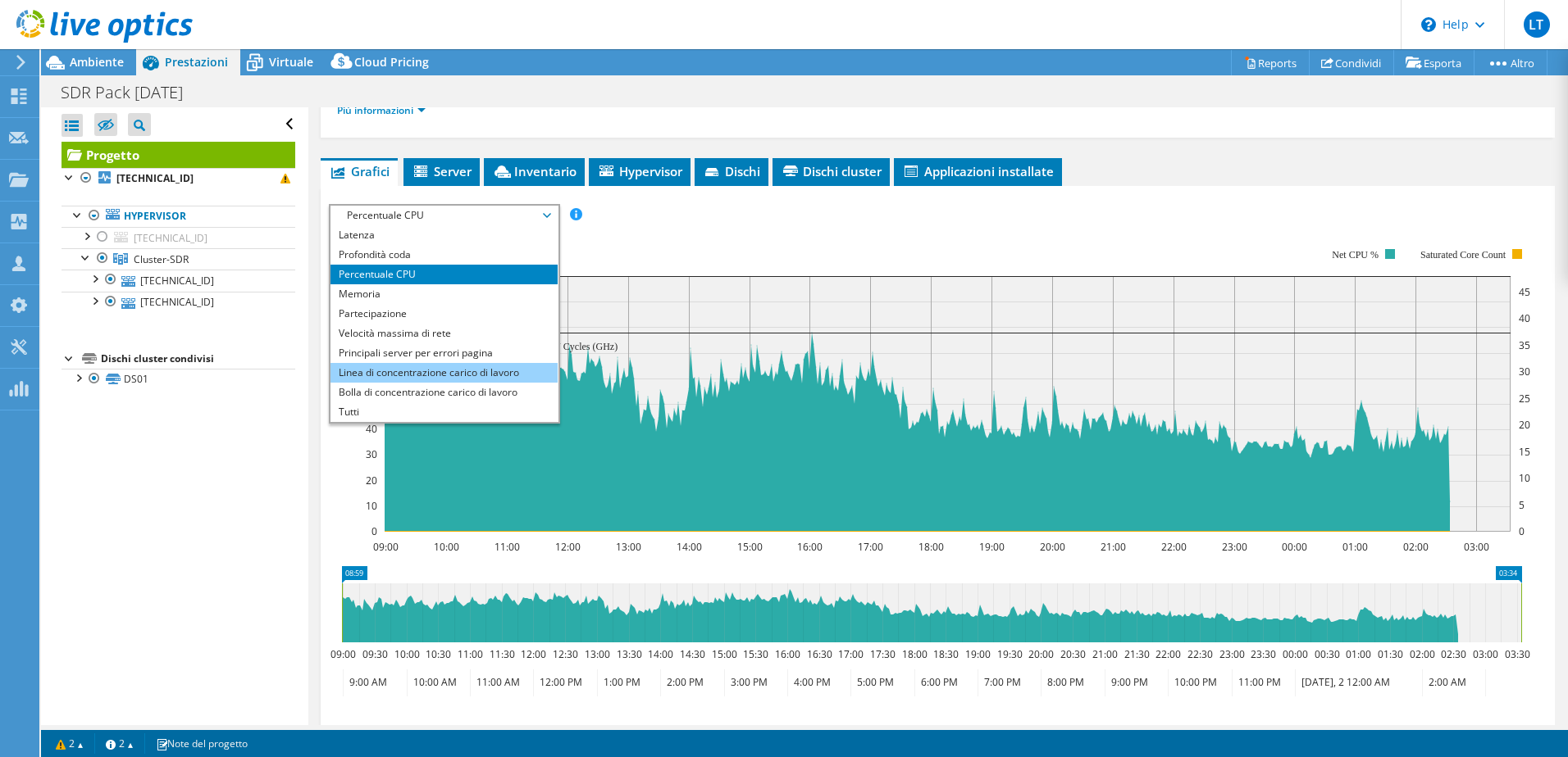
click at [423, 370] on li "Linea di concentrazione carico di lavoro" at bounding box center [443, 372] width 227 height 20
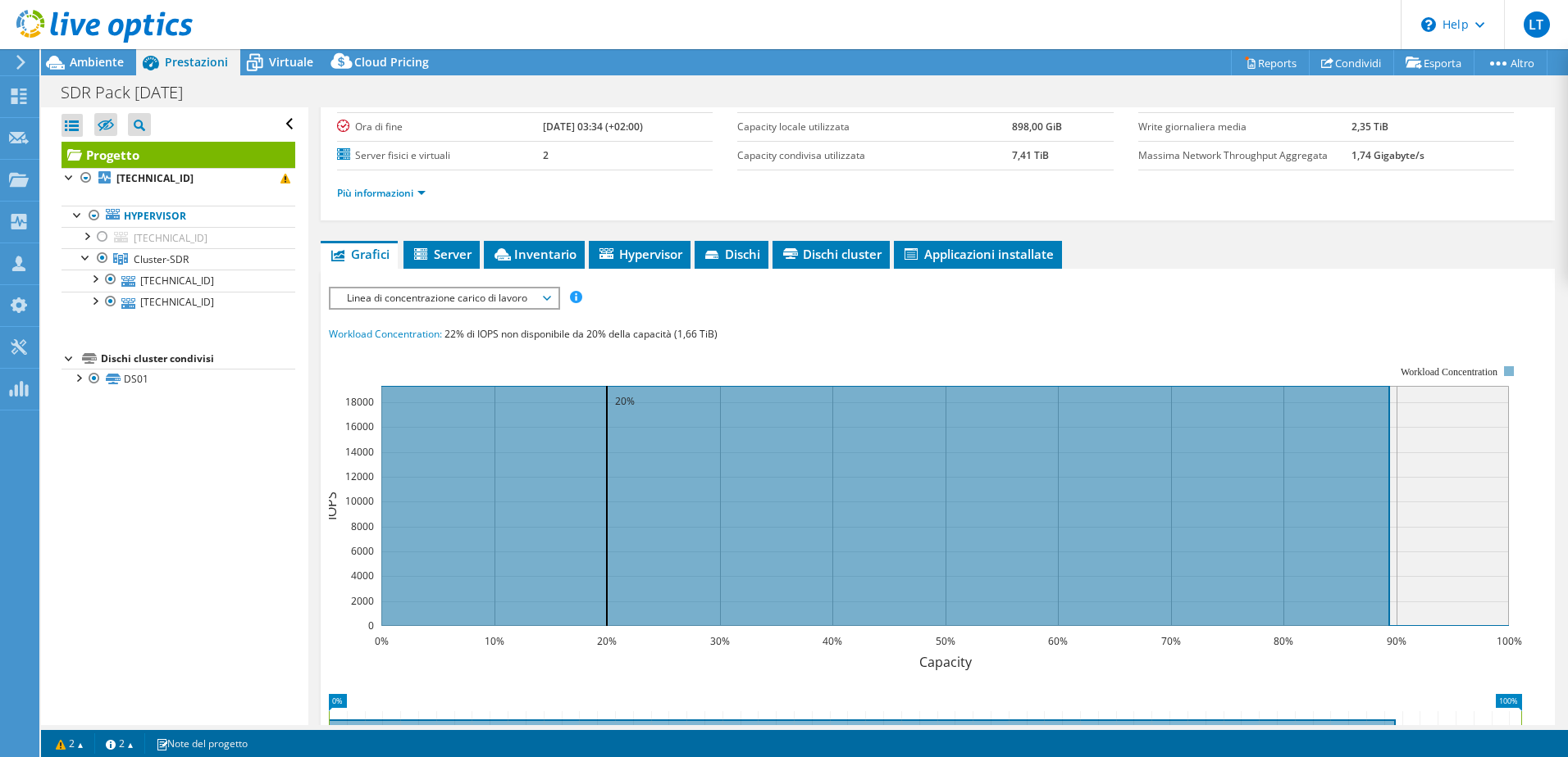
scroll to position [164, 0]
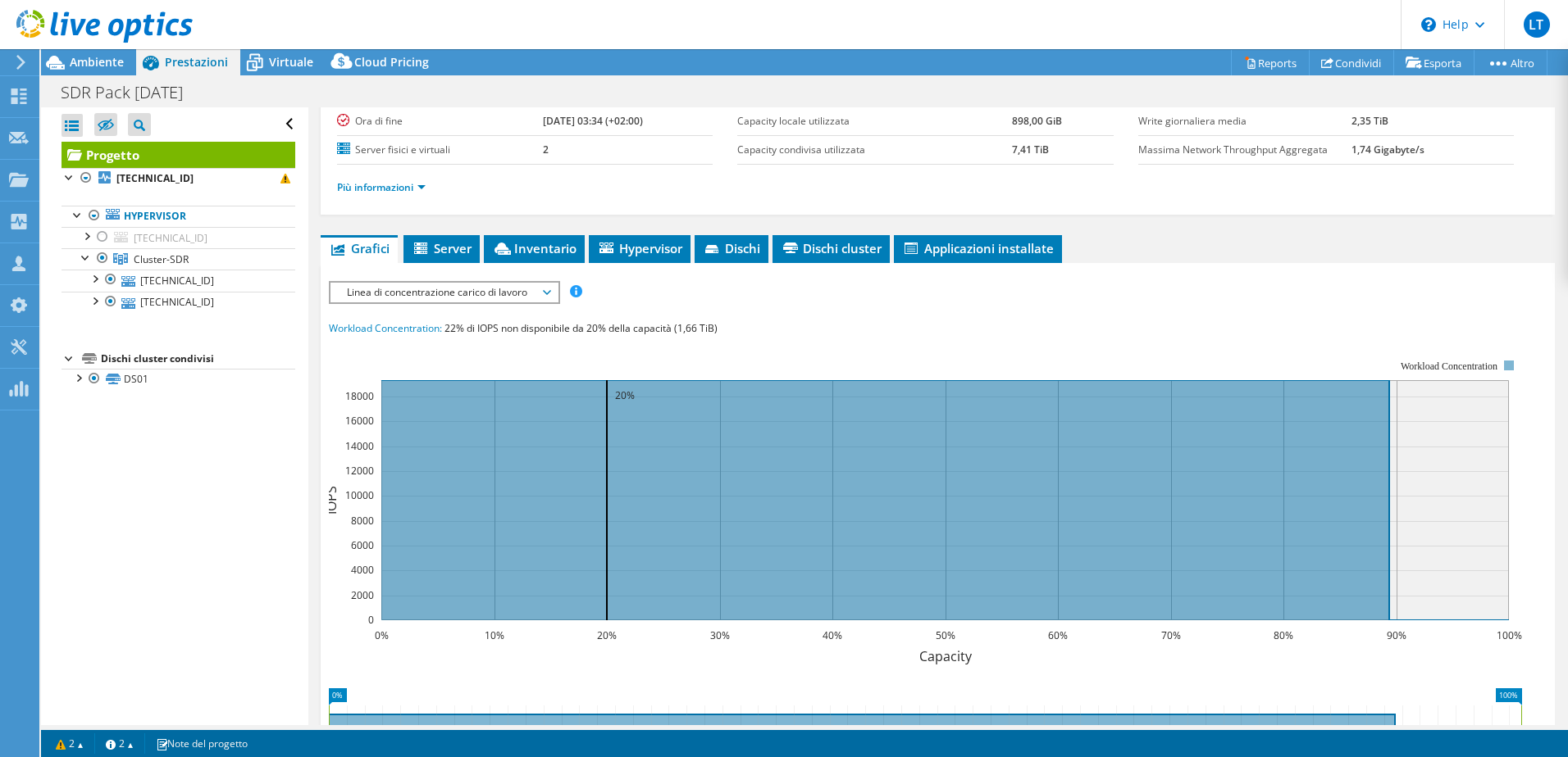
click at [392, 287] on span "Linea di concentrazione carico di lavoro" at bounding box center [444, 292] width 211 height 20
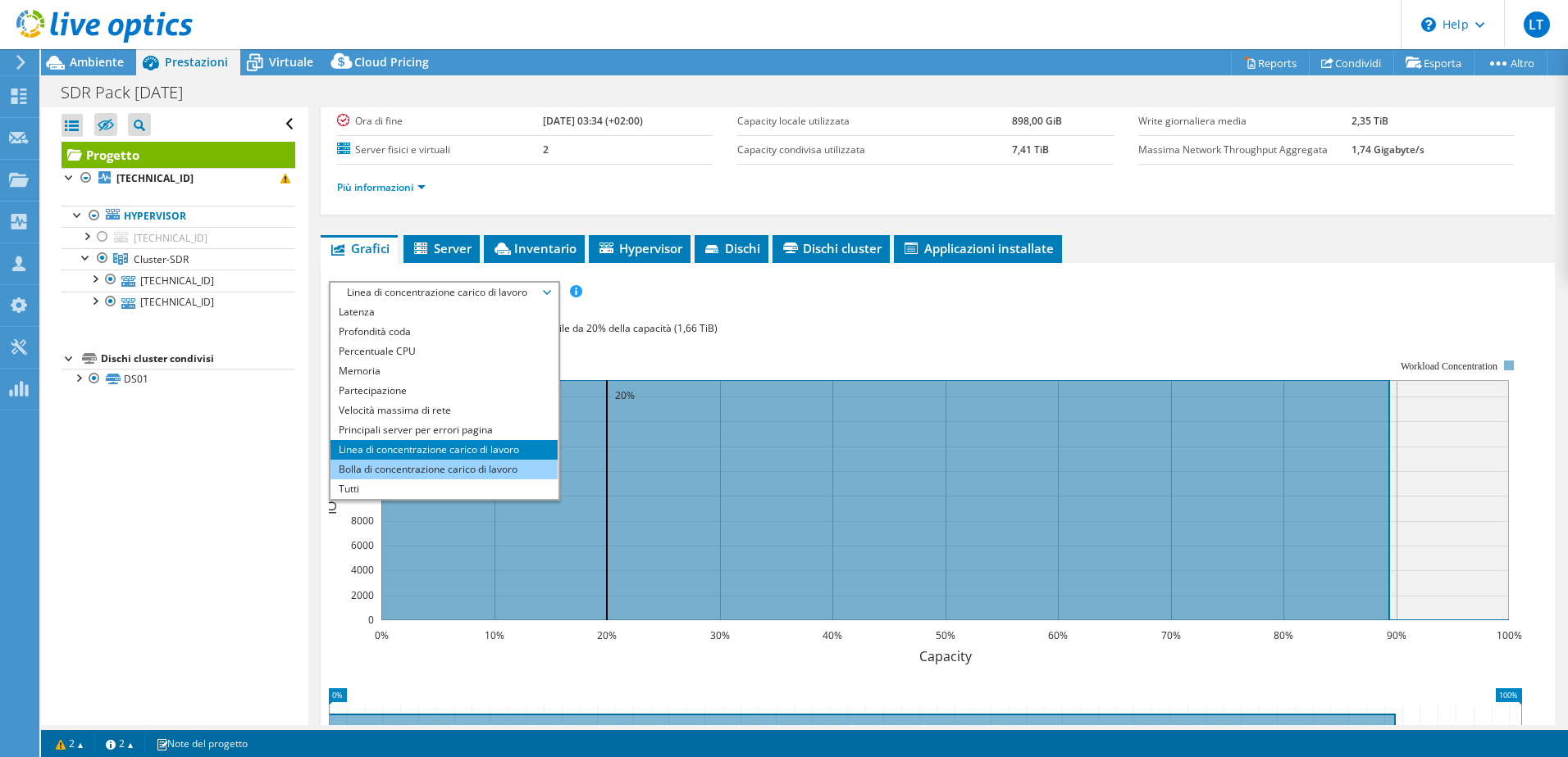
click at [411, 471] on li "Bolla di concentrazione carico di lavoro" at bounding box center [443, 469] width 227 height 20
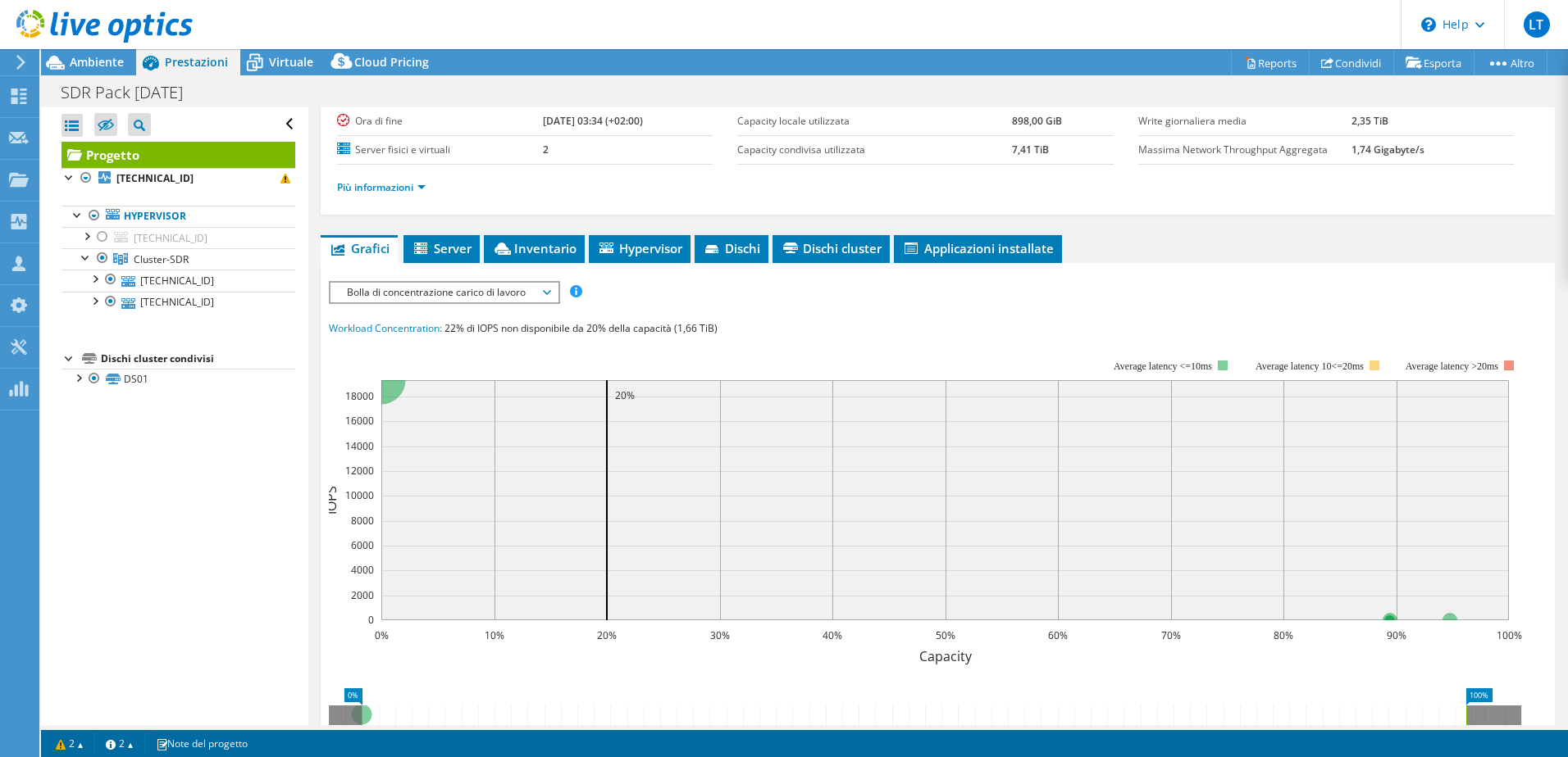
click at [427, 293] on span "Bolla di concentrazione carico di lavoro" at bounding box center [444, 292] width 211 height 20
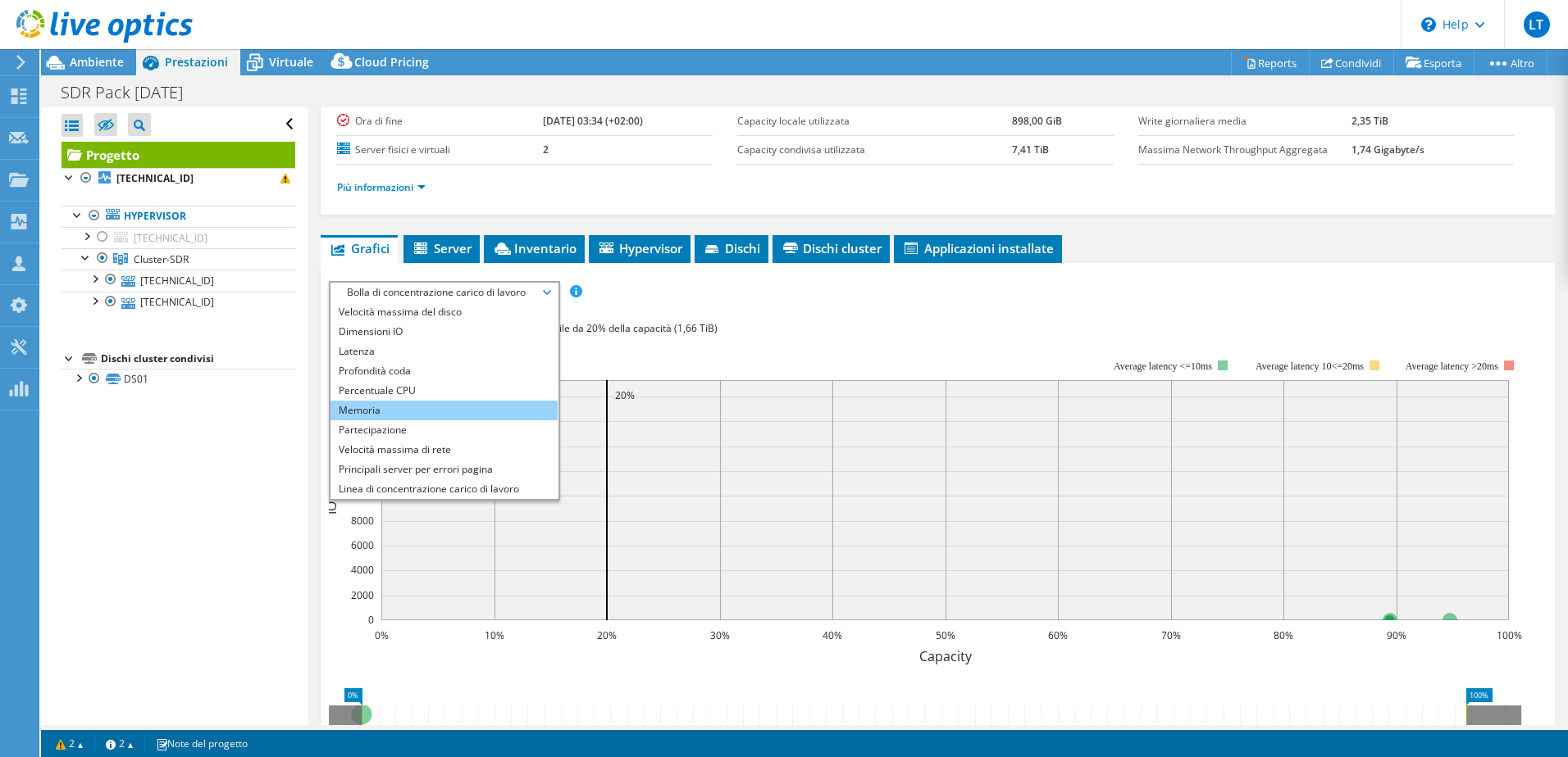
scroll to position [0, 0]
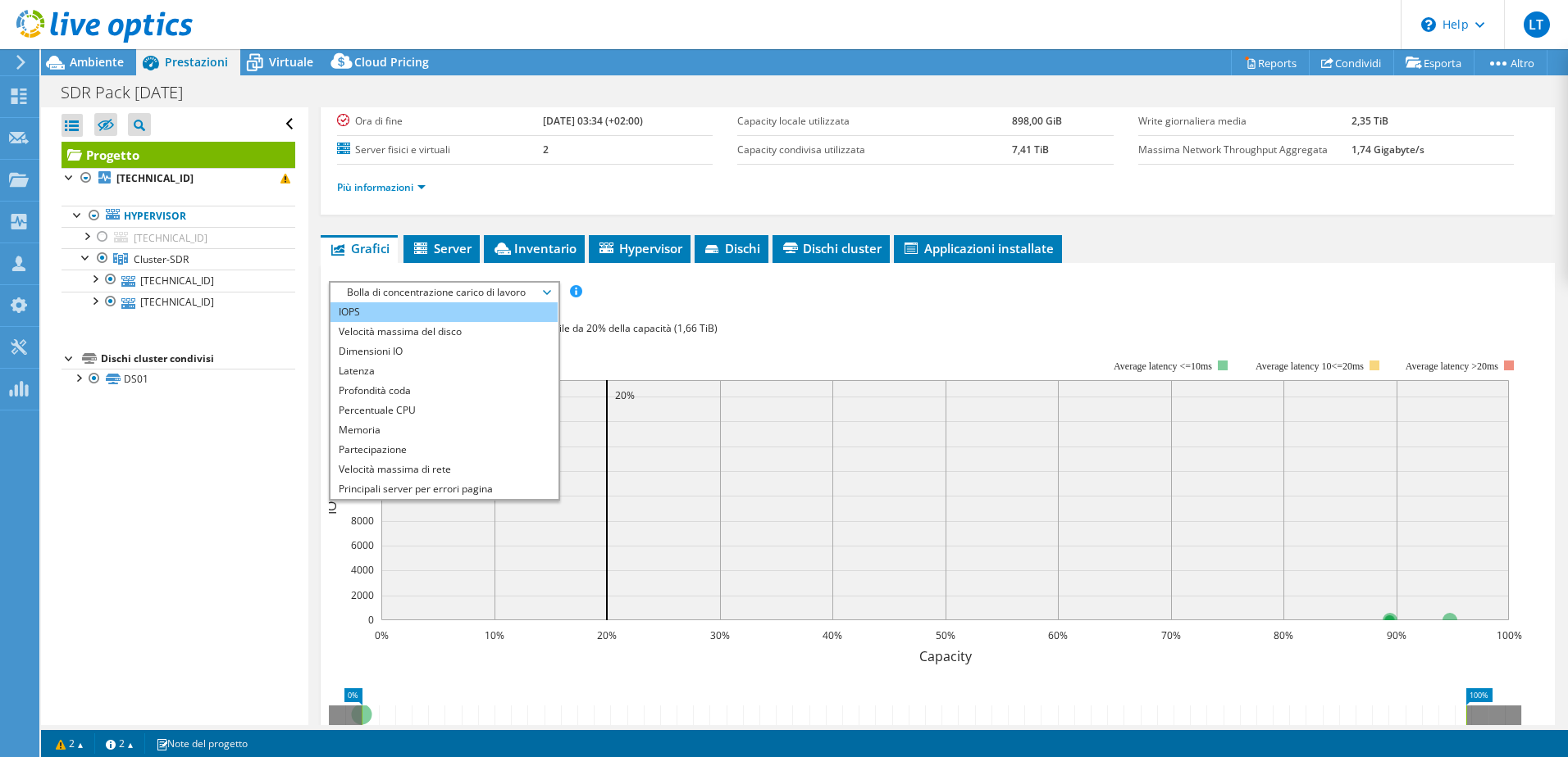
click at [382, 311] on li "IOPS" at bounding box center [443, 312] width 227 height 20
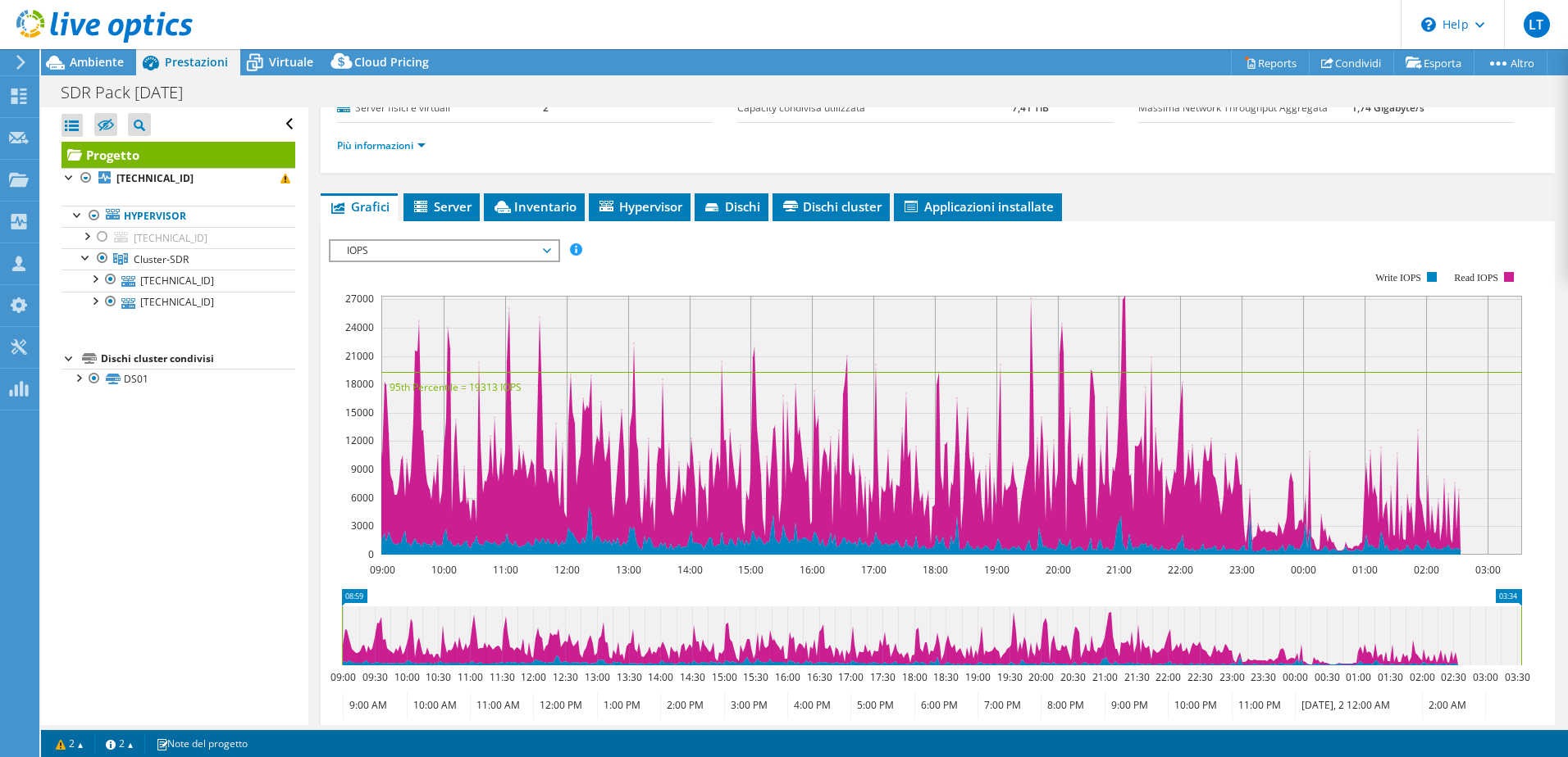
scroll to position [246, 0]
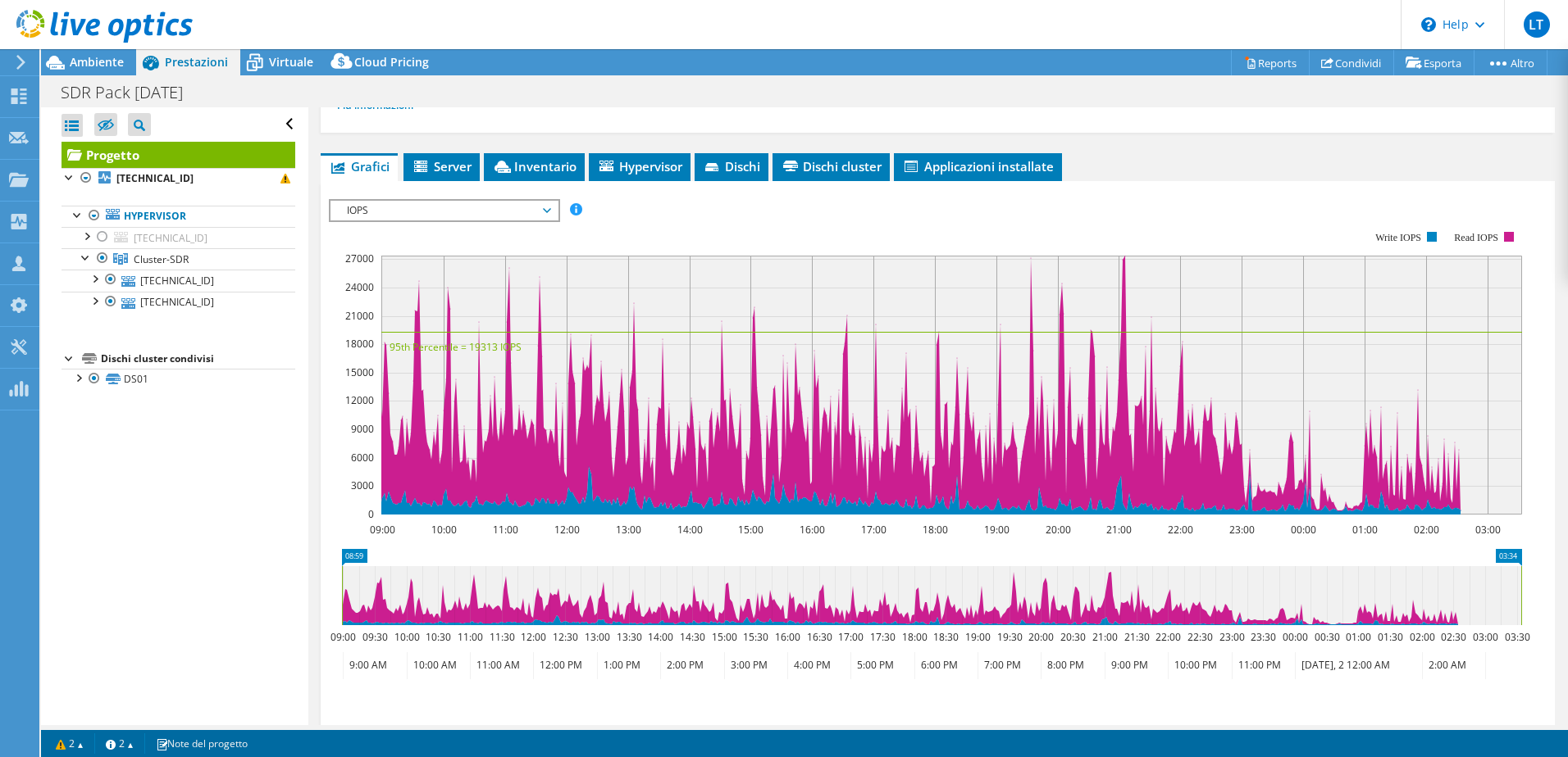
click at [437, 209] on span "IOPS" at bounding box center [444, 211] width 211 height 20
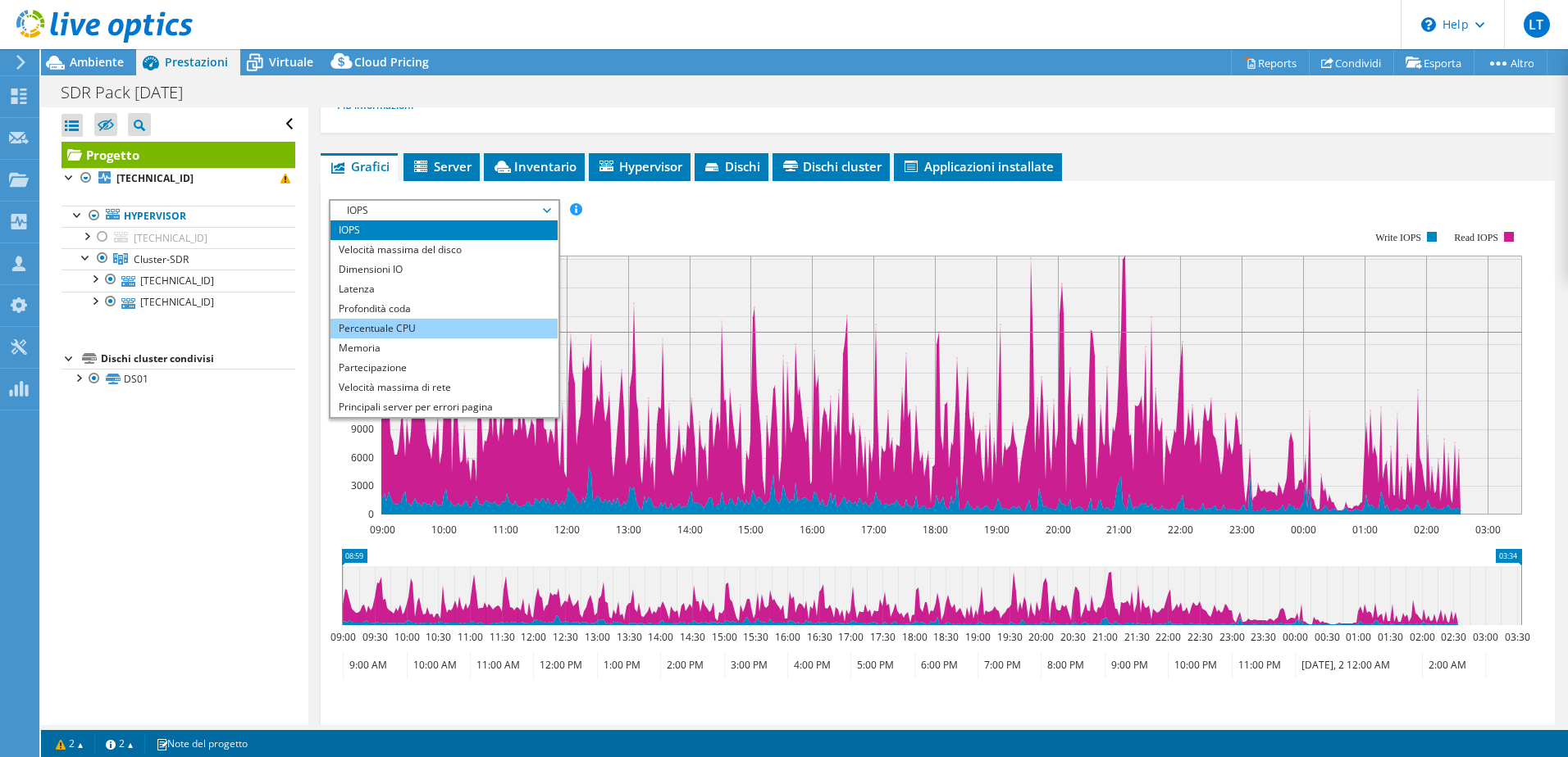
click at [409, 328] on li "Percentuale CPU" at bounding box center [443, 328] width 227 height 20
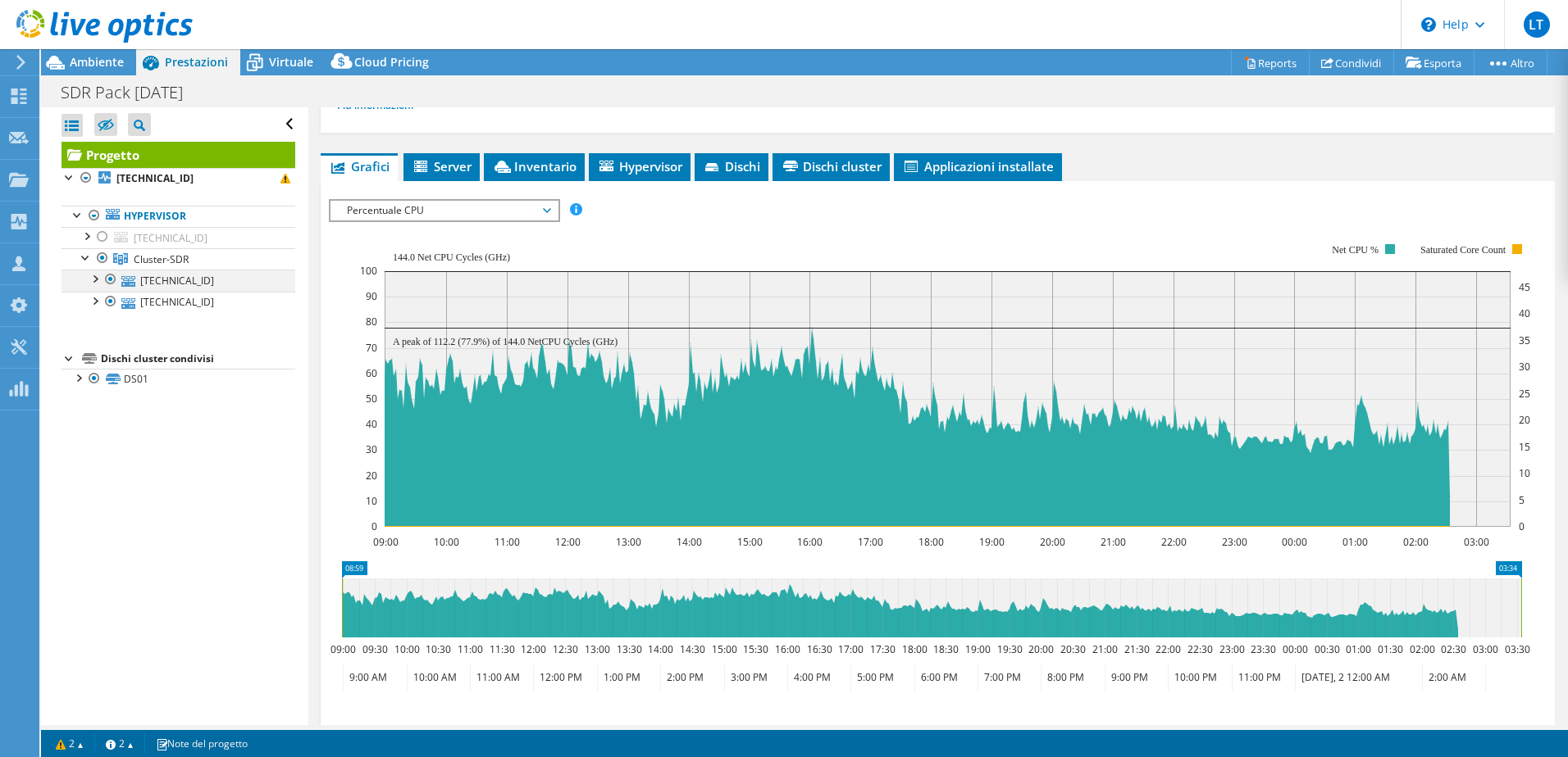
click at [104, 282] on div at bounding box center [110, 279] width 16 height 20
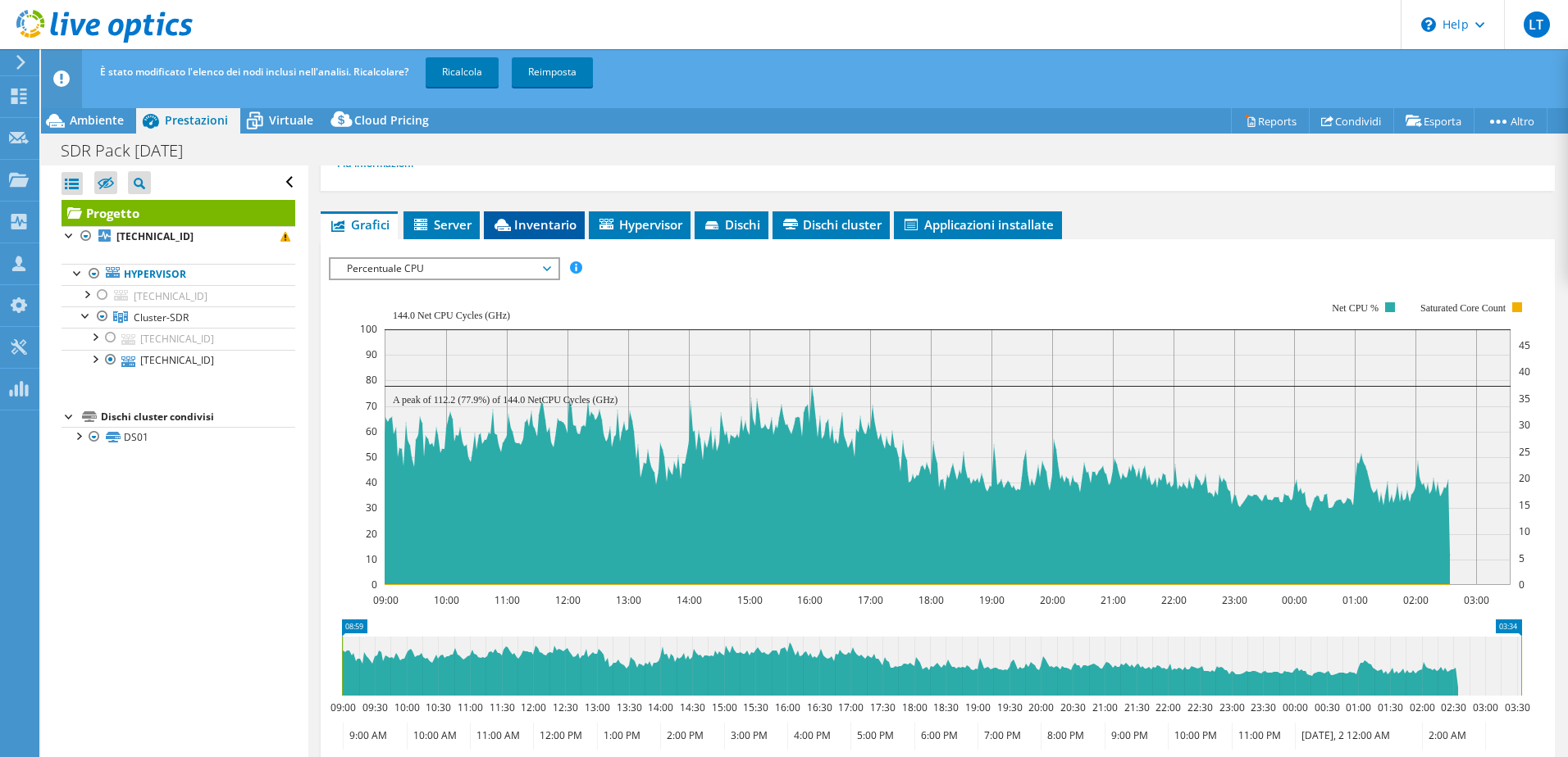
click at [533, 232] on span "Inventario" at bounding box center [534, 224] width 84 height 16
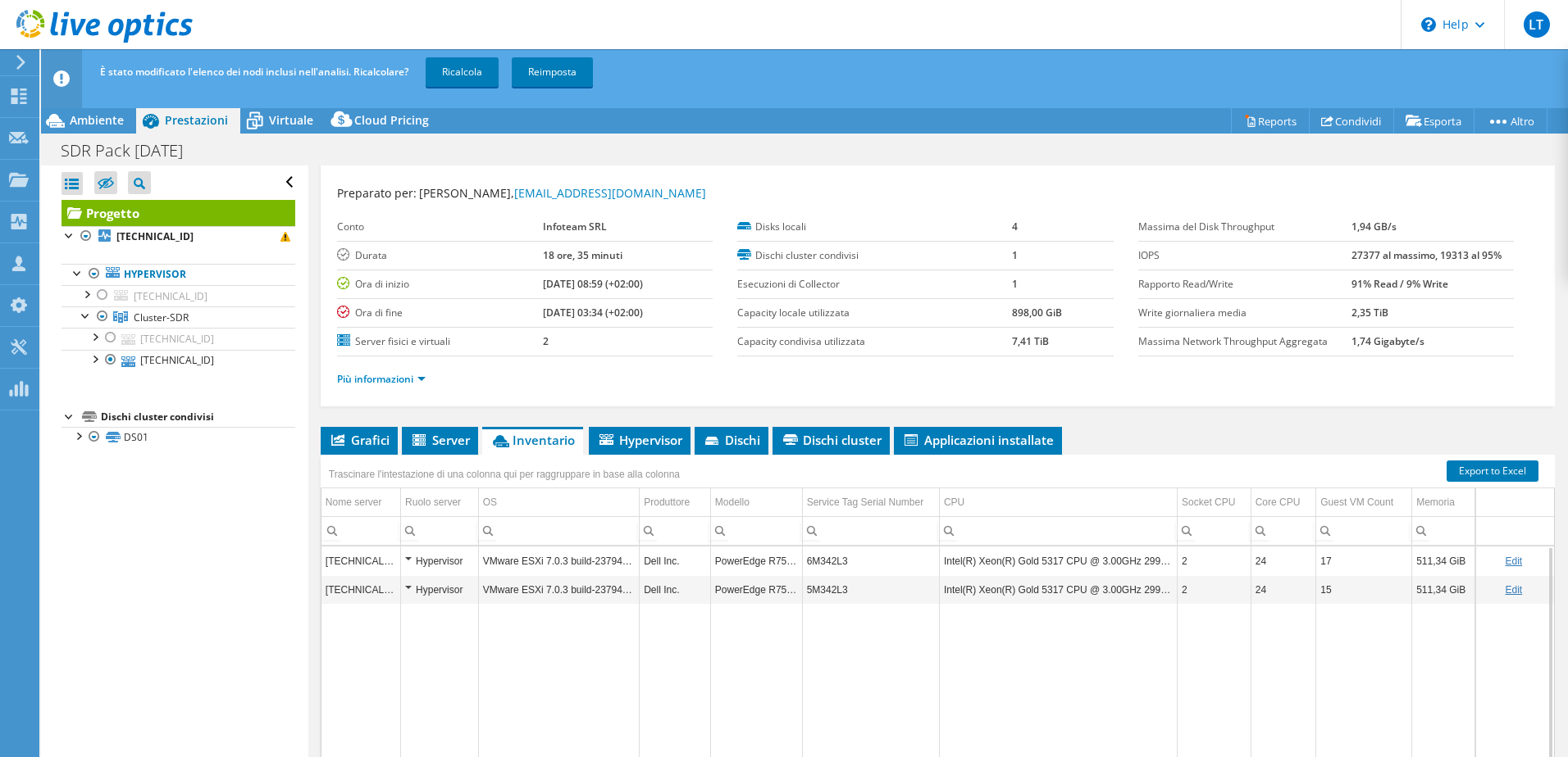
scroll to position [0, 0]
